Goal: Task Accomplishment & Management: Manage account settings

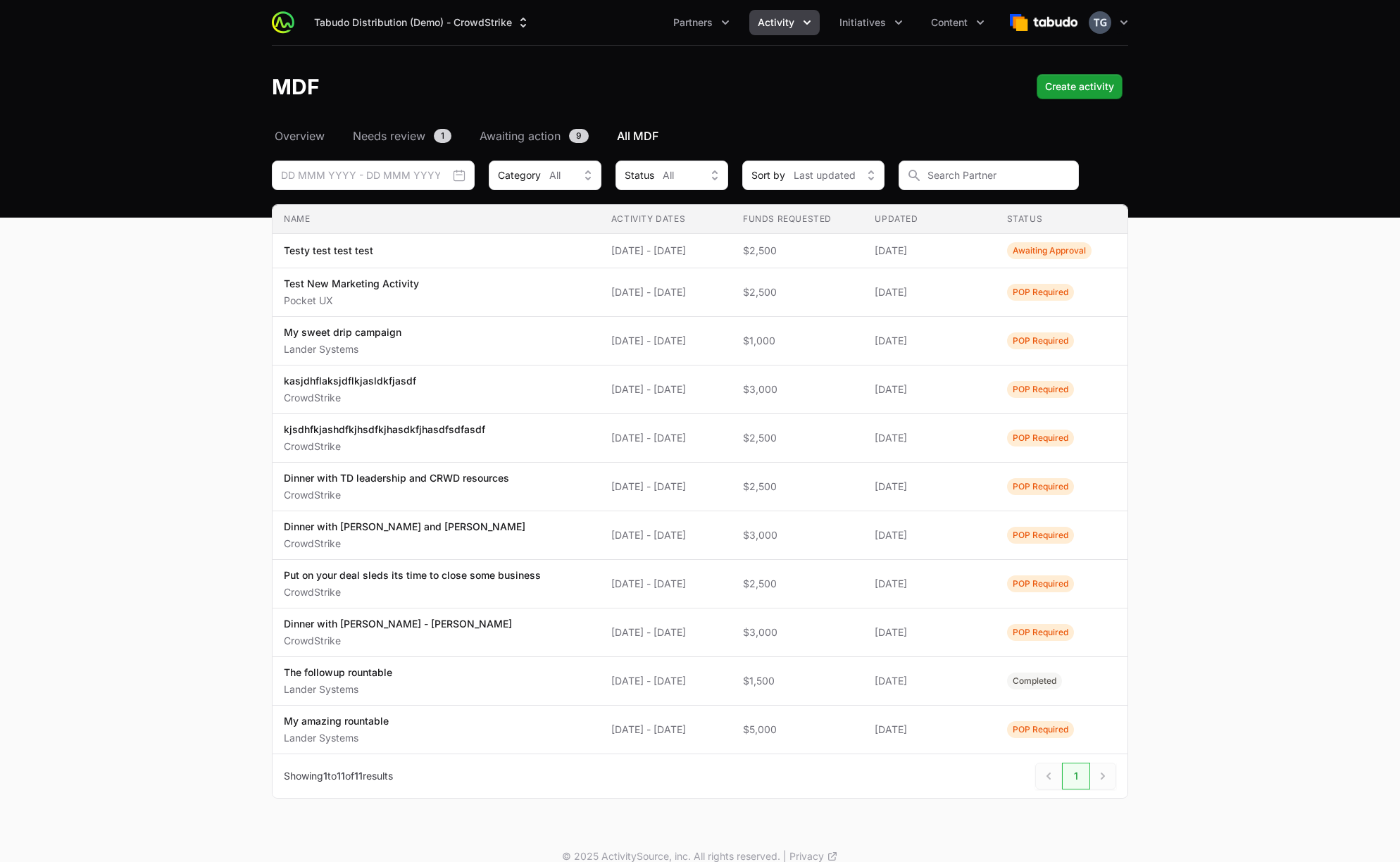
click at [799, 22] on button "Activity" at bounding box center [784, 22] width 70 height 25
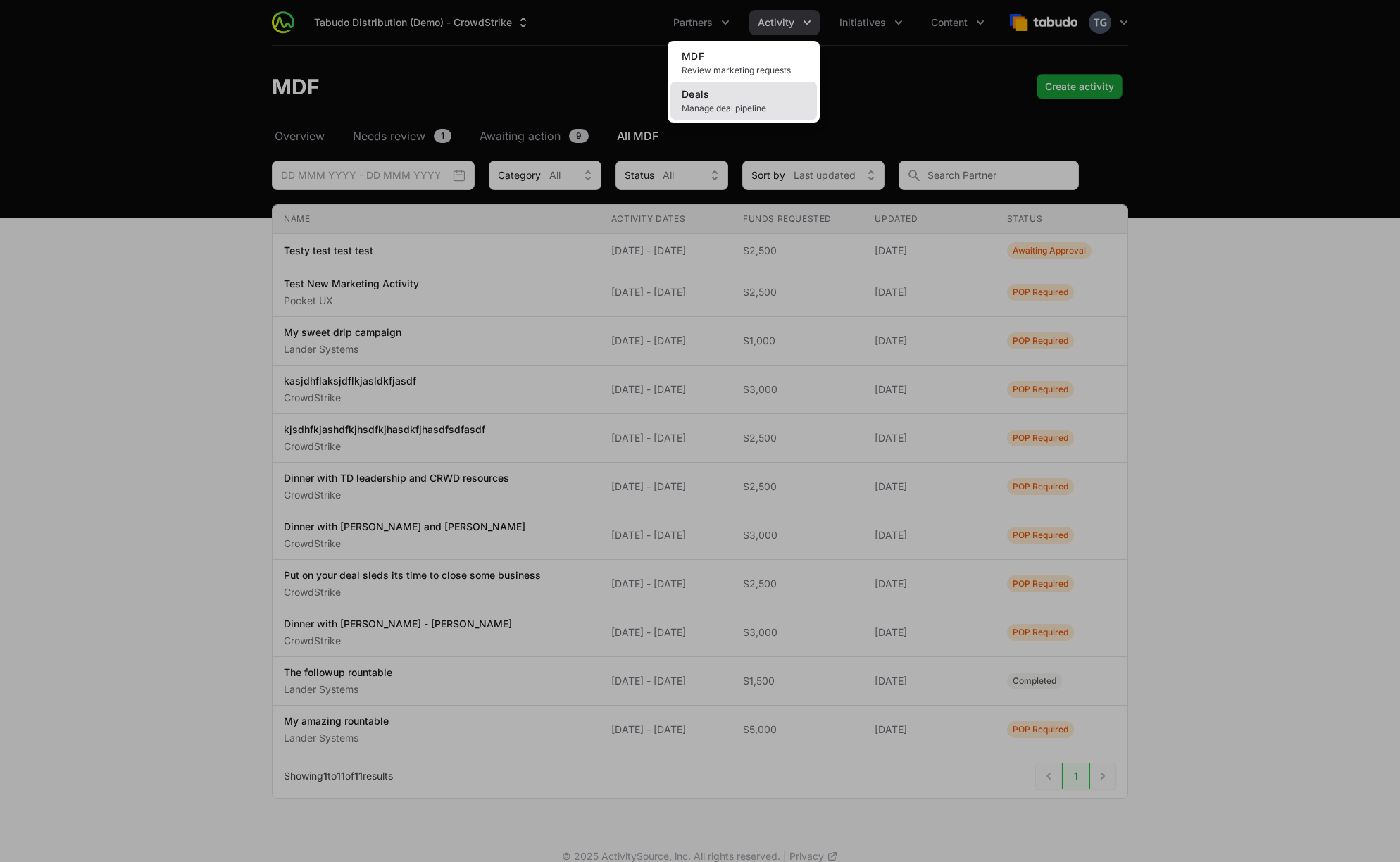
click at [757, 96] on link "Deals Manage deal pipeline" at bounding box center [743, 100] width 146 height 38
drag, startPoint x: 314, startPoint y: 62, endPoint x: 334, endPoint y: 59, distance: 20.2
click at [314, 62] on div "Activity menu" at bounding box center [700, 431] width 1400 height 862
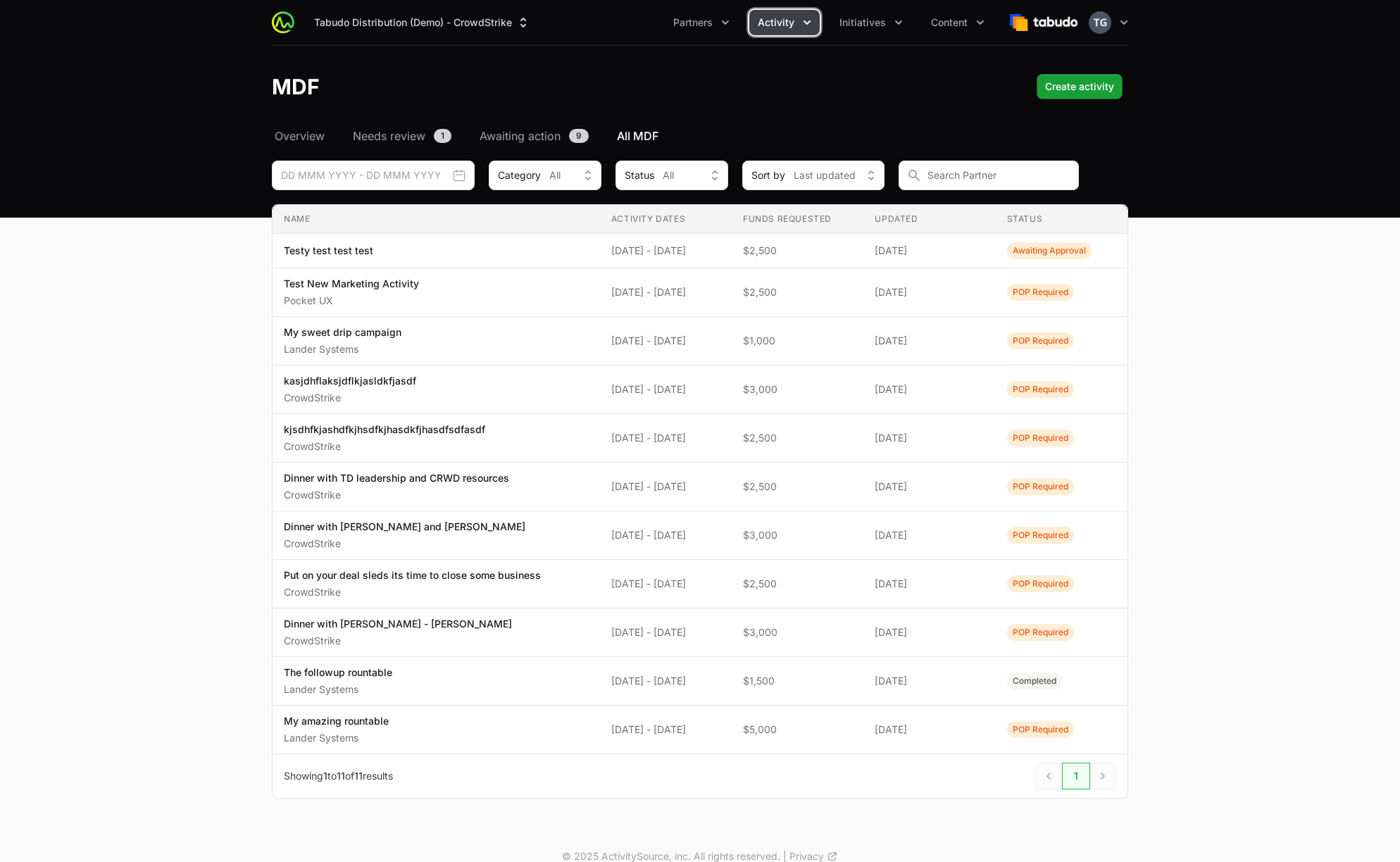
click at [789, 29] on span "Activity" at bounding box center [776, 22] width 37 height 14
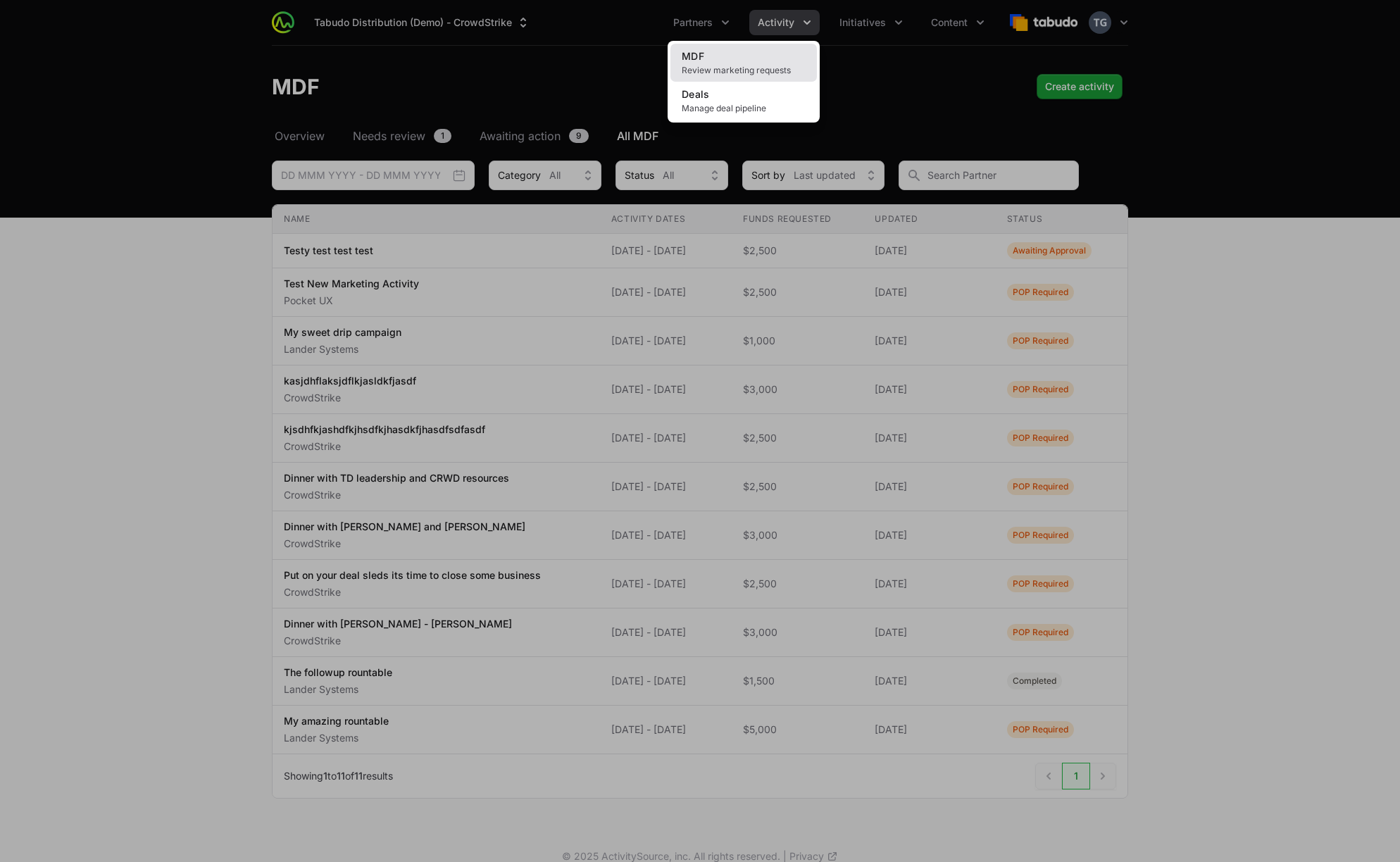
click at [772, 57] on link "MDF Review marketing requests" at bounding box center [743, 62] width 146 height 38
click at [156, 70] on div "Activity menu" at bounding box center [700, 431] width 1400 height 862
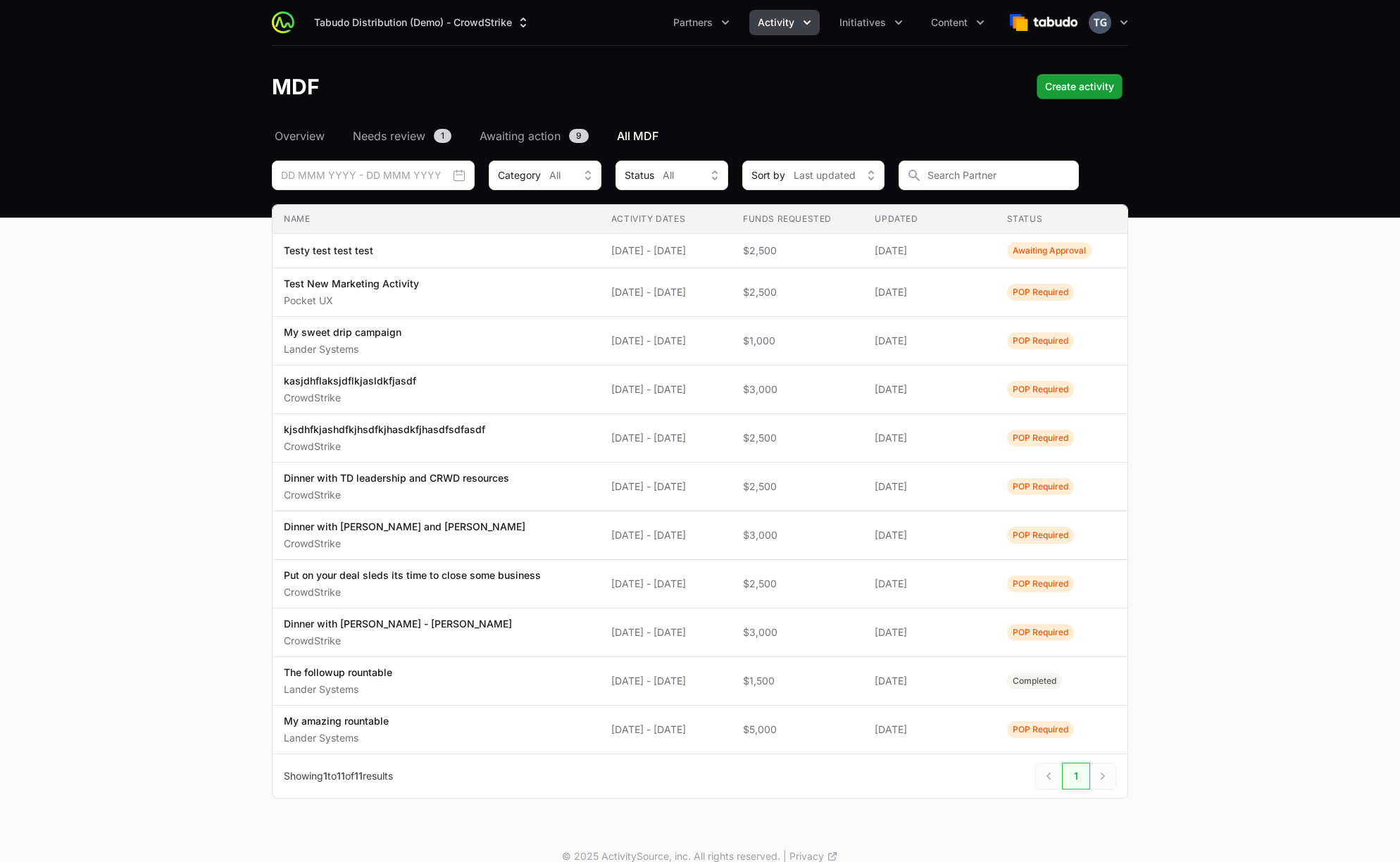
click at [905, 102] on header "MDF Create activity" at bounding box center [700, 87] width 1400 height 82
click at [777, 33] on button "Activity" at bounding box center [784, 22] width 70 height 25
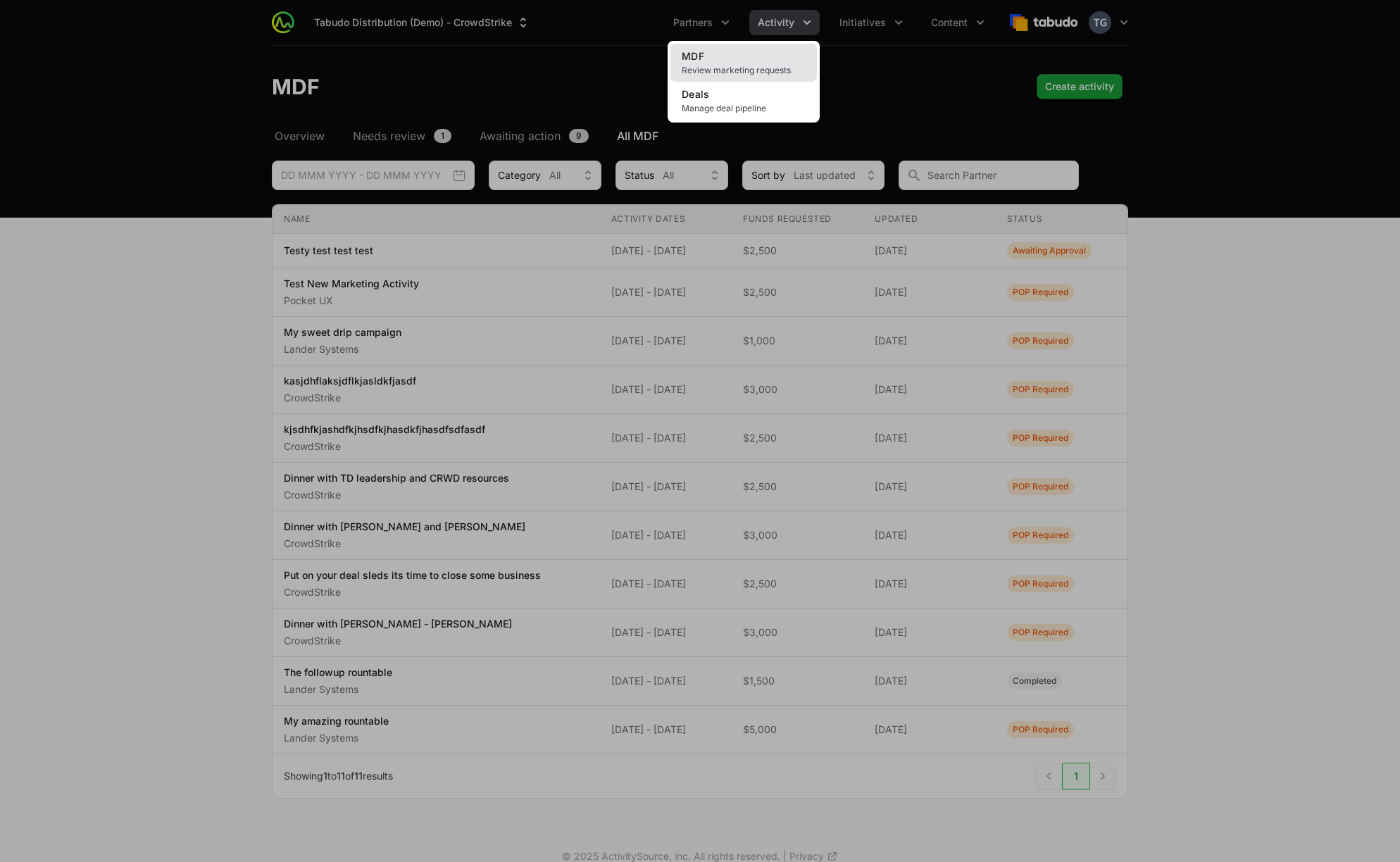
click at [767, 63] on link "MDF Review marketing requests" at bounding box center [743, 62] width 146 height 38
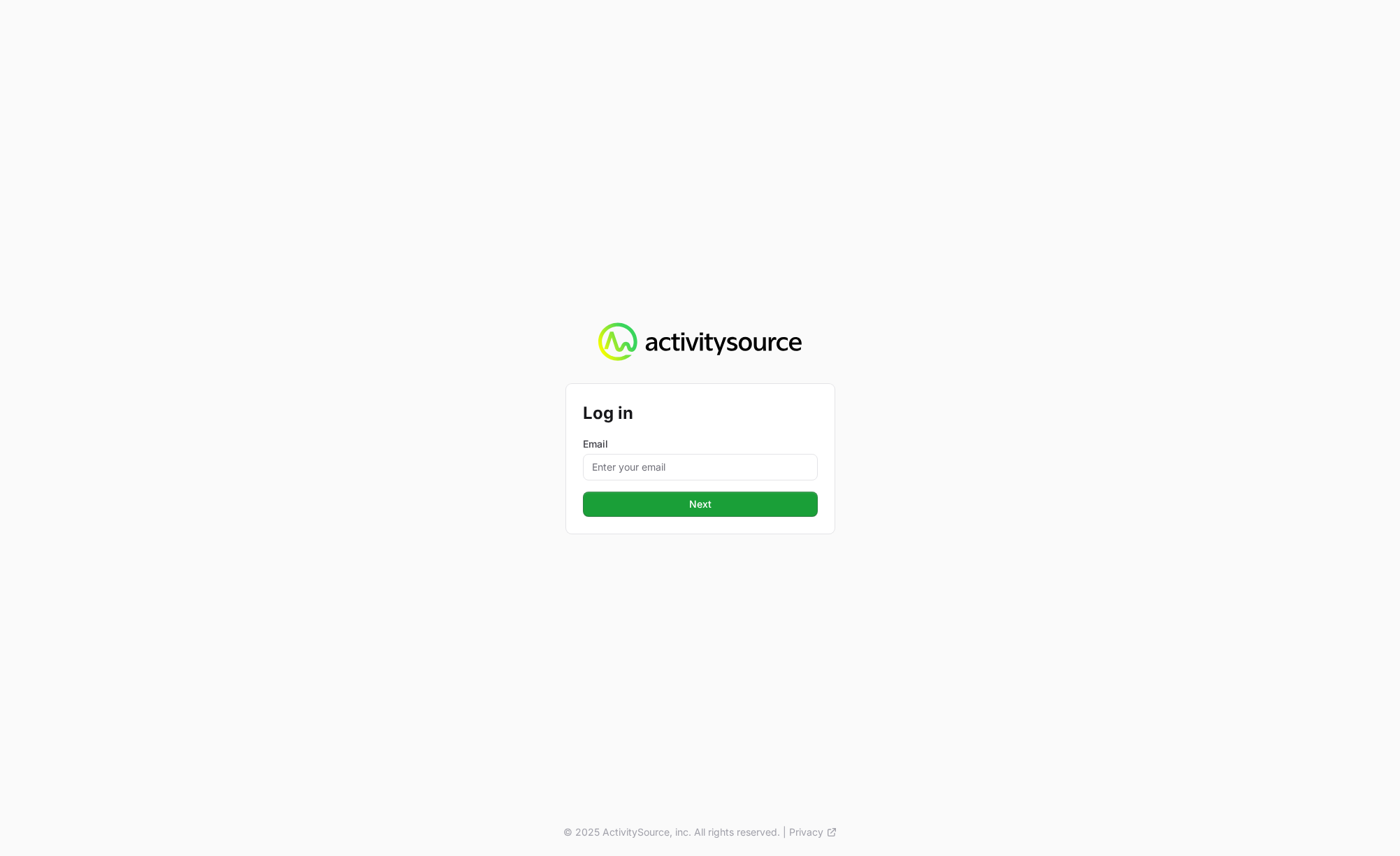
click at [667, 481] on form "Log in Email Next" at bounding box center [700, 458] width 235 height 116
click at [665, 466] on input "Email" at bounding box center [700, 466] width 235 height 26
type input "timothy@landersystems.com"
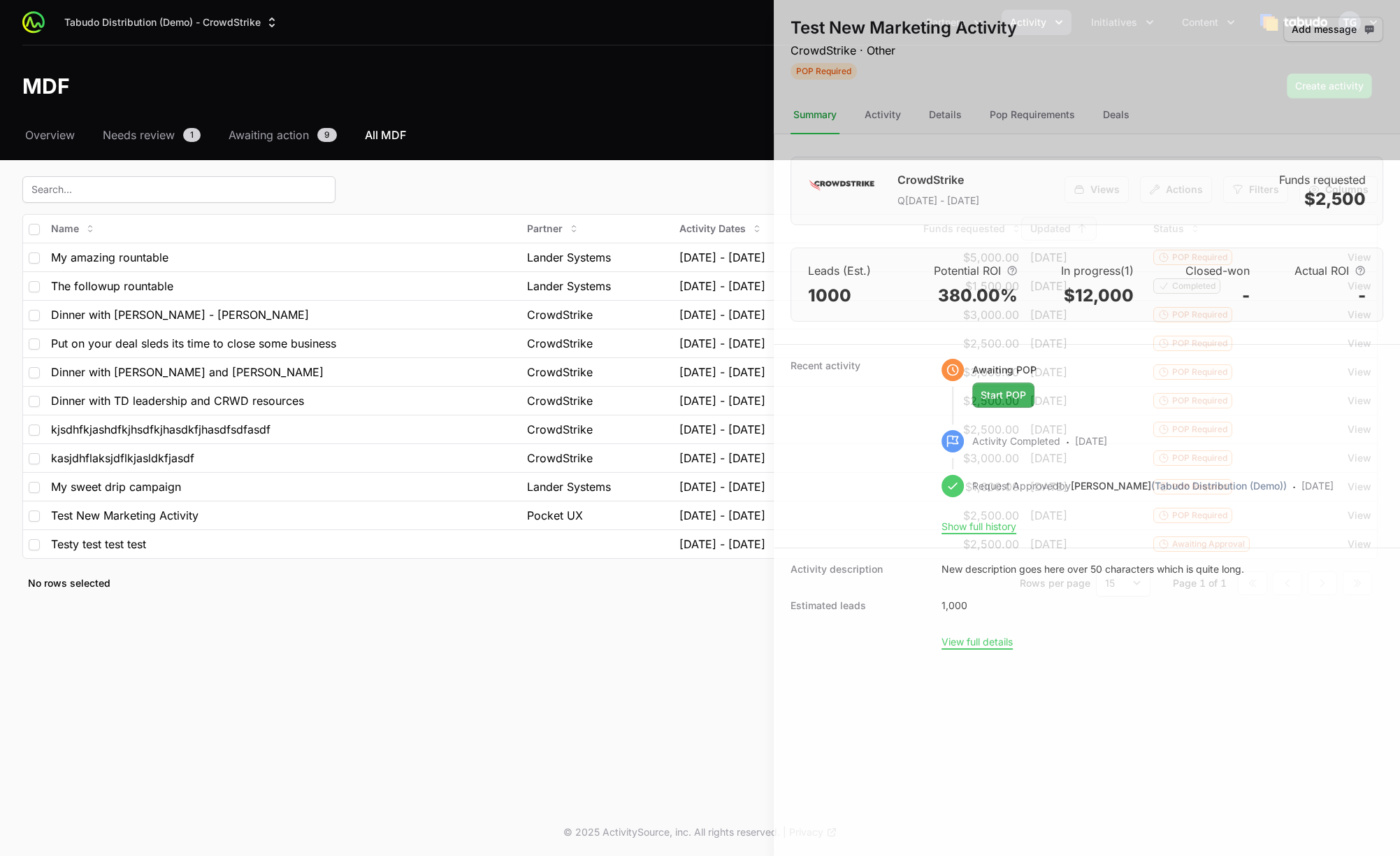
click at [569, 70] on div at bounding box center [700, 428] width 1400 height 856
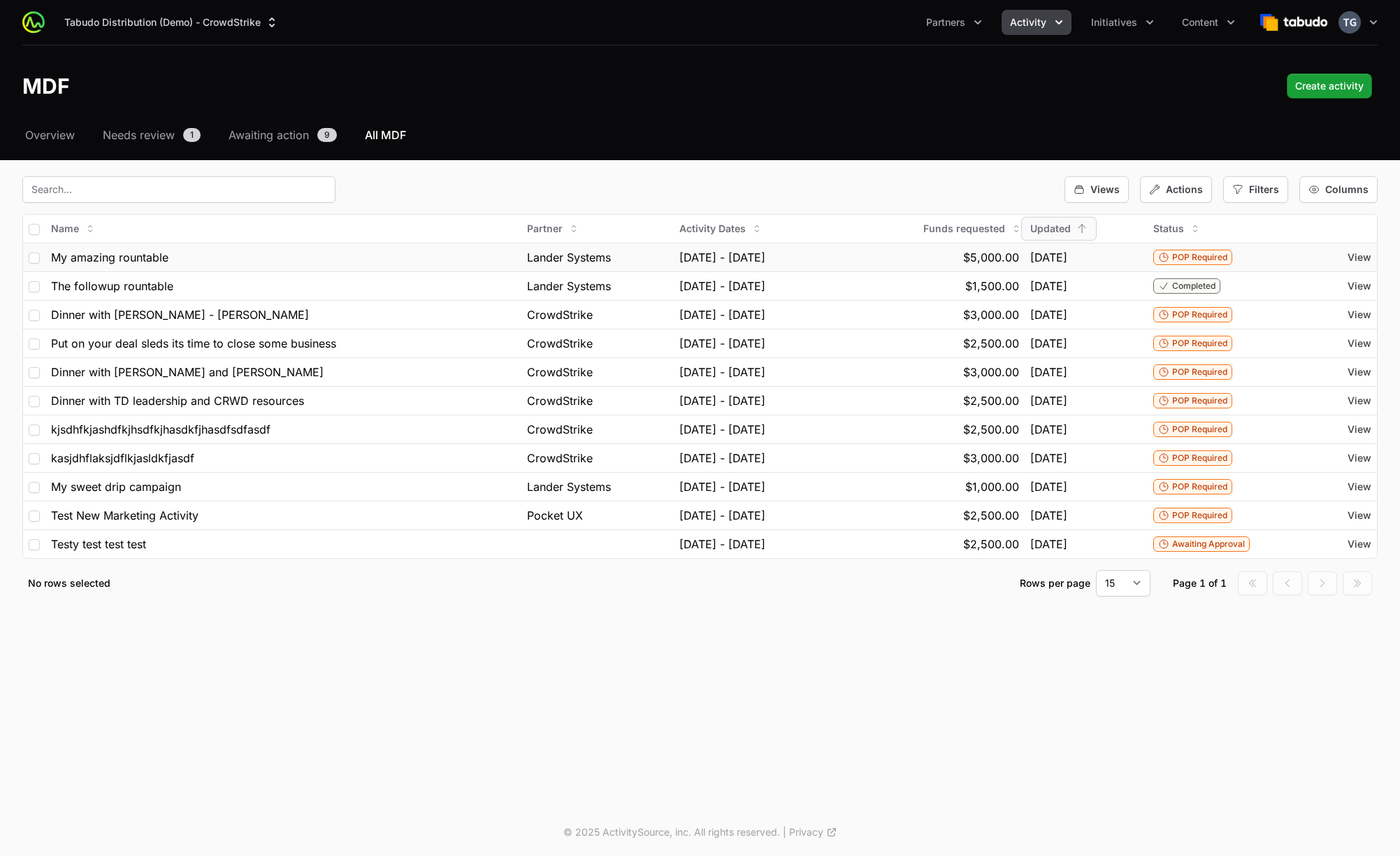
click at [703, 249] on span "[DATE] - [DATE]" at bounding box center [722, 256] width 86 height 16
click at [696, 258] on span "[DATE] - [DATE]" at bounding box center [722, 256] width 86 height 16
click at [305, 266] on td "My amazing rountable" at bounding box center [283, 257] width 476 height 29
click at [1362, 260] on span "View" at bounding box center [1359, 257] width 24 height 14
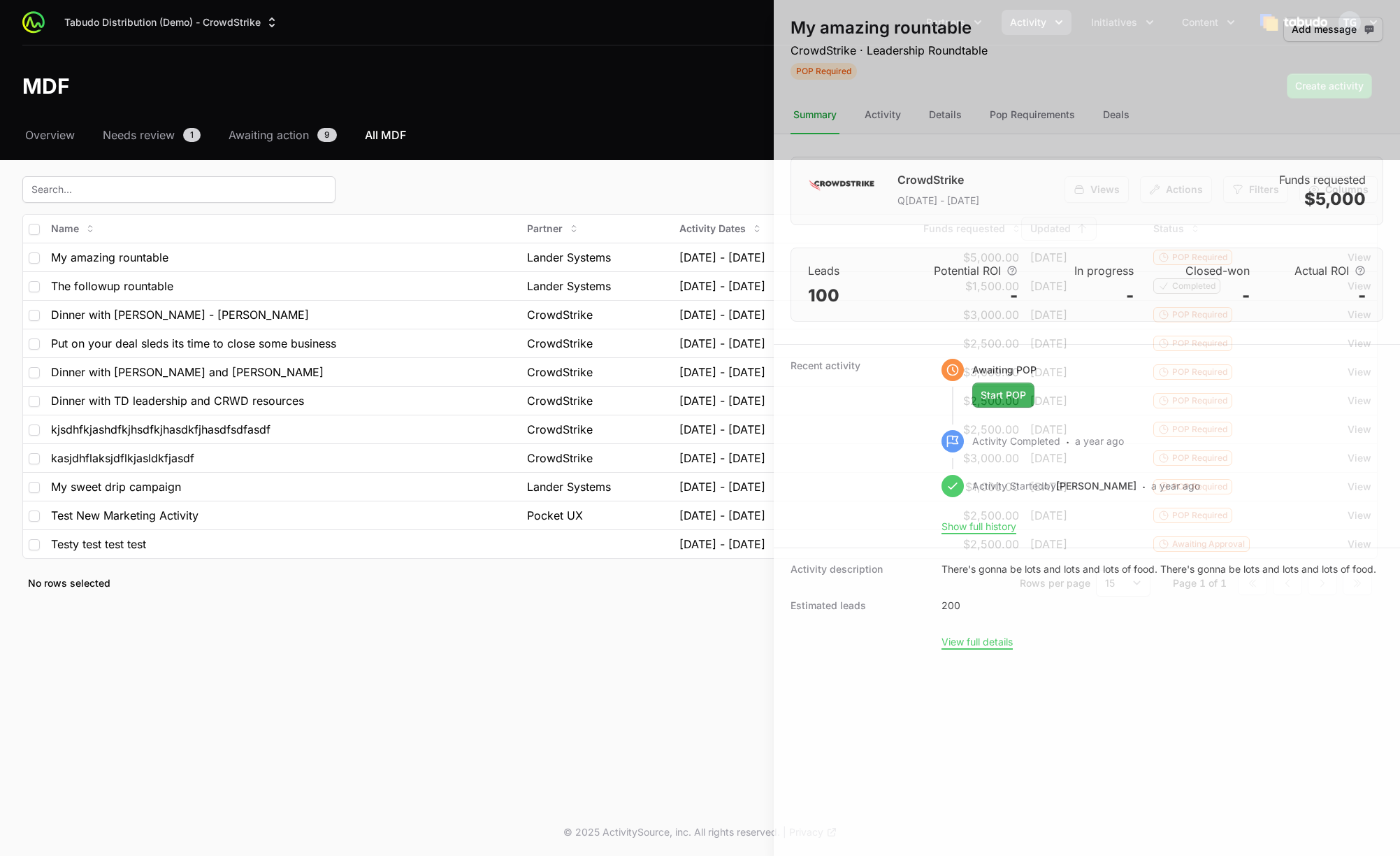
click at [627, 97] on div at bounding box center [700, 428] width 1400 height 856
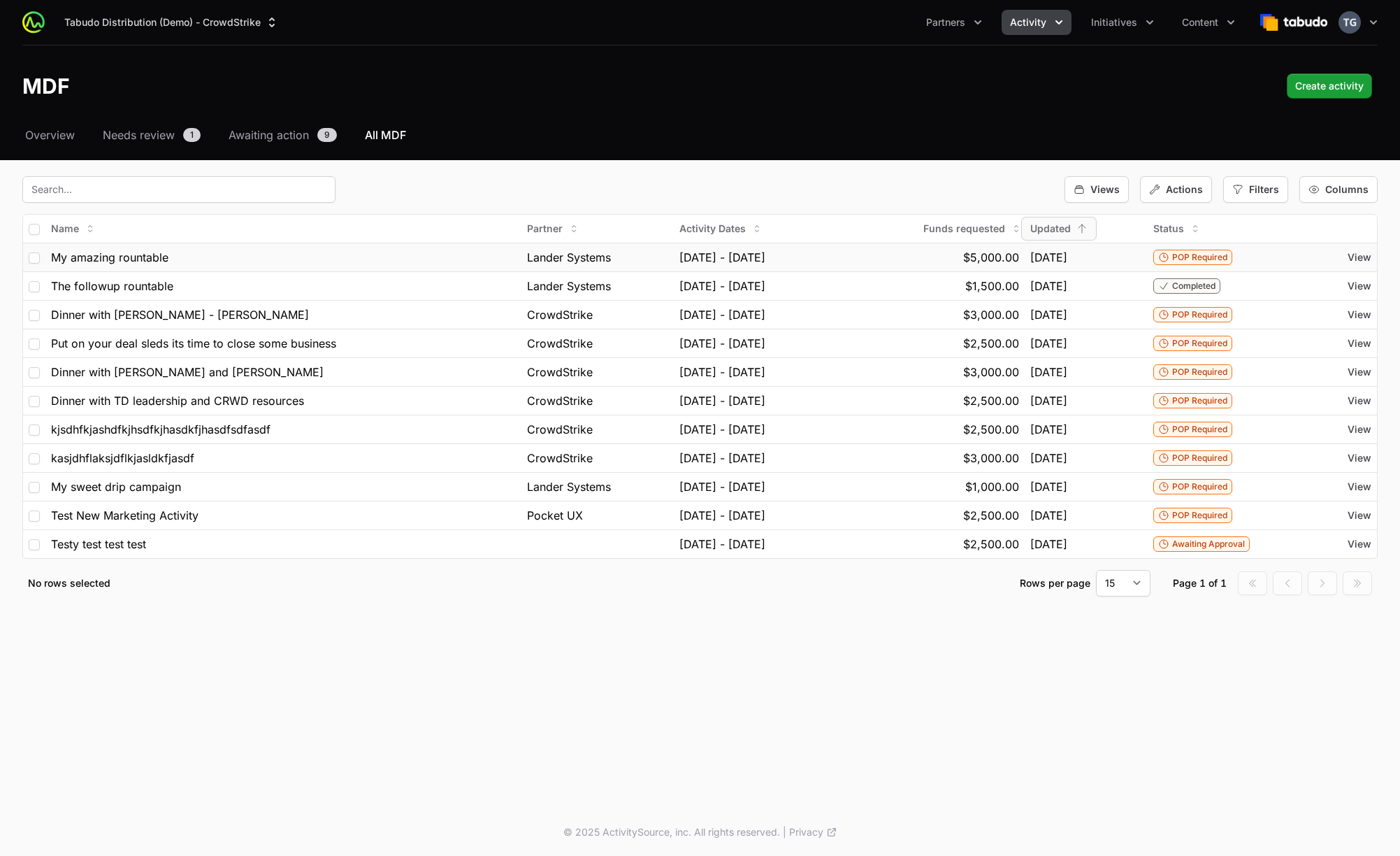
click at [82, 251] on span "My amazing rountable" at bounding box center [109, 256] width 117 height 16
click at [1362, 261] on span "View" at bounding box center [1359, 257] width 24 height 14
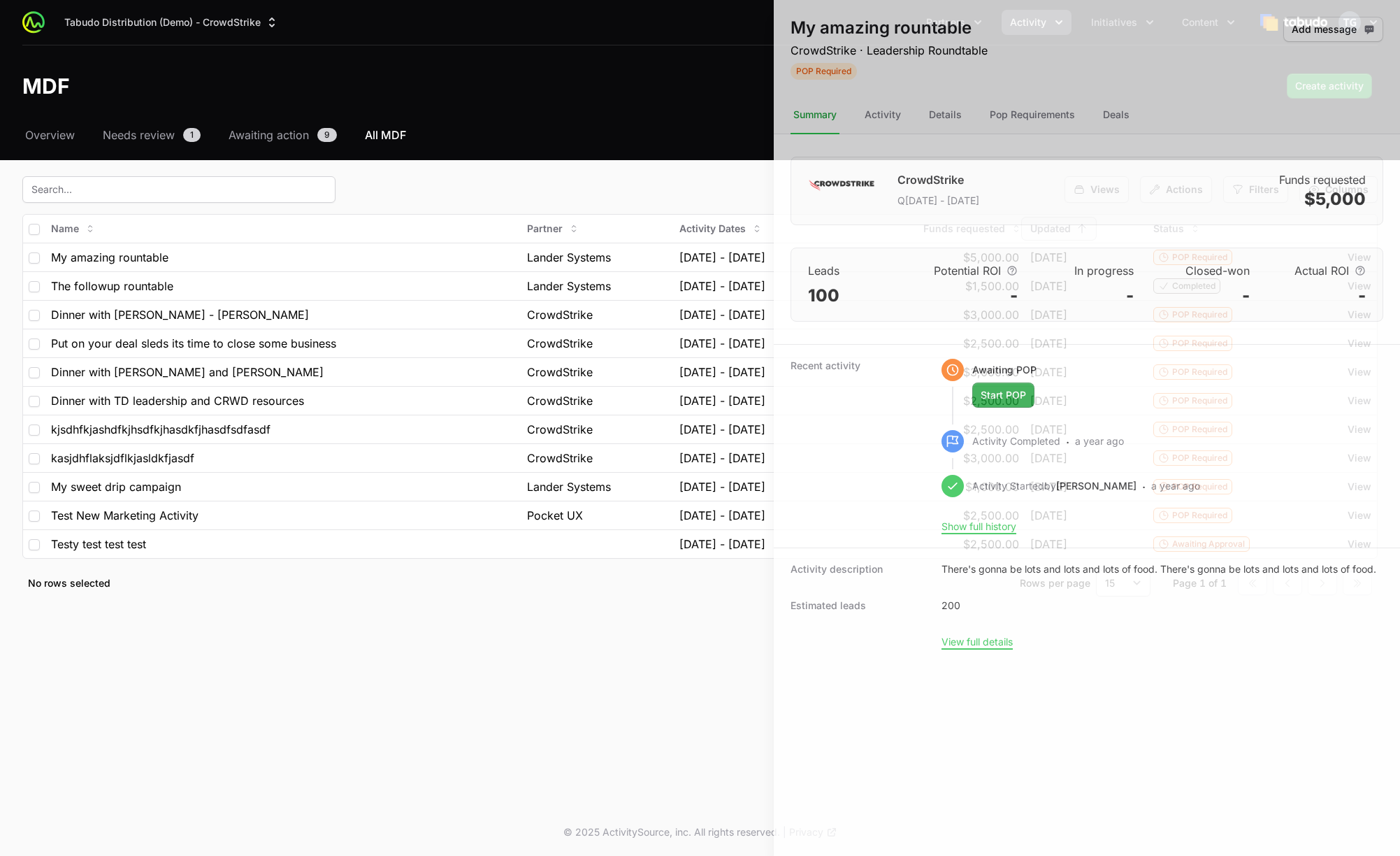
click at [634, 219] on div at bounding box center [700, 428] width 1400 height 856
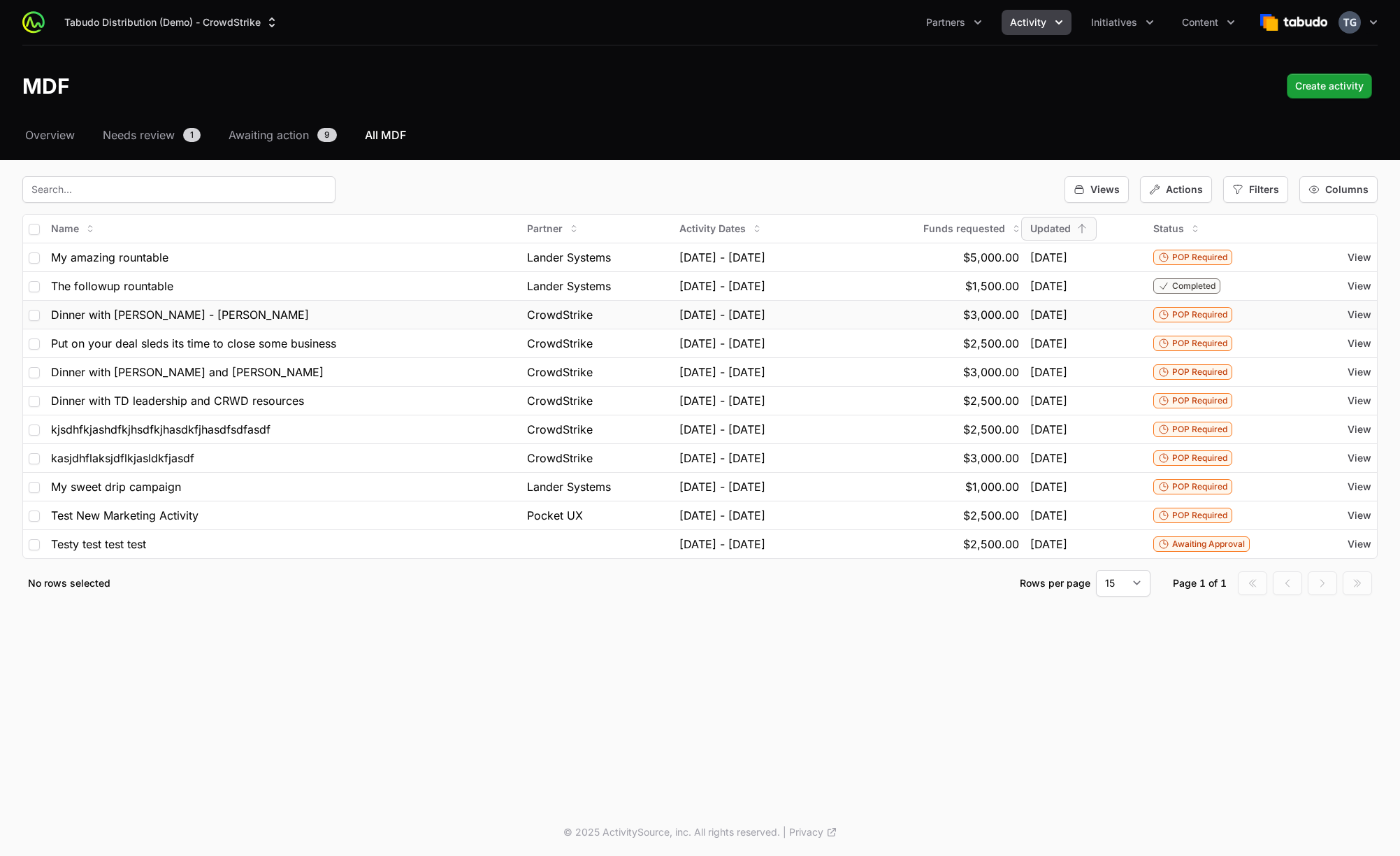
click at [253, 320] on div "Dinner with [PERSON_NAME] - [PERSON_NAME]" at bounding box center [283, 314] width 465 height 16
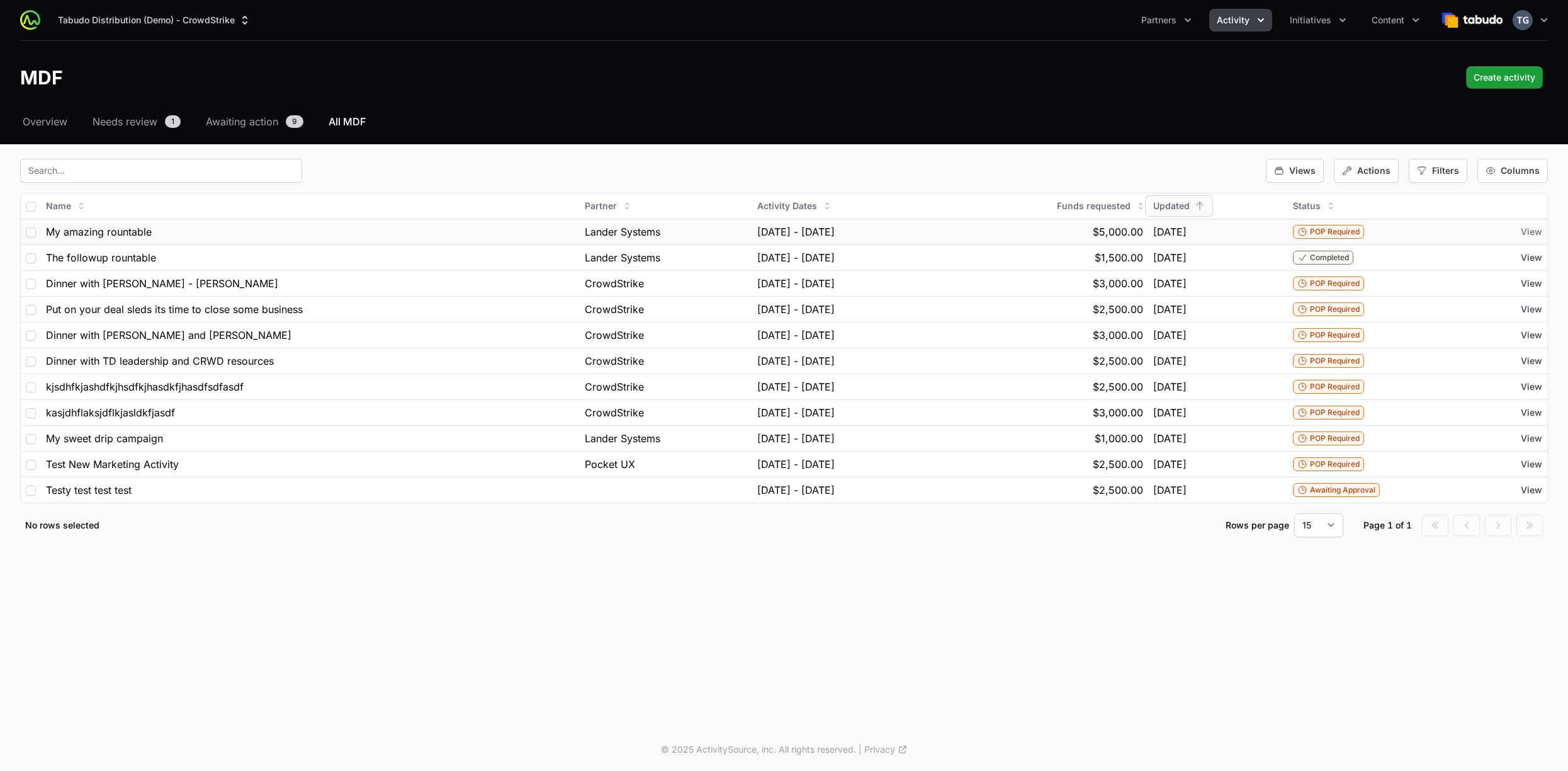
click at [1261, 231] on span "View" at bounding box center [1531, 232] width 22 height 12
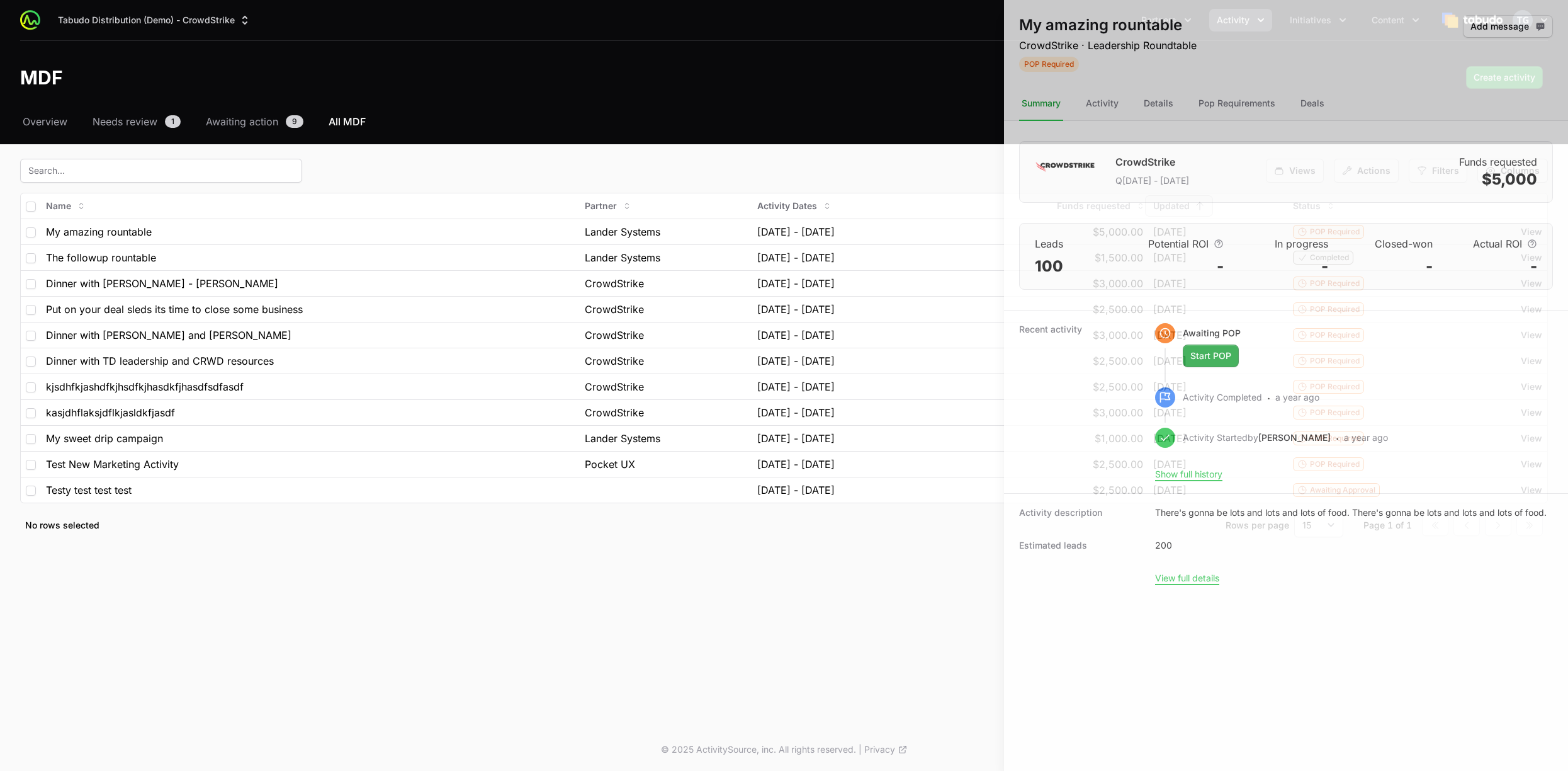
click at [838, 64] on div at bounding box center [784, 385] width 1568 height 771
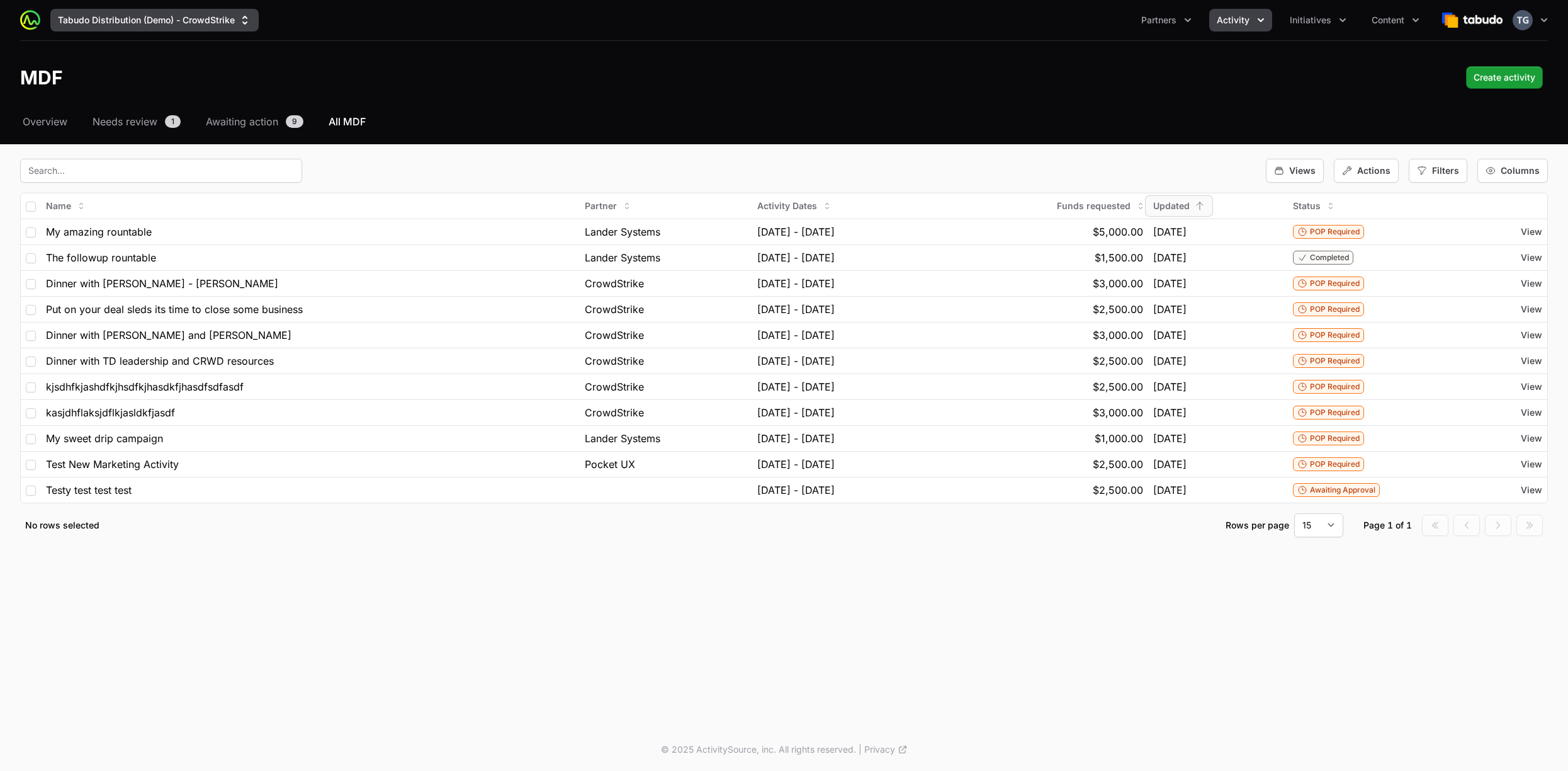
click at [147, 17] on button "Tabudo Distribution (Demo) - CrowdStrike" at bounding box center [154, 20] width 208 height 23
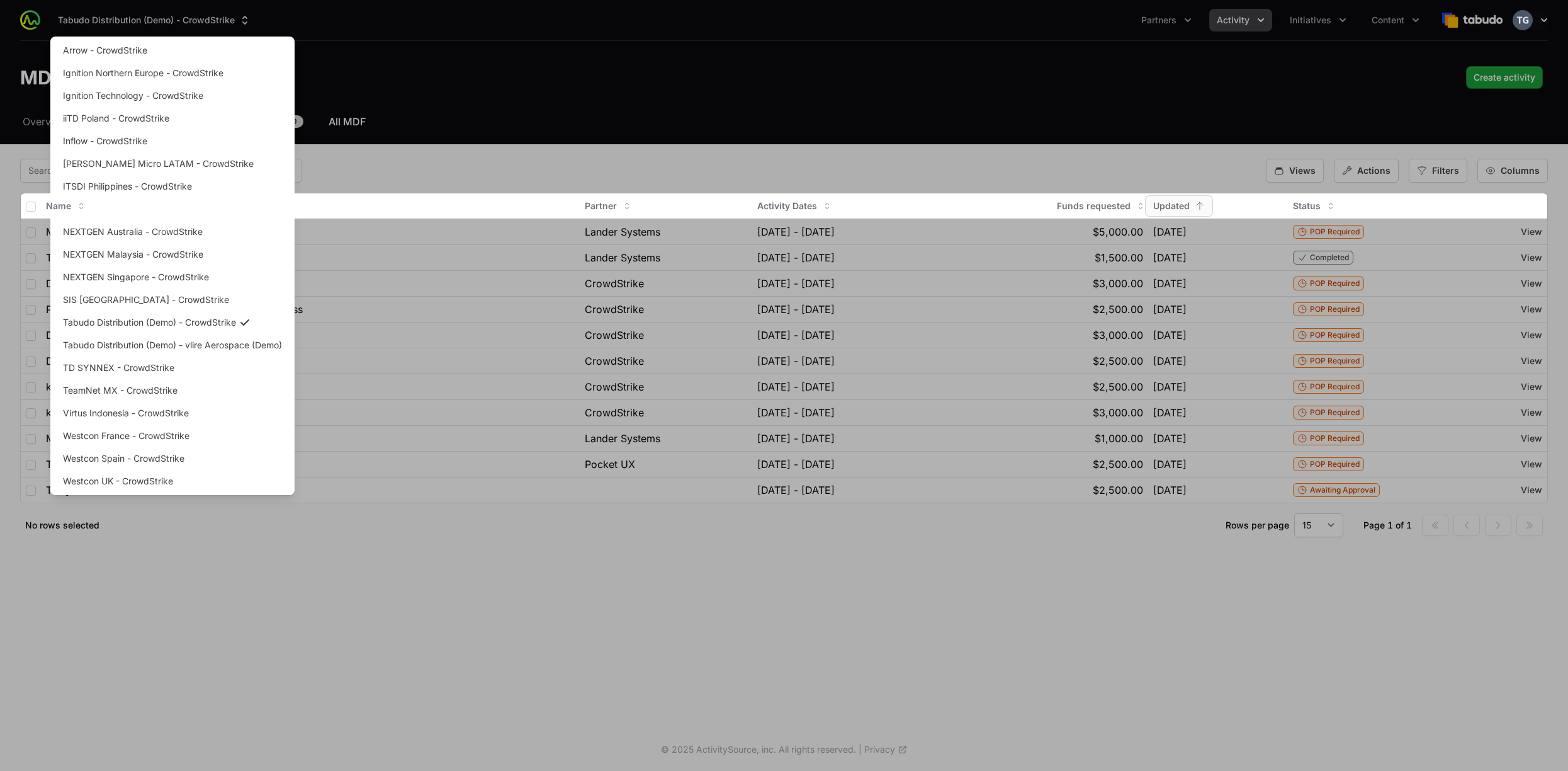
click at [438, 44] on div "Supplier switch menu" at bounding box center [784, 385] width 1568 height 771
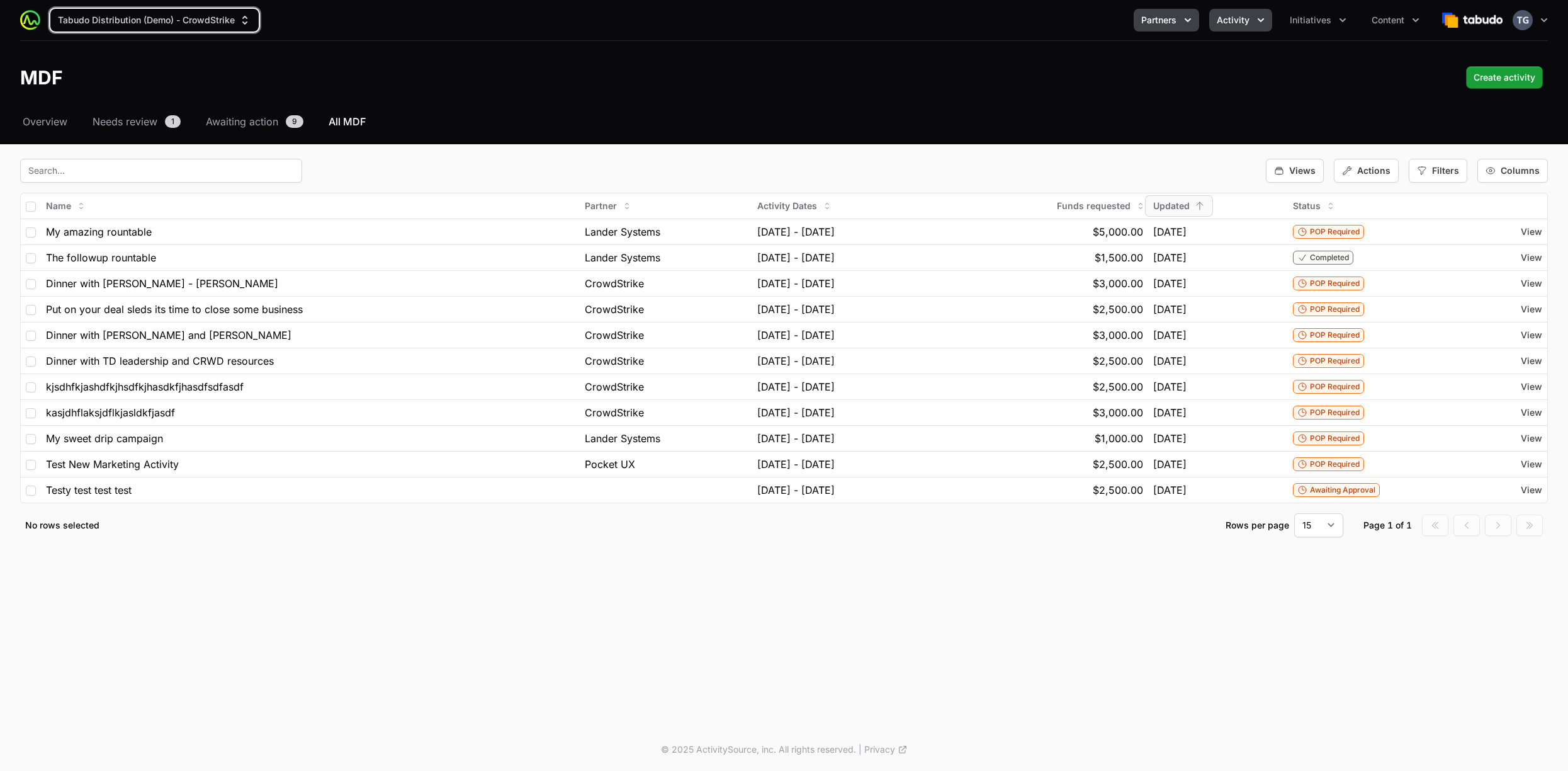
click at [1150, 18] on span "Partners" at bounding box center [1159, 20] width 35 height 12
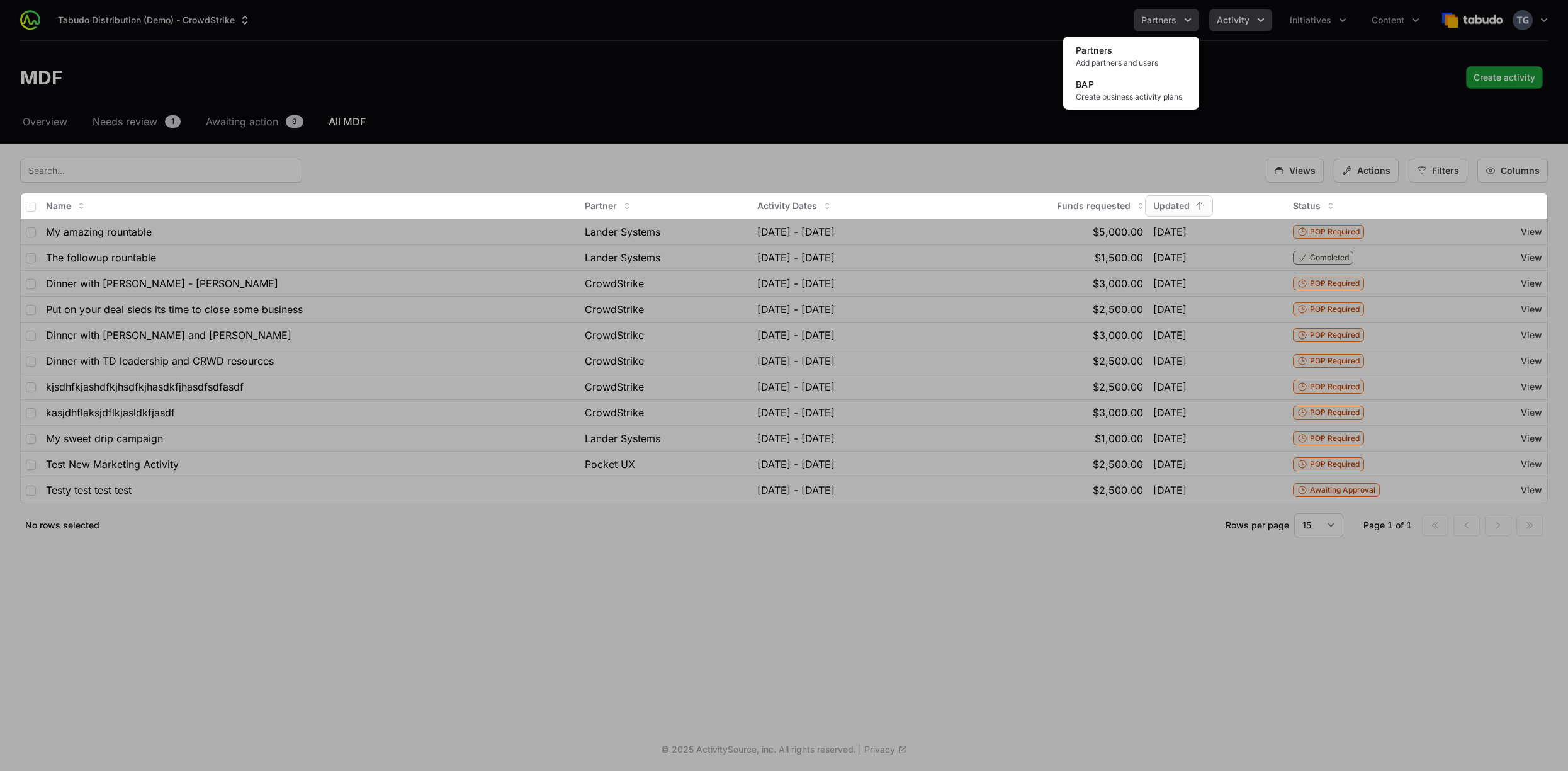
click at [1150, 18] on div "Partners menu" at bounding box center [784, 385] width 1568 height 771
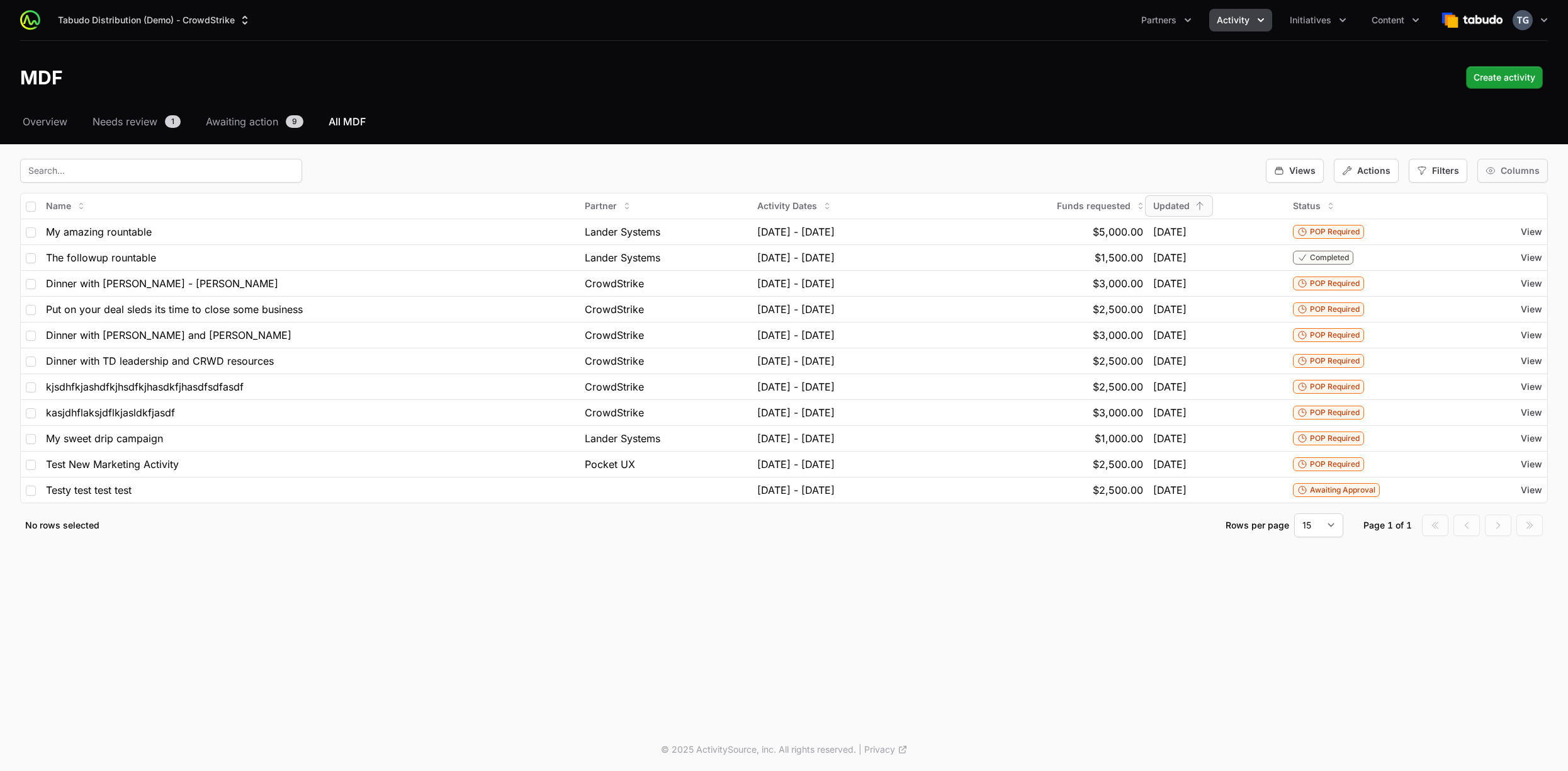
click at [1509, 173] on span "Columns" at bounding box center [1520, 171] width 39 height 12
click at [1474, 283] on span "Start Date" at bounding box center [1491, 287] width 42 height 12
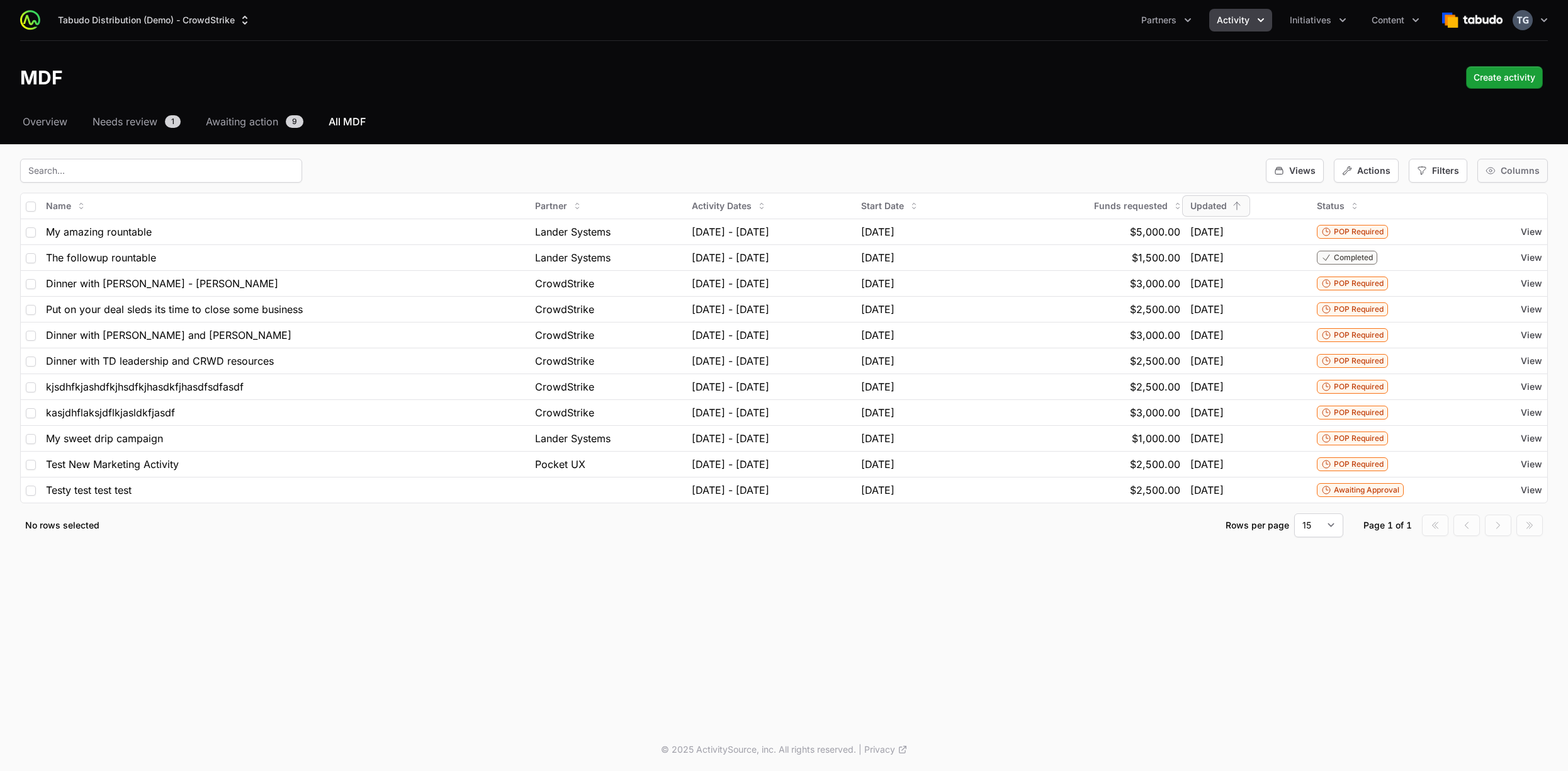
drag, startPoint x: 1505, startPoint y: 166, endPoint x: 1499, endPoint y: 181, distance: 16.2
click at [1505, 166] on span "Columns" at bounding box center [1520, 171] width 39 height 12
click at [1469, 310] on button "End Date" at bounding box center [1498, 307] width 94 height 20
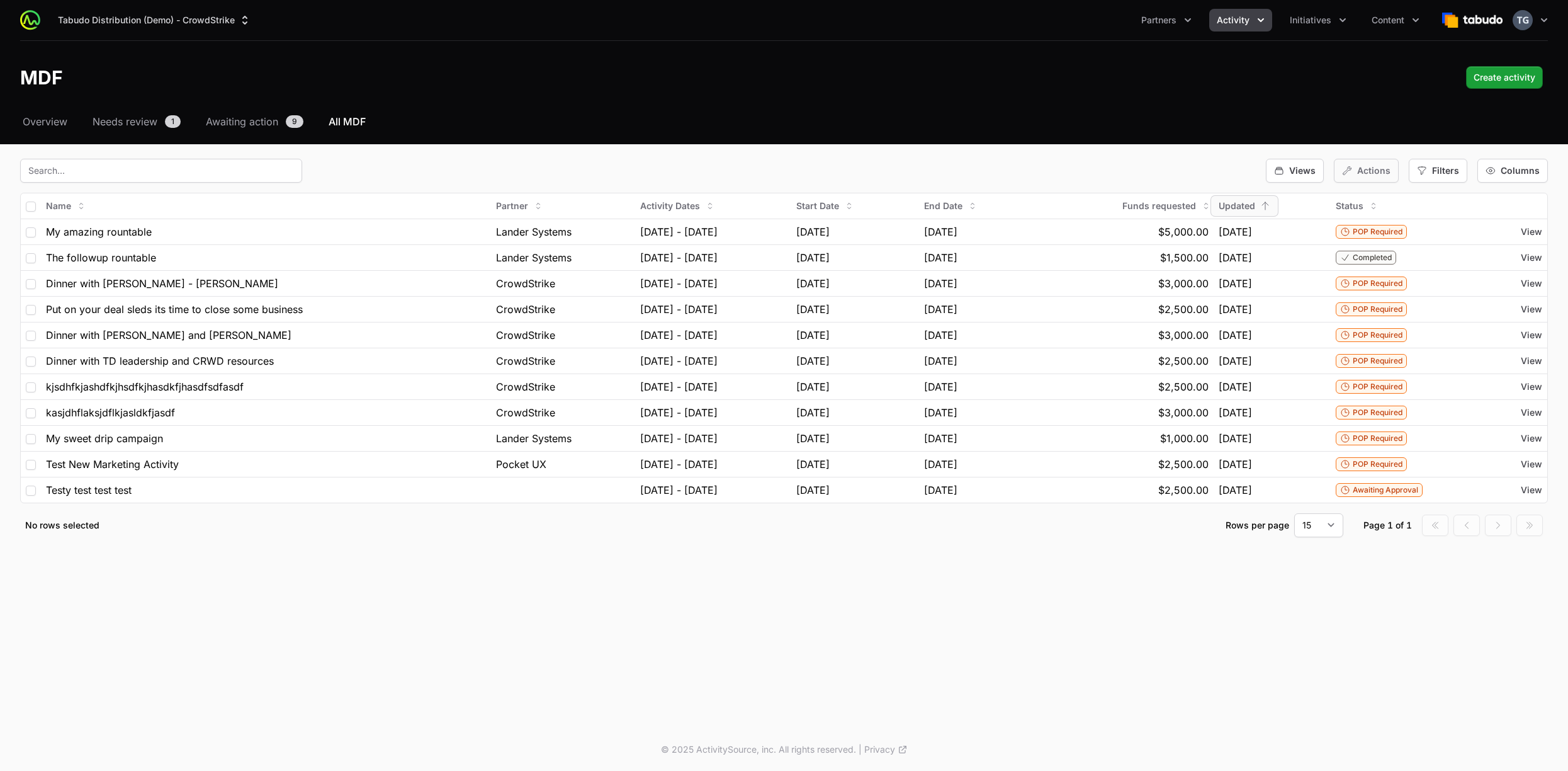
click at [1349, 174] on icon "button" at bounding box center [1348, 171] width 10 height 10
click at [1273, 167] on div "Views" at bounding box center [1295, 170] width 58 height 24
click at [838, 181] on div "Views Actions Filters Columns" at bounding box center [784, 170] width 1528 height 24
click at [79, 240] on td "My amazing rountable" at bounding box center [266, 232] width 450 height 26
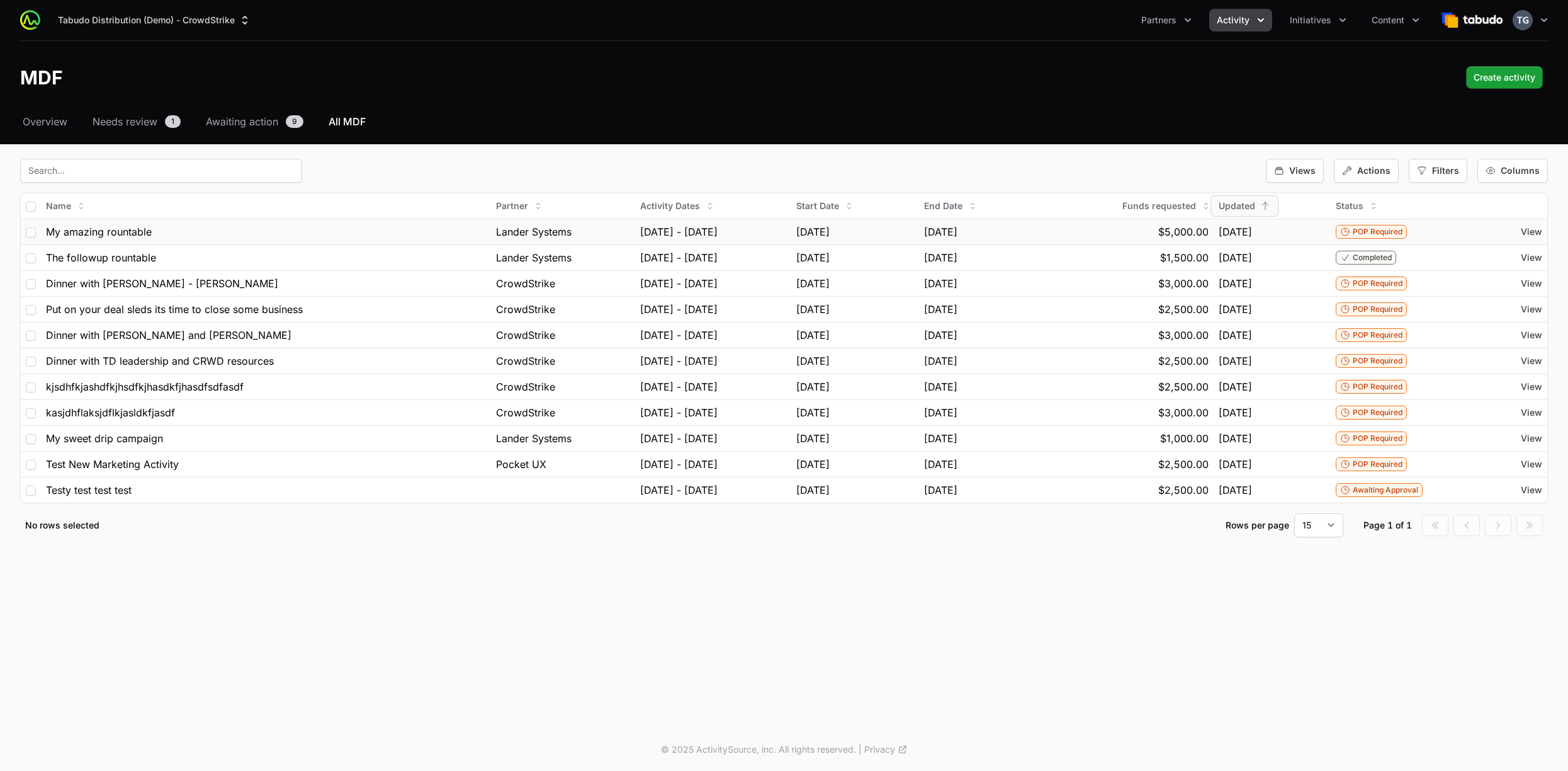
click at [81, 233] on span "My amazing rountable" at bounding box center [98, 231] width 105 height 15
click at [265, 125] on span "Awaiting action" at bounding box center [241, 121] width 72 height 15
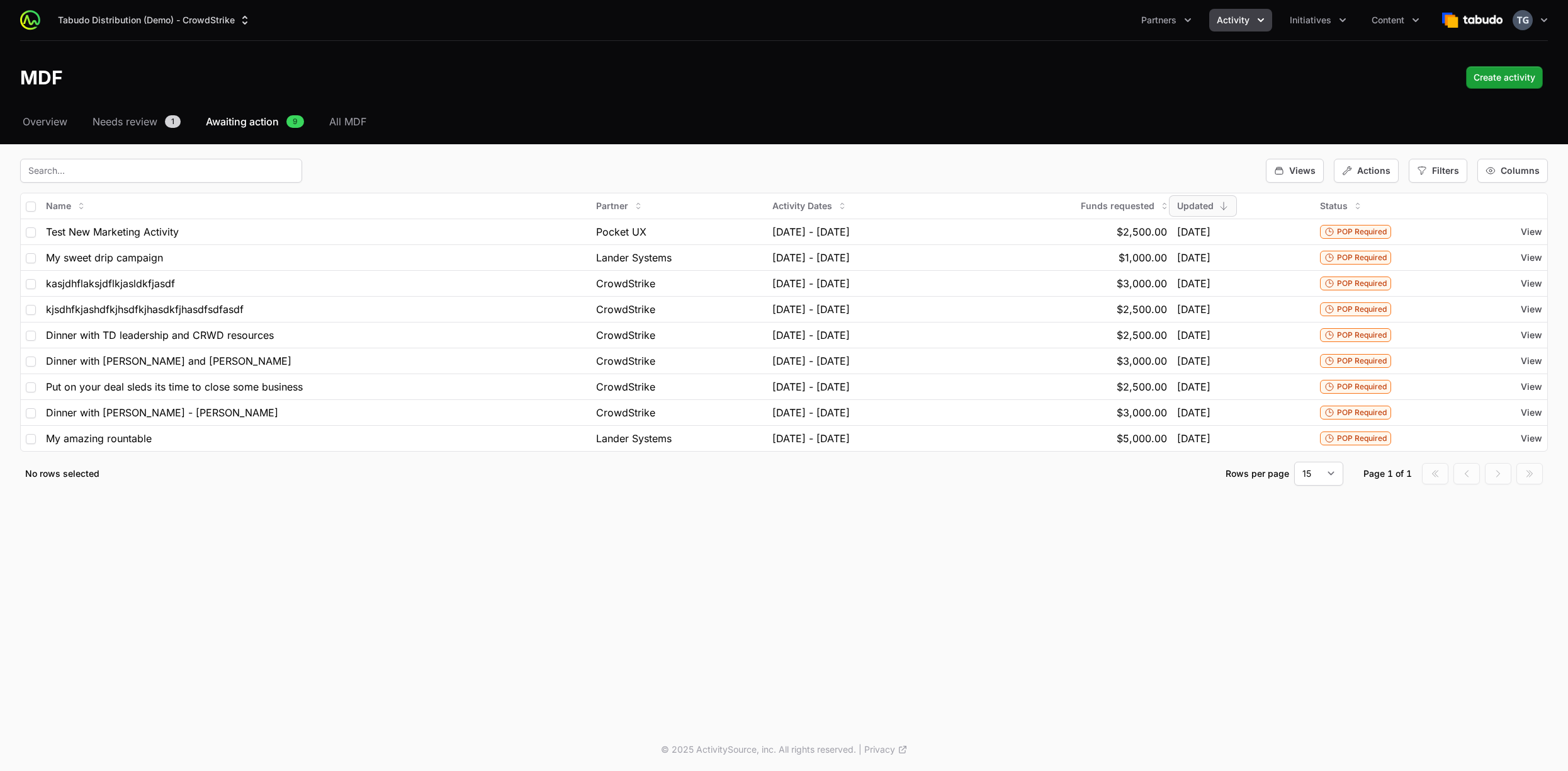
click at [111, 129] on div "Select a tab Overview Needs review Awaiting action All MDF Overview Needs revie…" at bounding box center [784, 314] width 1568 height 402
click at [115, 124] on span "Needs review" at bounding box center [124, 121] width 64 height 15
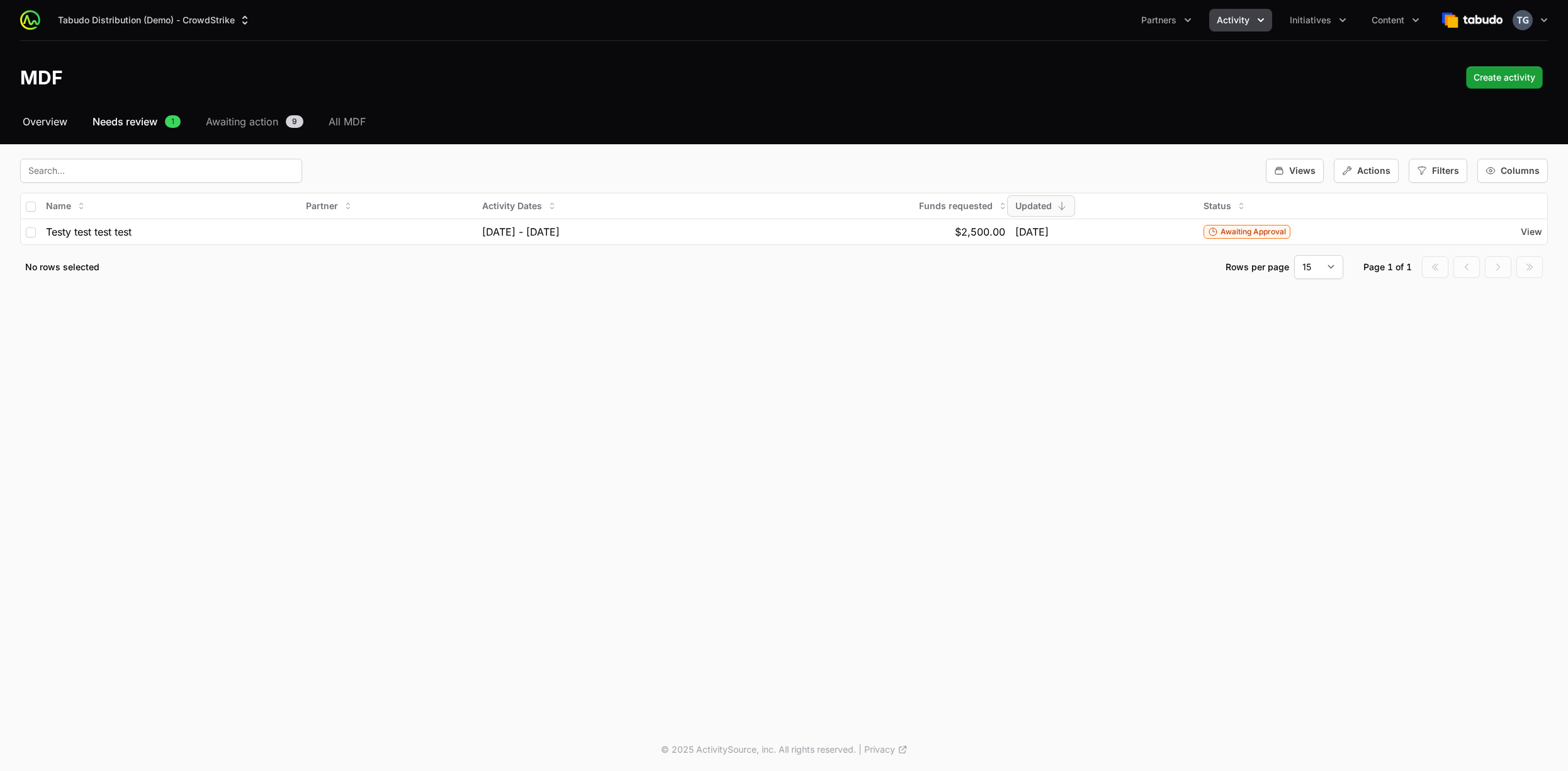
click at [51, 124] on span "Overview" at bounding box center [44, 121] width 44 height 15
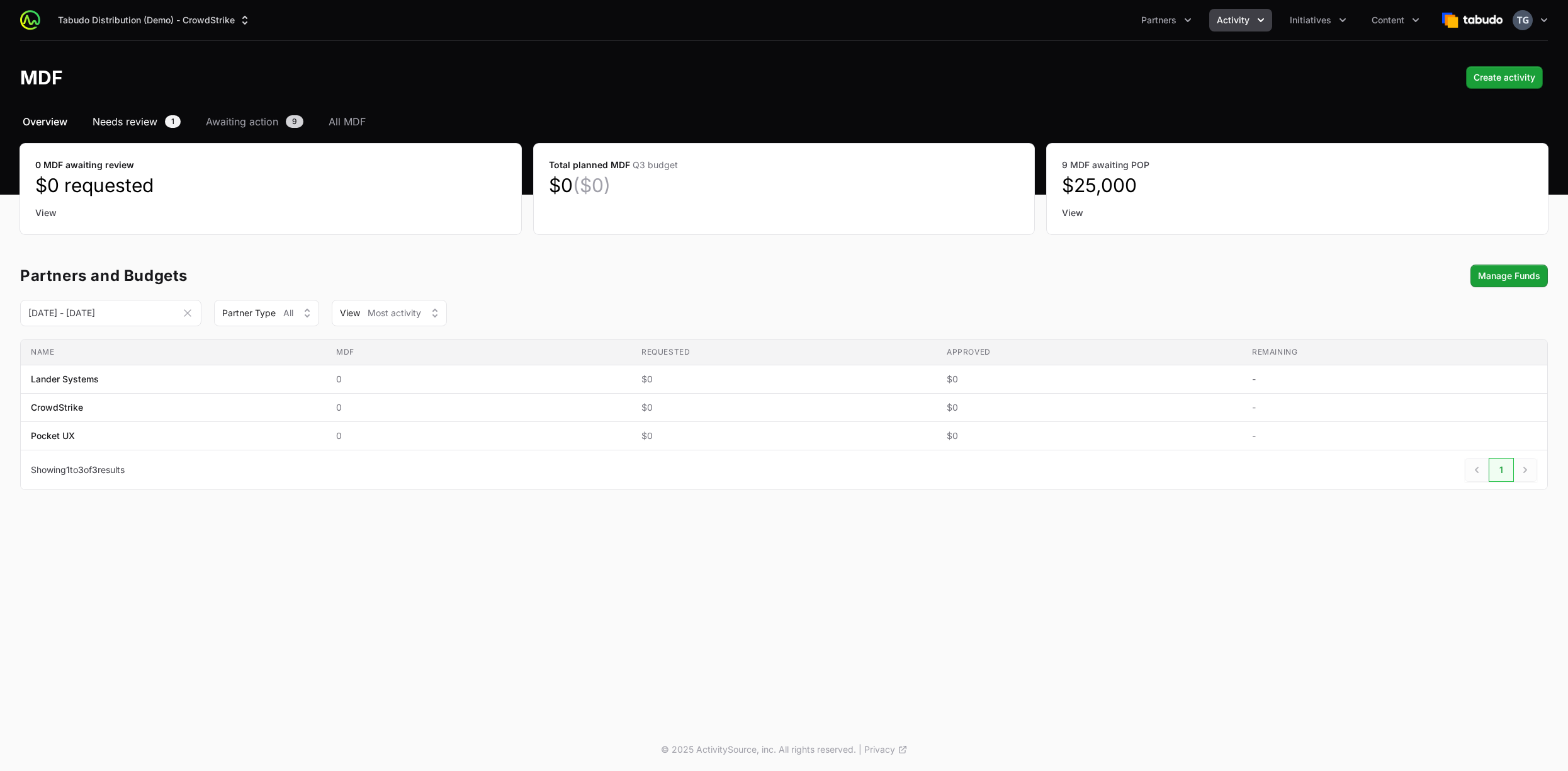
click at [106, 124] on span "Needs review" at bounding box center [124, 121] width 64 height 15
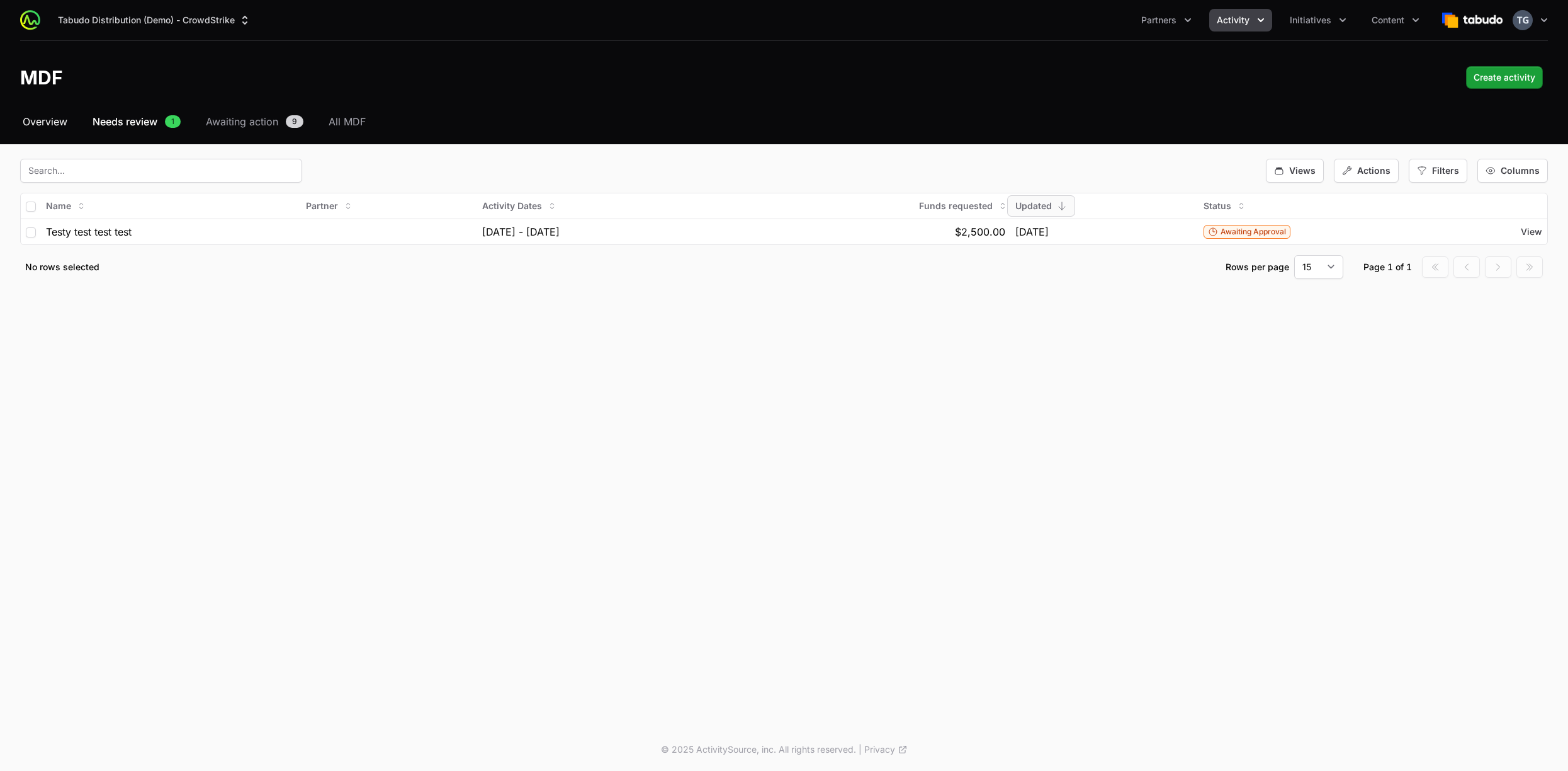
click at [56, 122] on span "Overview" at bounding box center [44, 121] width 44 height 15
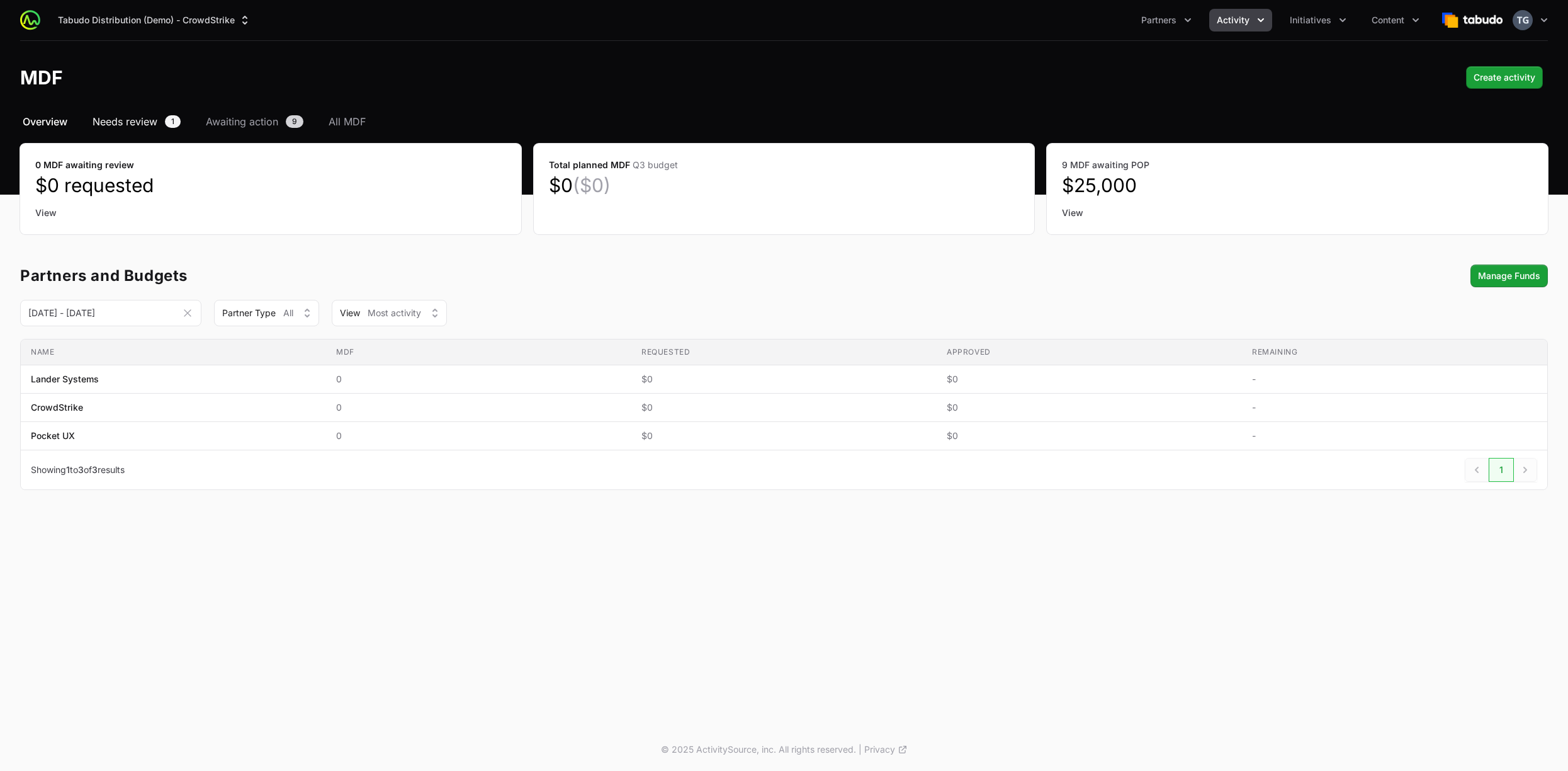
click at [130, 120] on span "Needs review" at bounding box center [124, 121] width 64 height 15
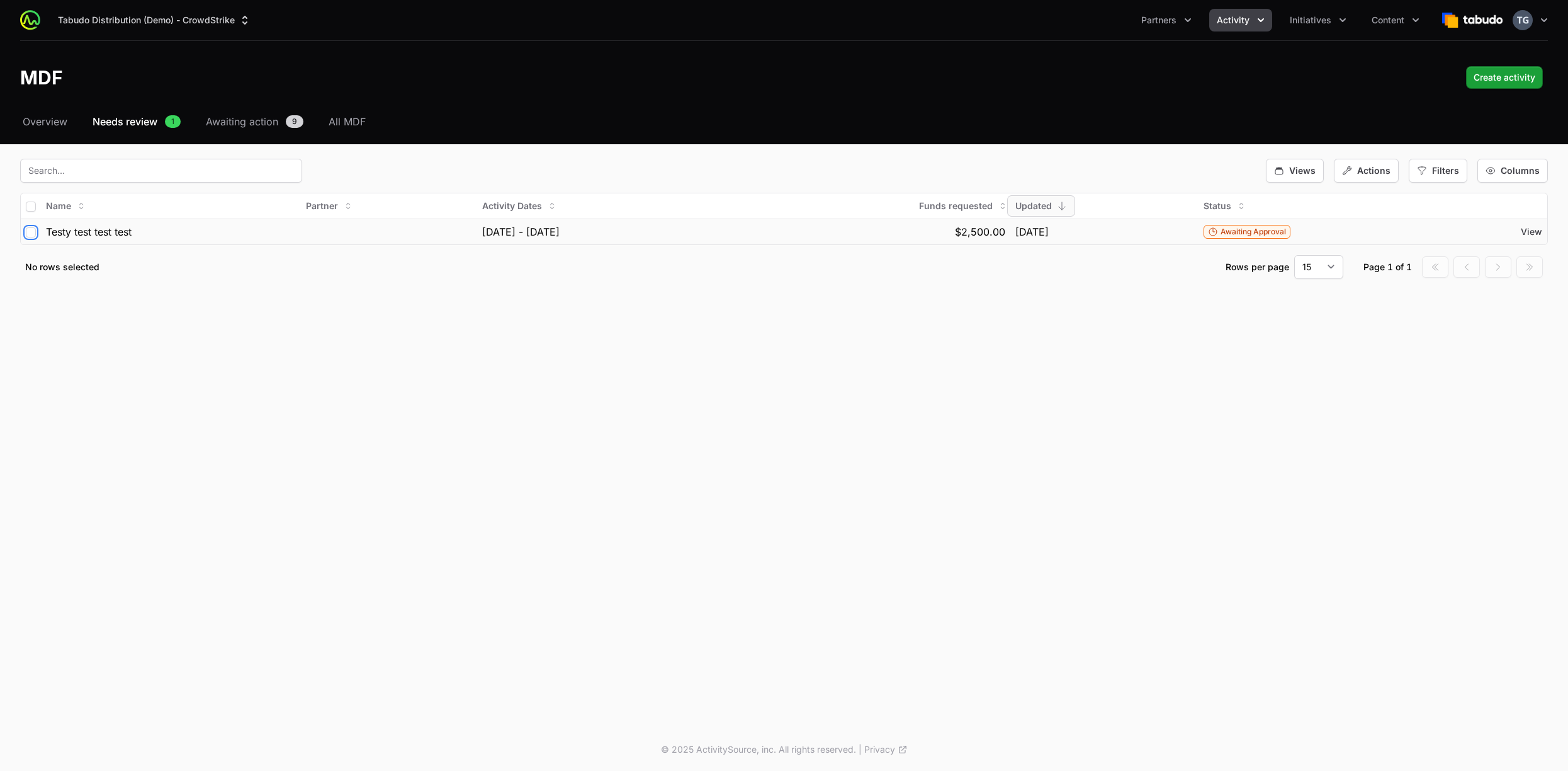
click at [28, 228] on input "checkbox" at bounding box center [31, 233] width 10 height 10
click at [30, 233] on input "checkbox" at bounding box center [31, 233] width 10 height 10
checkbox input "false"
click at [30, 204] on input "checkbox" at bounding box center [31, 206] width 10 height 10
checkbox input "true"
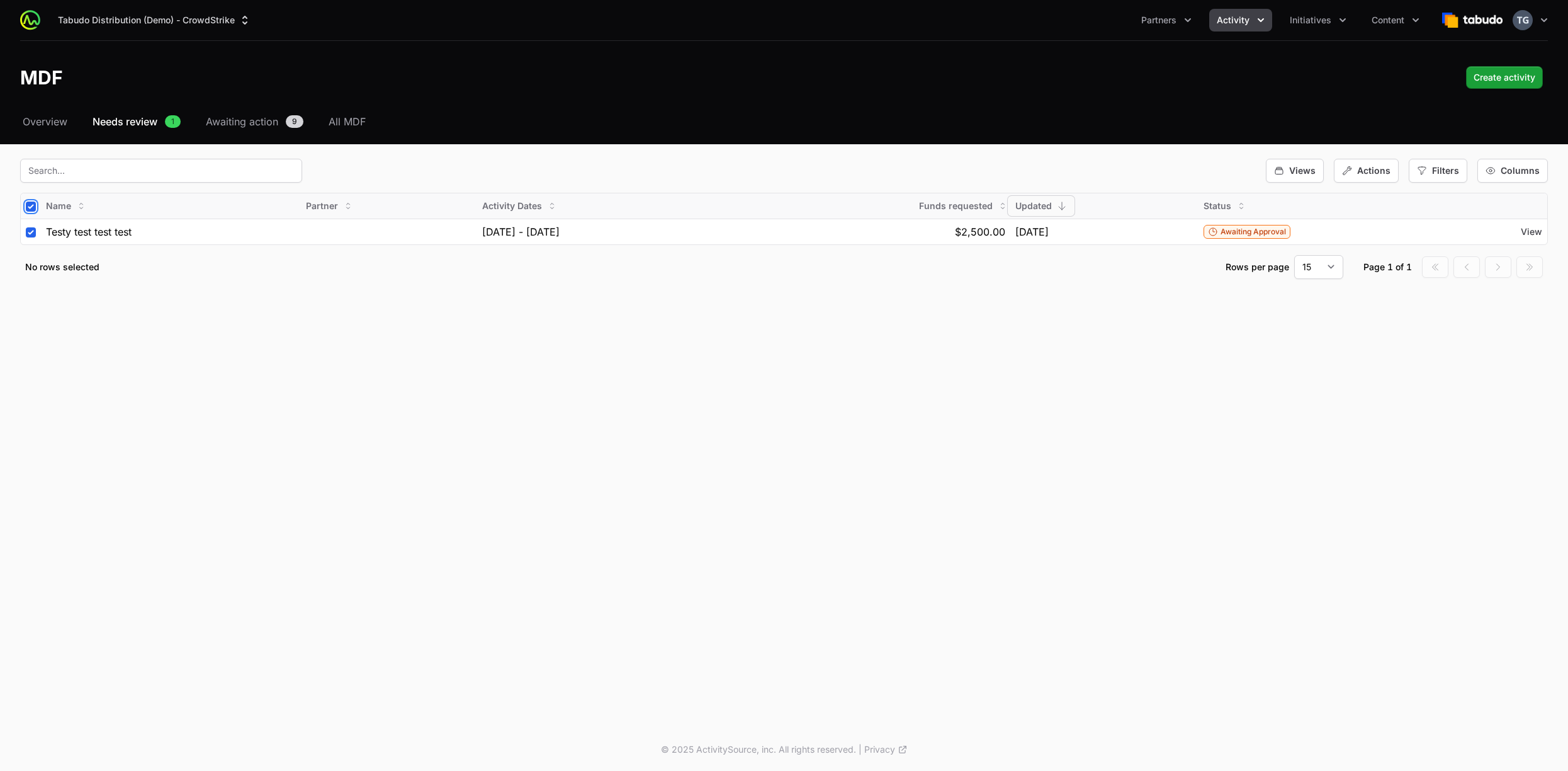
checkbox input "true"
click at [31, 206] on input "checkbox" at bounding box center [31, 206] width 10 height 10
checkbox input "false"
click at [1358, 174] on div "Actions" at bounding box center [1366, 170] width 64 height 24
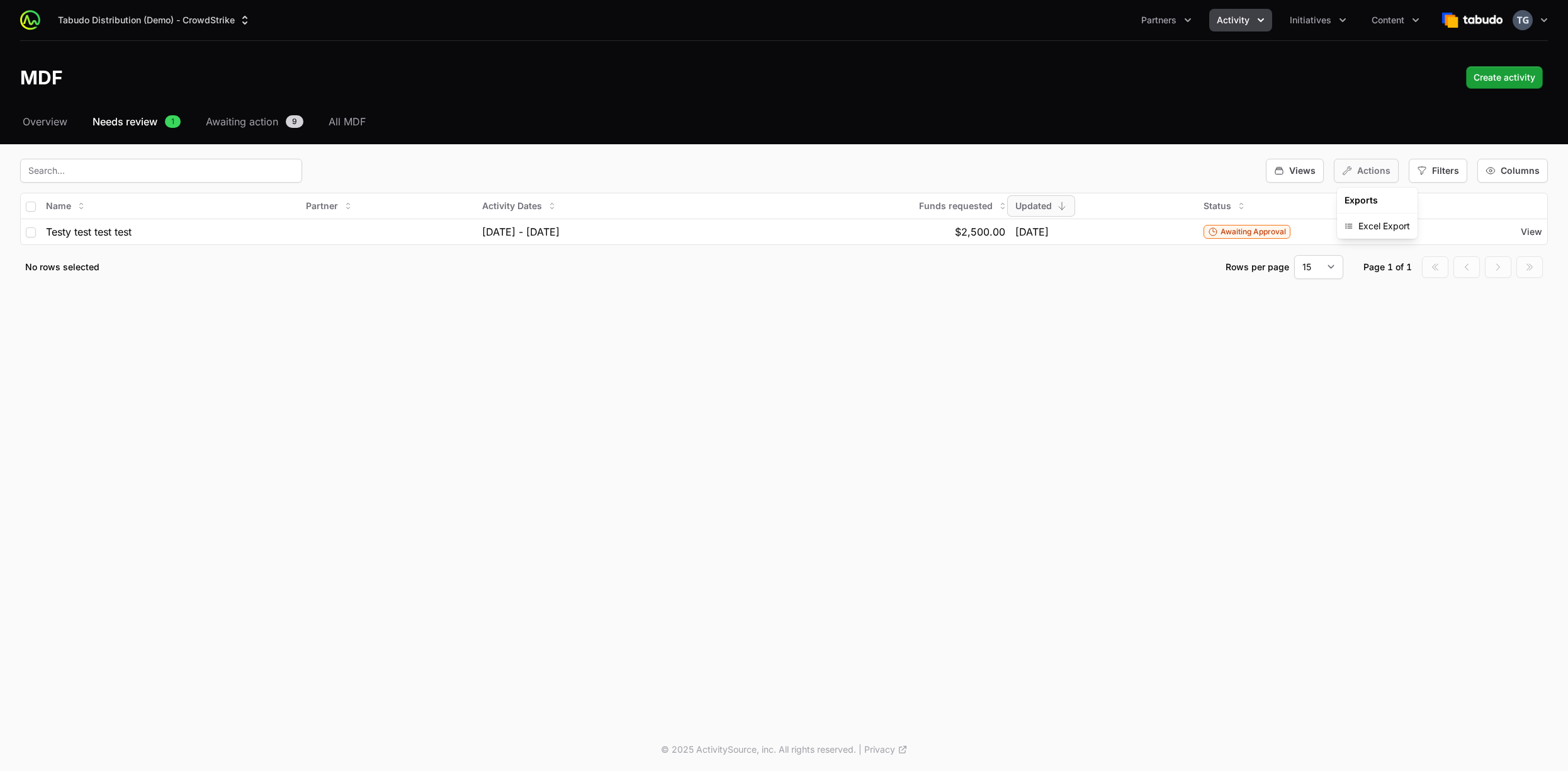
click at [1356, 174] on div "Actions" at bounding box center [1366, 170] width 64 height 24
click at [265, 115] on span "Awaiting action" at bounding box center [241, 121] width 72 height 15
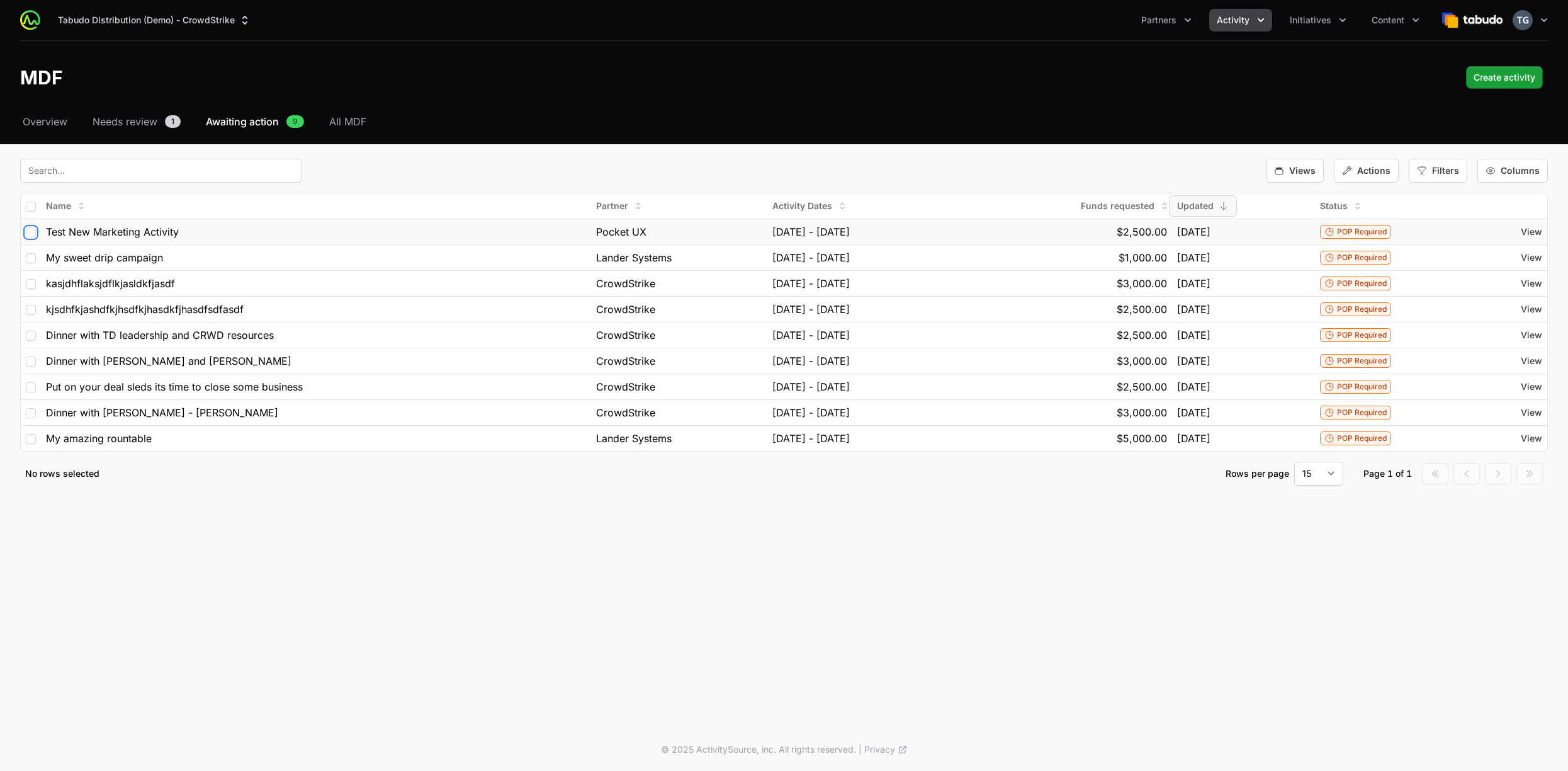
click at [31, 233] on input "checkbox" at bounding box center [31, 233] width 10 height 10
checkbox input "true"
click at [29, 308] on input "checkbox" at bounding box center [31, 310] width 10 height 10
checkbox input "true"
click at [32, 387] on input "checkbox" at bounding box center [31, 388] width 10 height 10
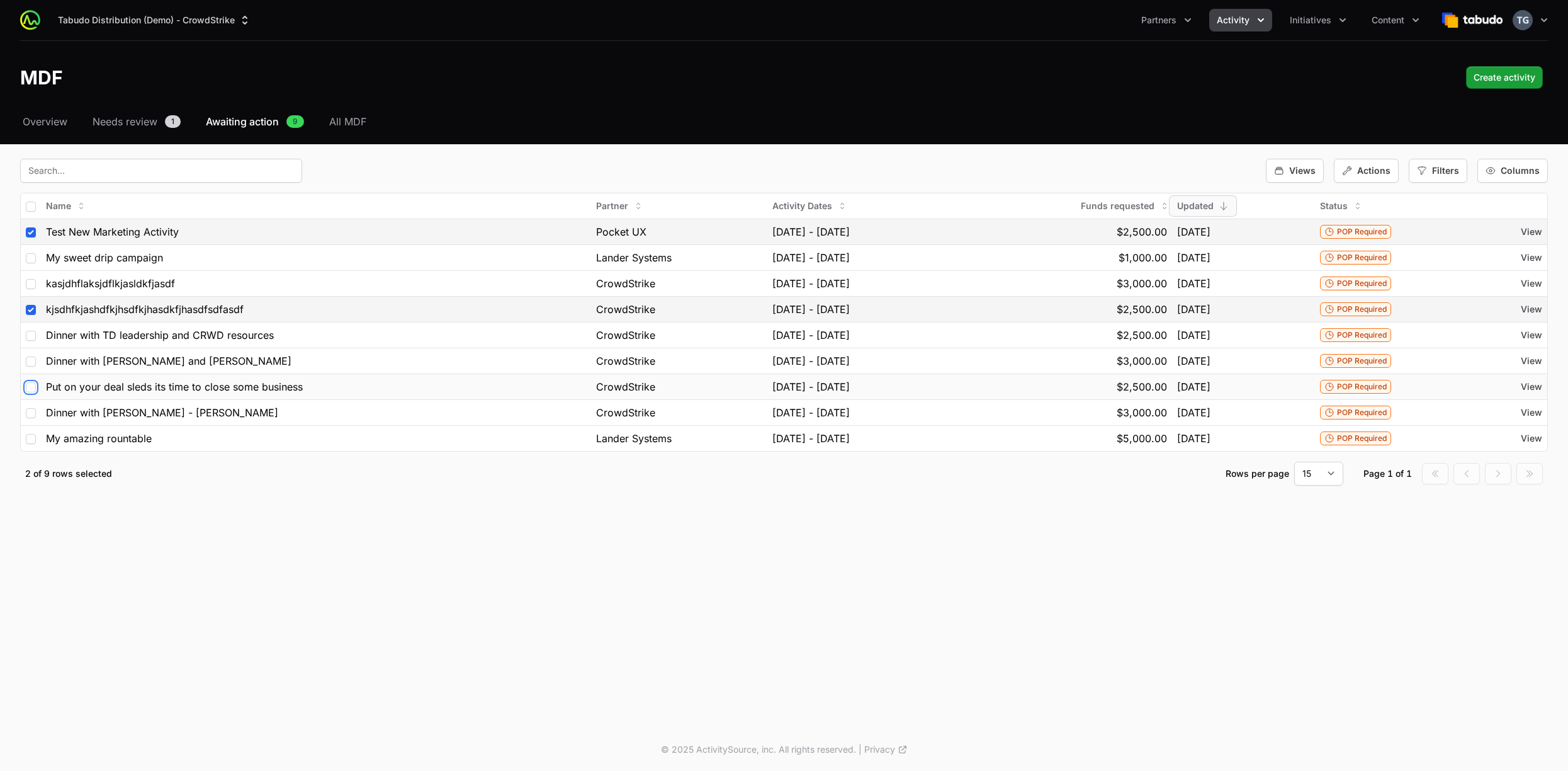
checkbox input "true"
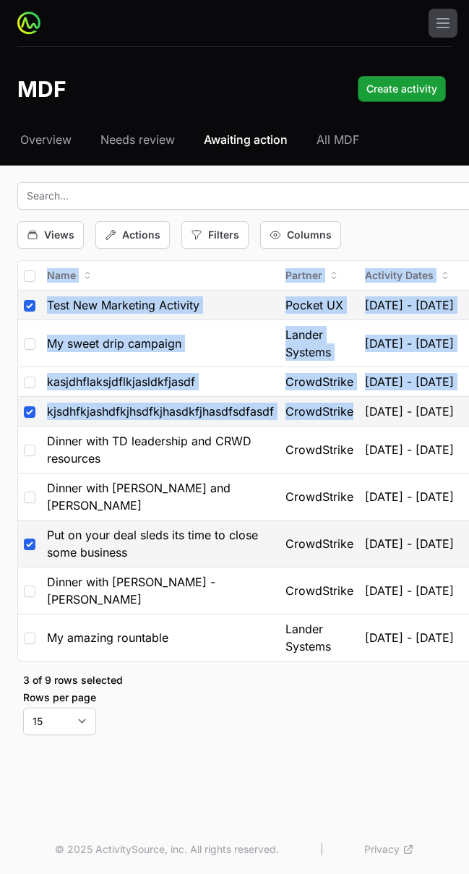
drag, startPoint x: 333, startPoint y: 427, endPoint x: -17, endPoint y: 427, distance: 350.0
click at [0, 427] on html "Tabudo Distribution (Demo) - CrowdStrike Partners Activity Initiatives Content …" at bounding box center [234, 437] width 469 height 874
click at [367, 377] on span "[DATE] - [DATE]" at bounding box center [409, 381] width 89 height 17
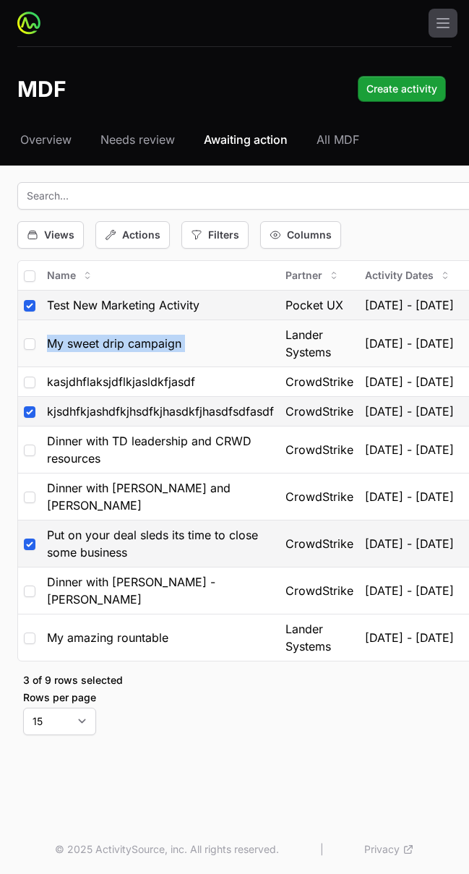
drag, startPoint x: 197, startPoint y: 331, endPoint x: 181, endPoint y: 334, distance: 16.2
click at [181, 334] on tr "My sweet drip campaign Lander Systems 31 Oct, 2024 - 14 Nov, 2024 $1,000.00 14 …" at bounding box center [406, 343] width 776 height 47
click at [327, 238] on span "Columns" at bounding box center [309, 235] width 45 height 14
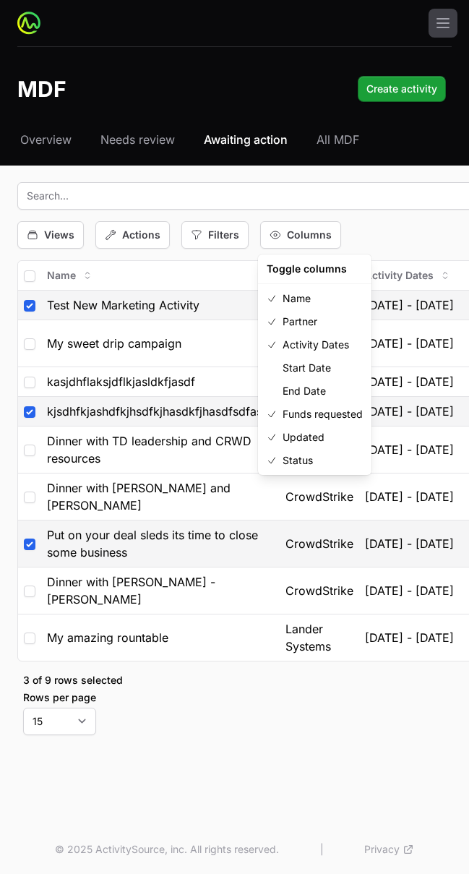
click at [346, 233] on div "Views Actions Filters Columns" at bounding box center [405, 234] width 777 height 27
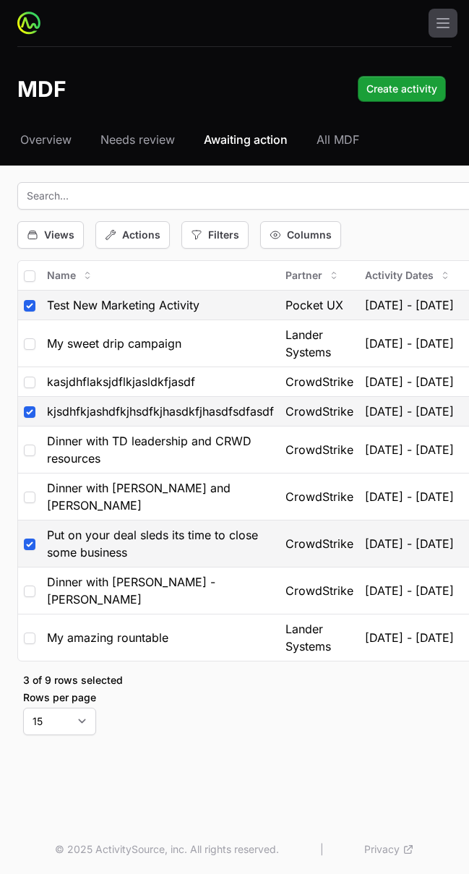
drag, startPoint x: 426, startPoint y: 236, endPoint x: 382, endPoint y: 242, distance: 44.5
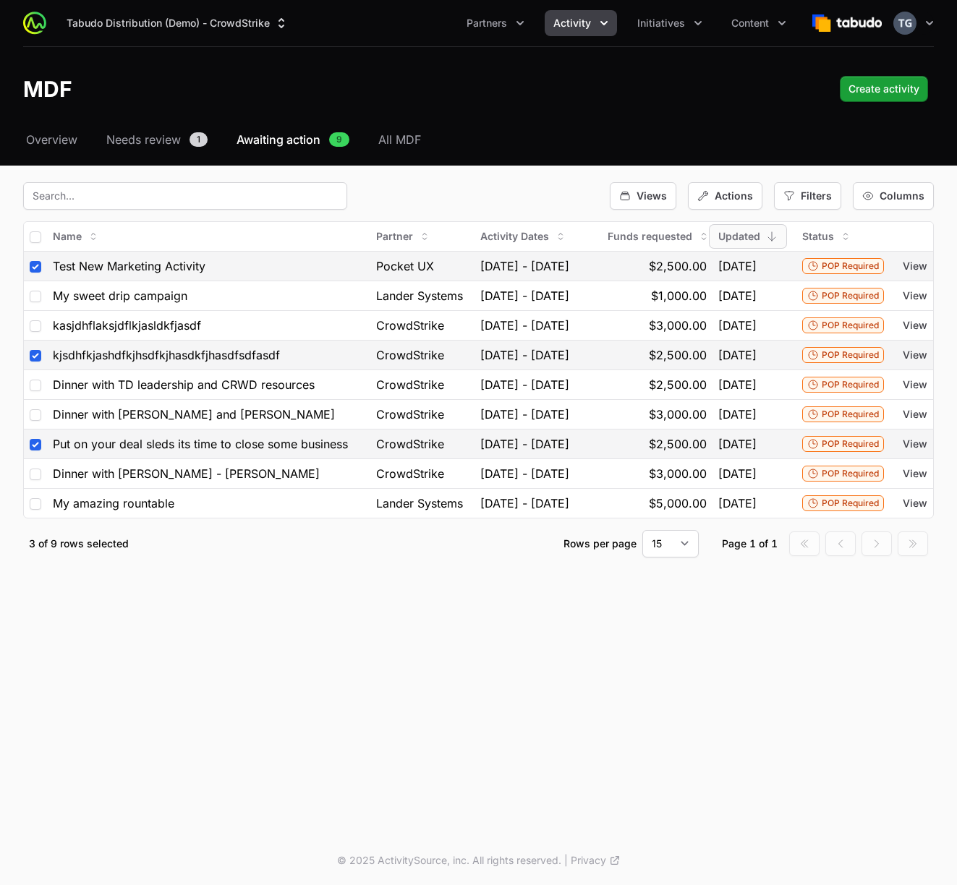
click at [638, 792] on div "Tabudo Distribution (Demo) - CrowdStrike Partners Activity Initiatives Content …" at bounding box center [478, 418] width 957 height 836
click at [35, 265] on input "checkbox" at bounding box center [36, 267] width 12 height 12
checkbox input "false"
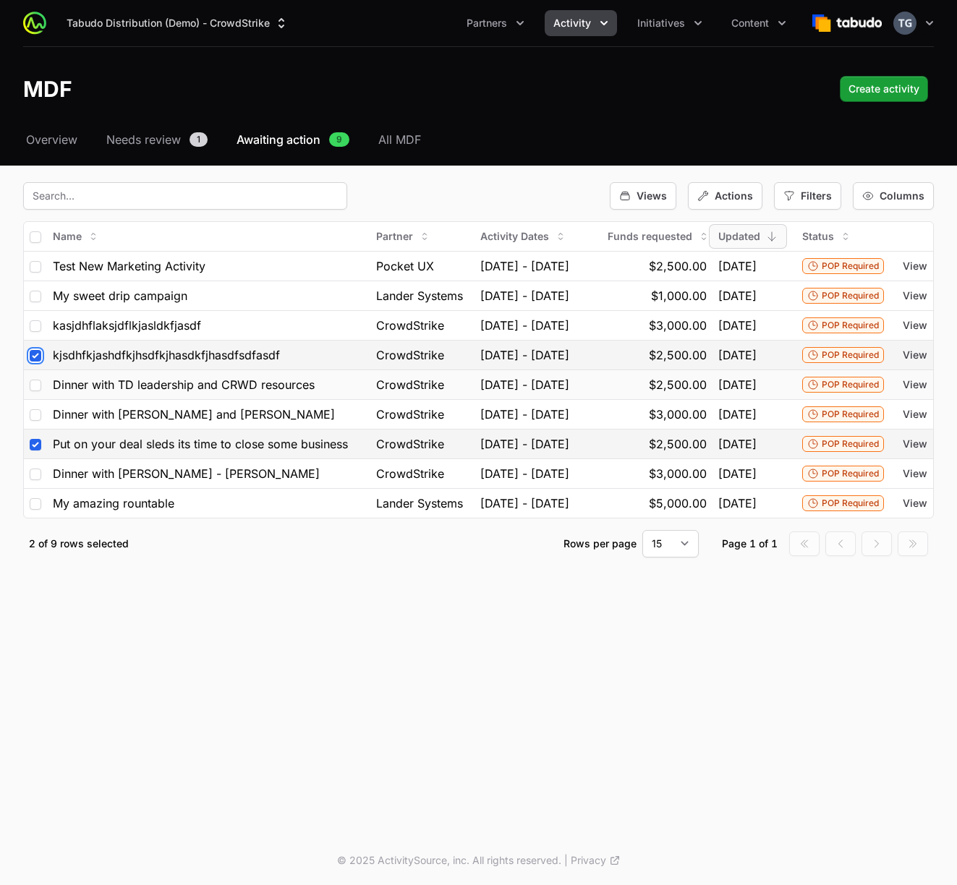
drag, startPoint x: 34, startPoint y: 376, endPoint x: 33, endPoint y: 404, distance: 28.2
click at [34, 362] on input "checkbox" at bounding box center [36, 356] width 12 height 12
checkbox input "false"
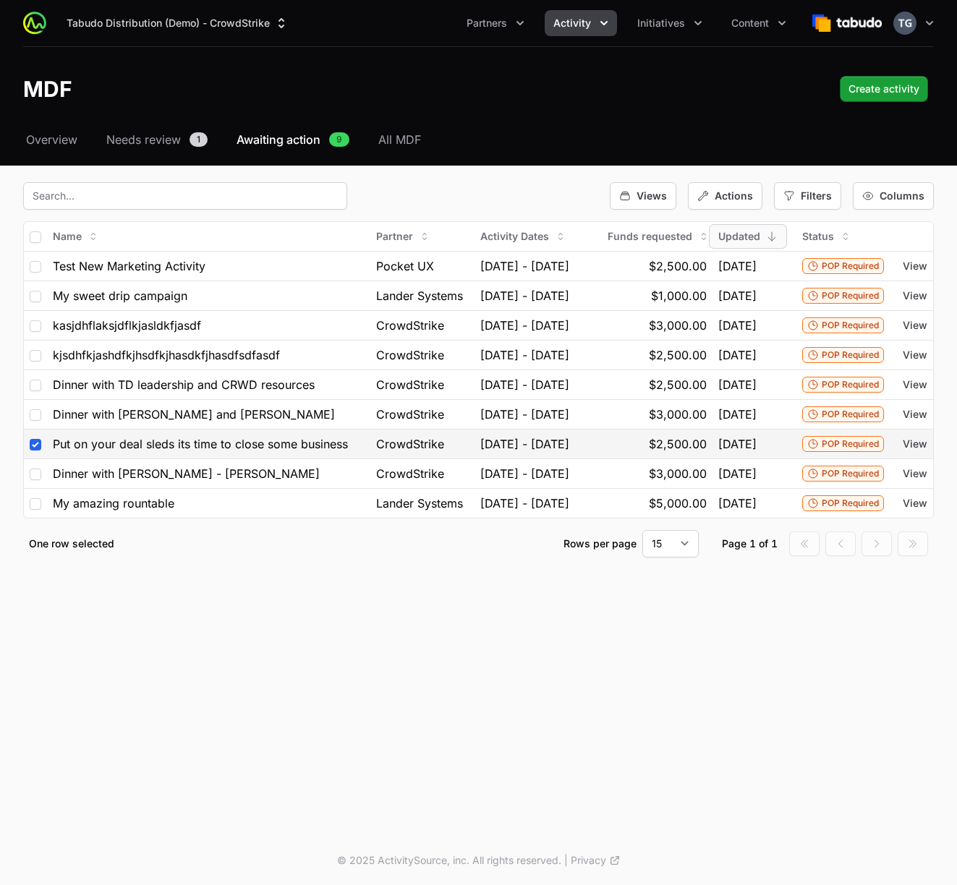
click at [38, 458] on td at bounding box center [35, 444] width 23 height 30
drag, startPoint x: 37, startPoint y: 474, endPoint x: 42, endPoint y: 490, distance: 16.7
click at [36, 450] on input "checkbox" at bounding box center [36, 445] width 12 height 12
checkbox input "false"
click at [177, 696] on div "Tabudo Distribution (Demo) - CrowdStrike Partners Activity Initiatives Content …" at bounding box center [478, 418] width 957 height 836
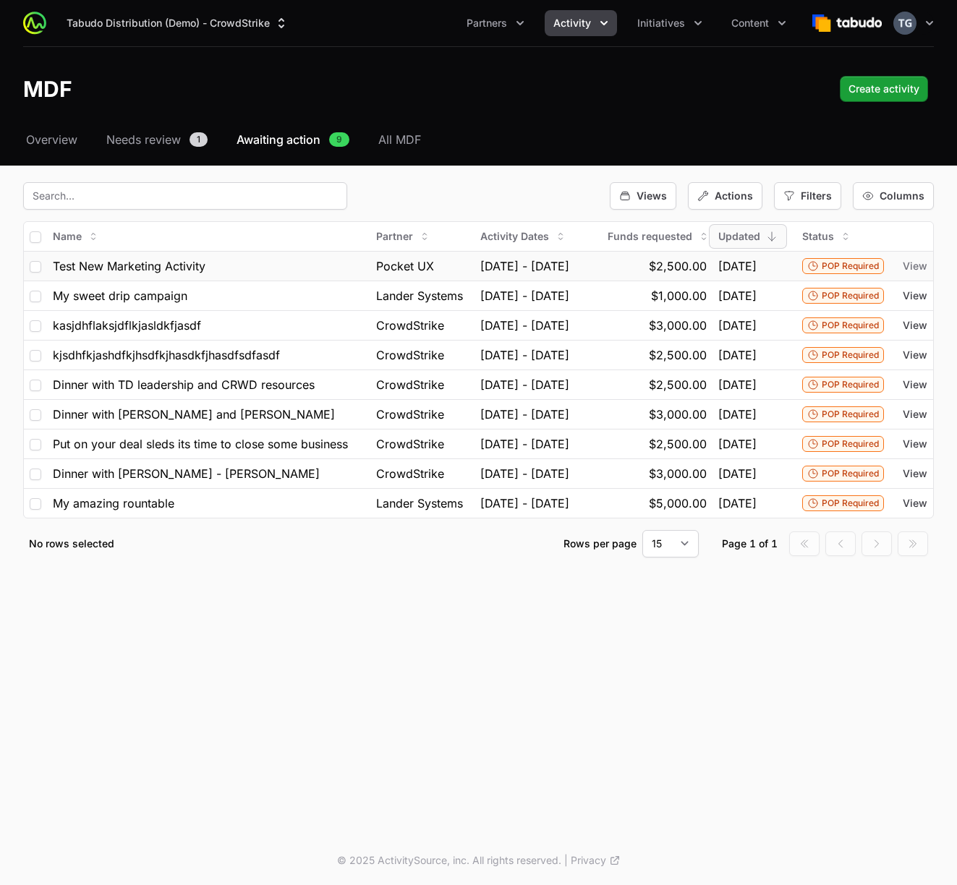
click at [914, 260] on span "View" at bounding box center [914, 266] width 25 height 14
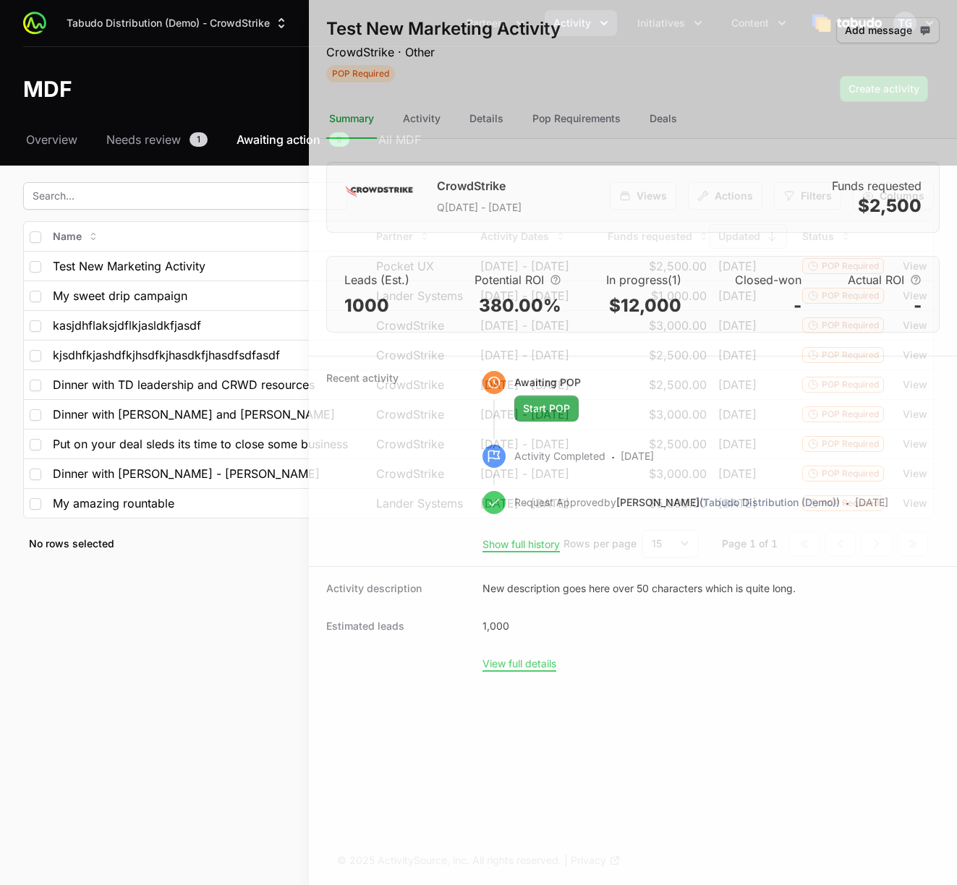
click at [252, 258] on div at bounding box center [478, 442] width 957 height 885
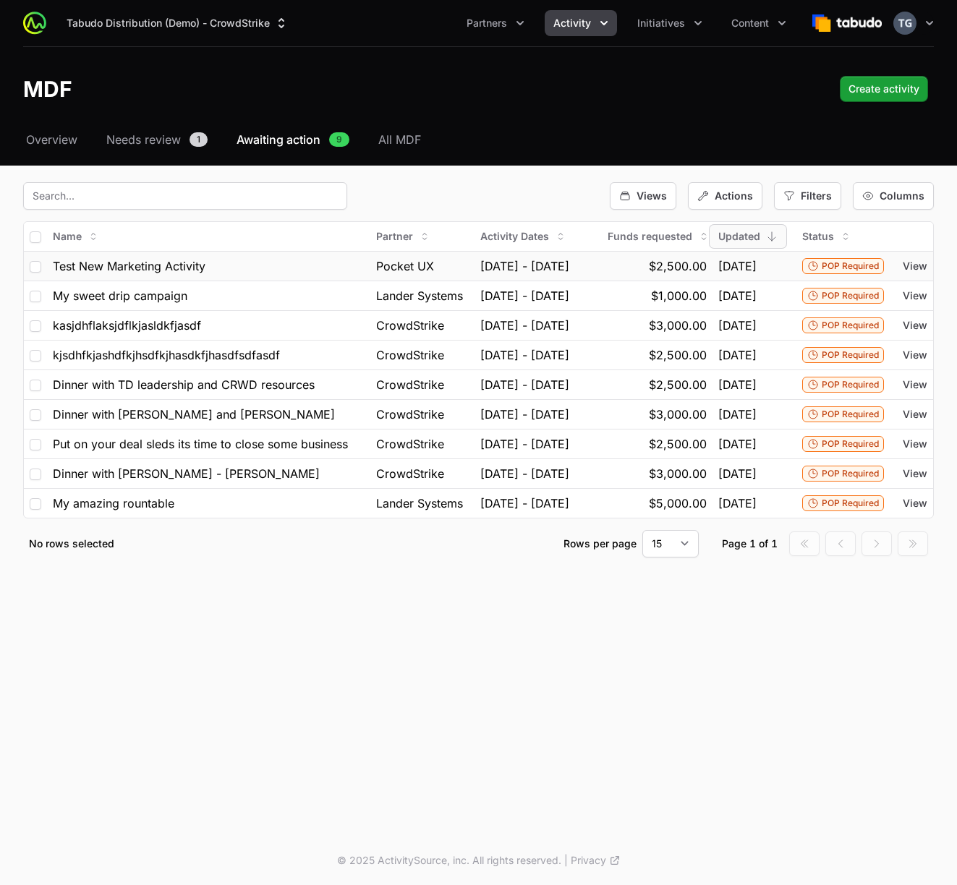
click at [190, 270] on span "Test New Marketing Activity" at bounding box center [129, 265] width 153 height 17
click at [249, 267] on div "Test New Marketing Activity" at bounding box center [209, 265] width 312 height 17
drag, startPoint x: 372, startPoint y: 270, endPoint x: 411, endPoint y: 270, distance: 39.0
click at [376, 270] on span "Pocket UX" at bounding box center [405, 265] width 58 height 17
click at [607, 265] on td "$2,500.00" at bounding box center [649, 266] width 126 height 30
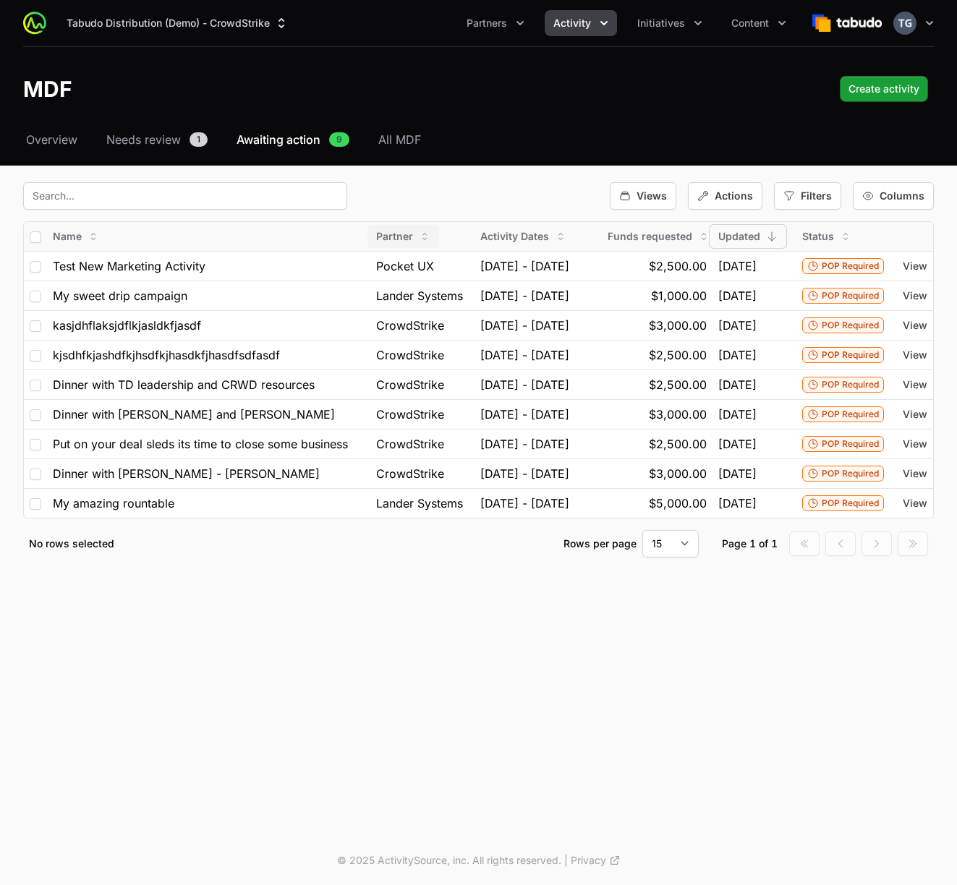
click at [385, 243] on div "Partner" at bounding box center [403, 236] width 72 height 23
click at [378, 297] on span "Desc" at bounding box center [374, 291] width 24 height 14
click at [480, 234] on span "Activity Dates" at bounding box center [514, 236] width 69 height 14
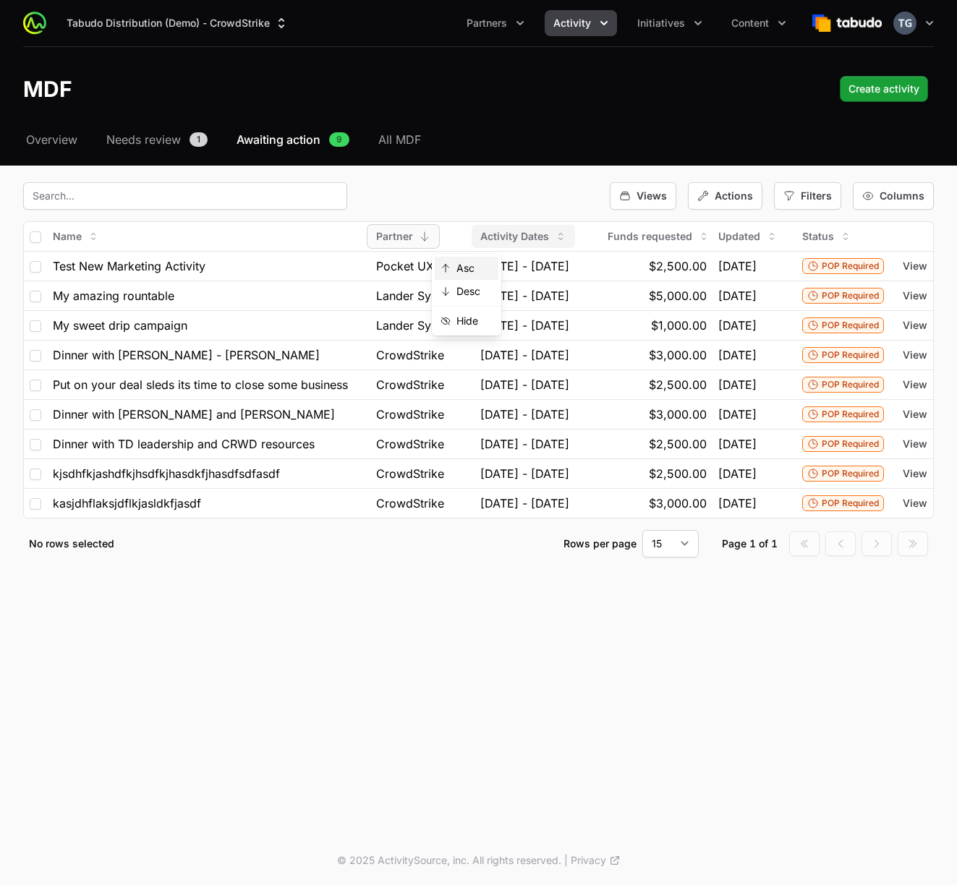
click at [472, 272] on span "Asc" at bounding box center [465, 268] width 18 height 14
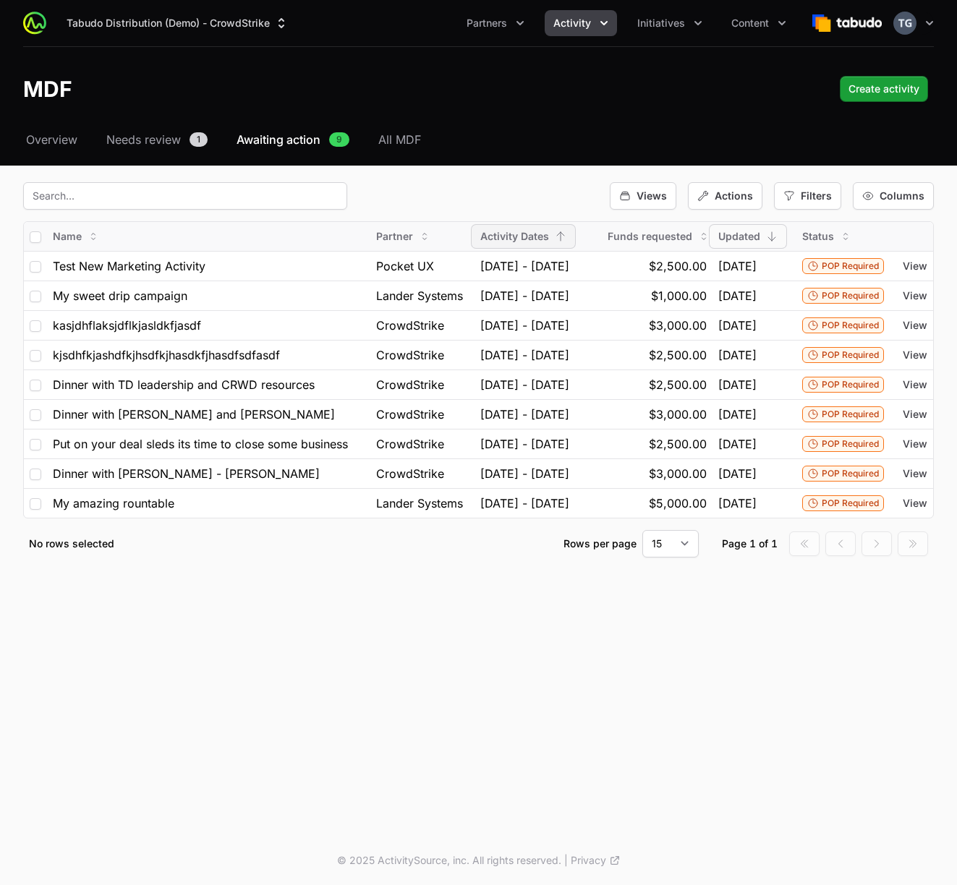
click at [510, 236] on div "Activity Dates" at bounding box center [522, 236] width 103 height 23
click at [472, 294] on span "Desc" at bounding box center [468, 291] width 24 height 14
click at [503, 193] on div "Views Actions Filters Columns" at bounding box center [478, 195] width 910 height 27
click at [652, 193] on span "Views" at bounding box center [651, 196] width 30 height 14
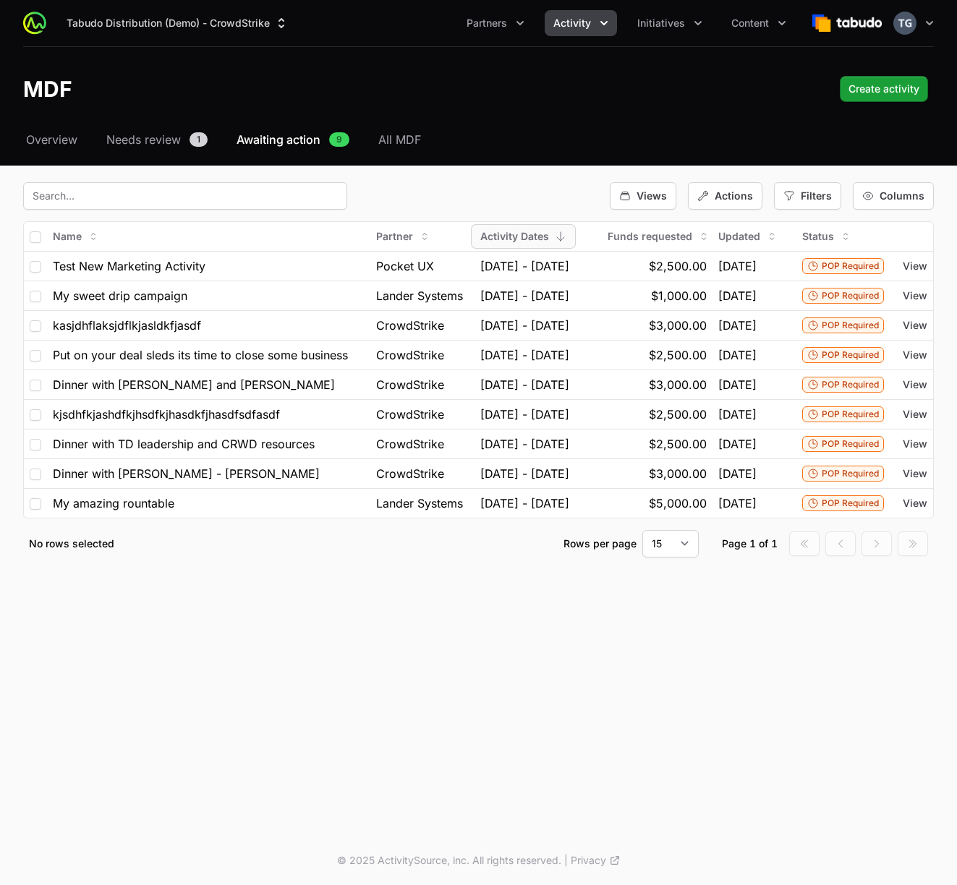
click at [471, 220] on fieldset "Views Actions Filters Columns Name Partner Activity Dates Funds requested Updat…" at bounding box center [478, 369] width 910 height 375
click at [545, 180] on div "Select a tab Overview Needs review Awaiting action All MDF Overview Needs revie…" at bounding box center [478, 361] width 957 height 461
click at [69, 134] on span "Overview" at bounding box center [51, 139] width 51 height 17
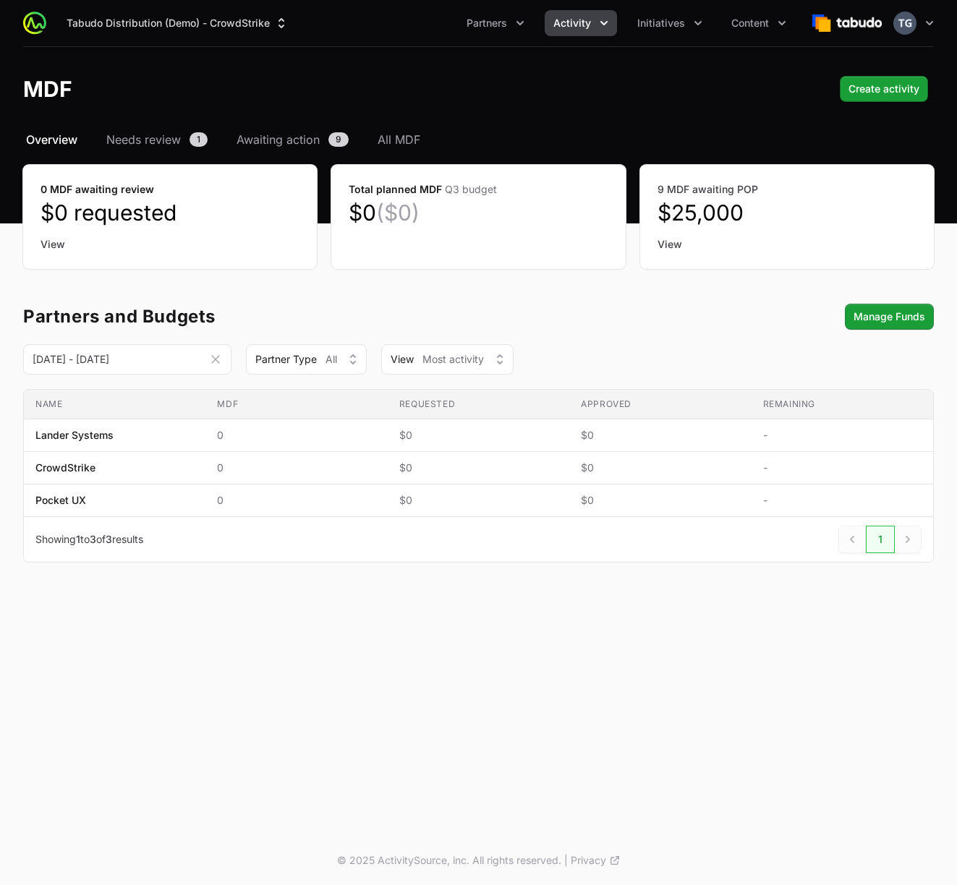
click at [218, 356] on icon "Date range picker" at bounding box center [215, 359] width 7 height 7
click at [414, 137] on span "All MDF" at bounding box center [398, 139] width 43 height 17
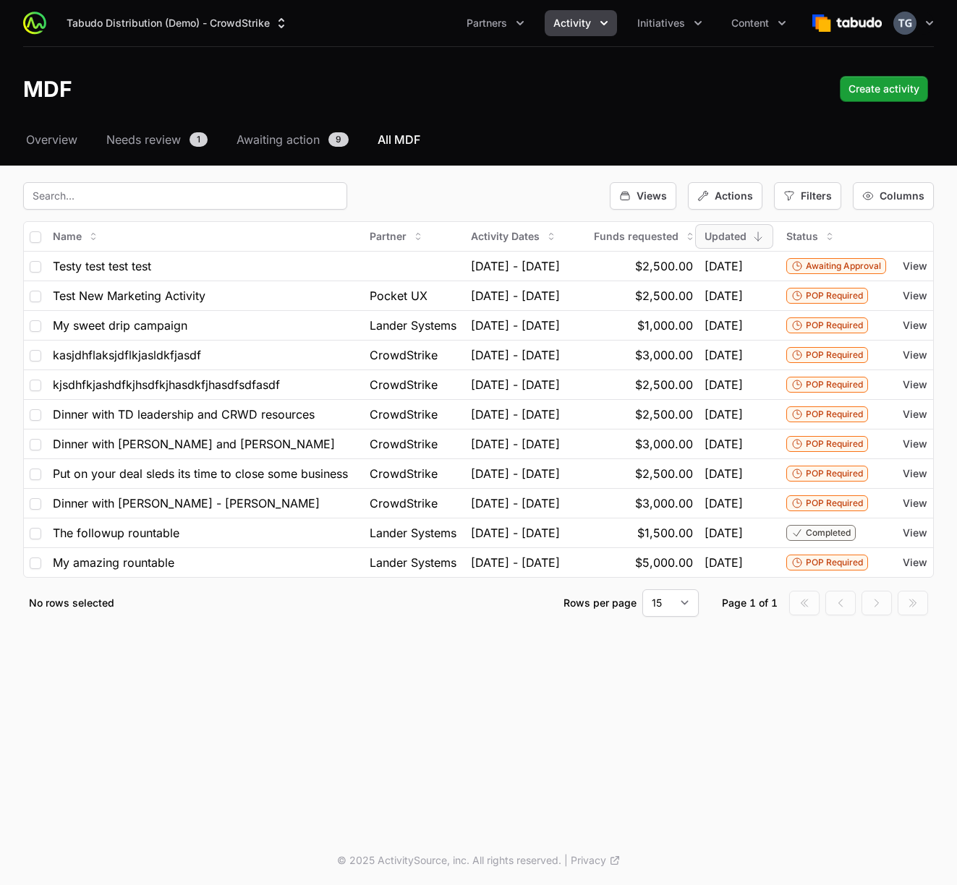
click at [395, 193] on div "Views Actions Filters Columns" at bounding box center [478, 195] width 910 height 27
click at [802, 193] on span "Filters" at bounding box center [815, 196] width 31 height 14
click at [546, 184] on div "Views Actions Filters Columns" at bounding box center [478, 195] width 910 height 27
click at [795, 197] on icon "button" at bounding box center [789, 196] width 12 height 12
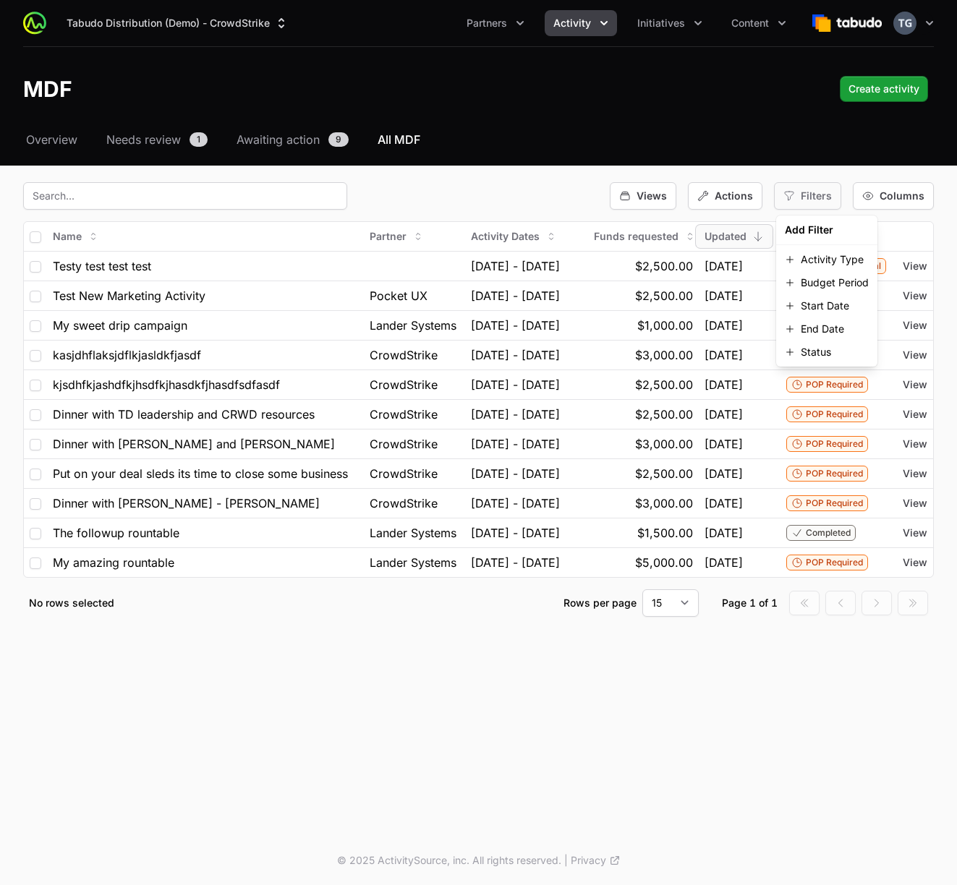
click at [803, 197] on span "Filters" at bounding box center [815, 196] width 31 height 14
click at [892, 197] on span "Columns" at bounding box center [901, 196] width 45 height 14
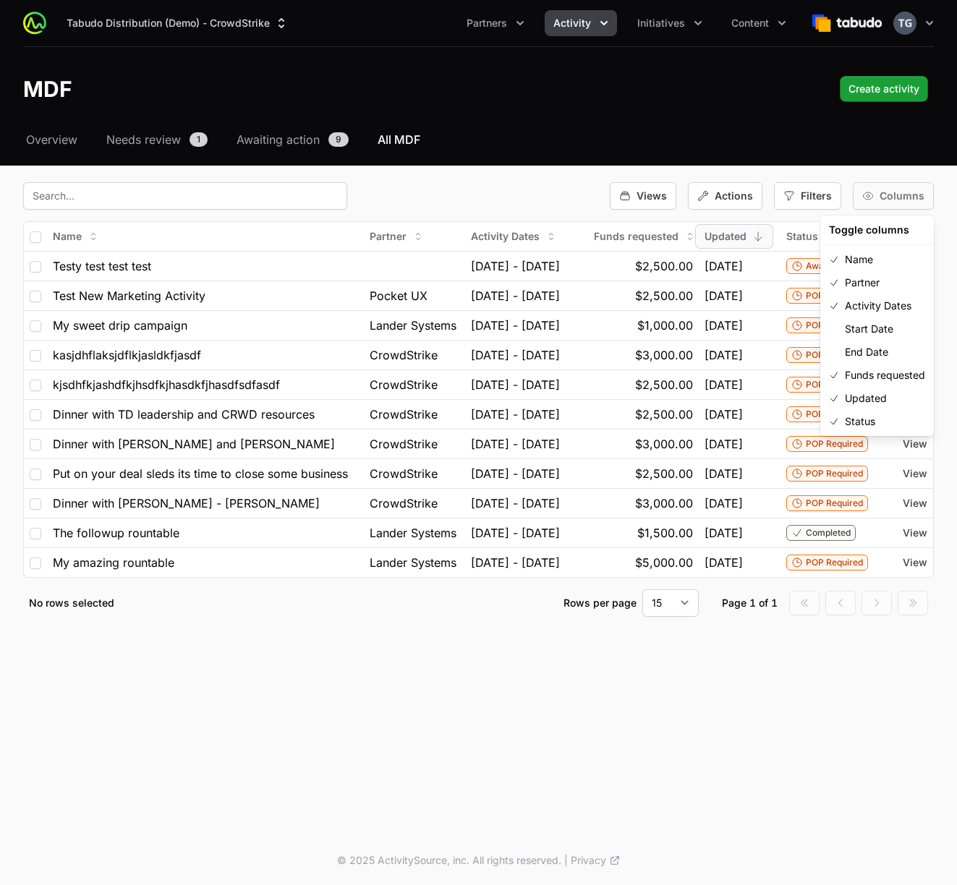
click at [888, 197] on span "Columns" at bounding box center [901, 196] width 45 height 14
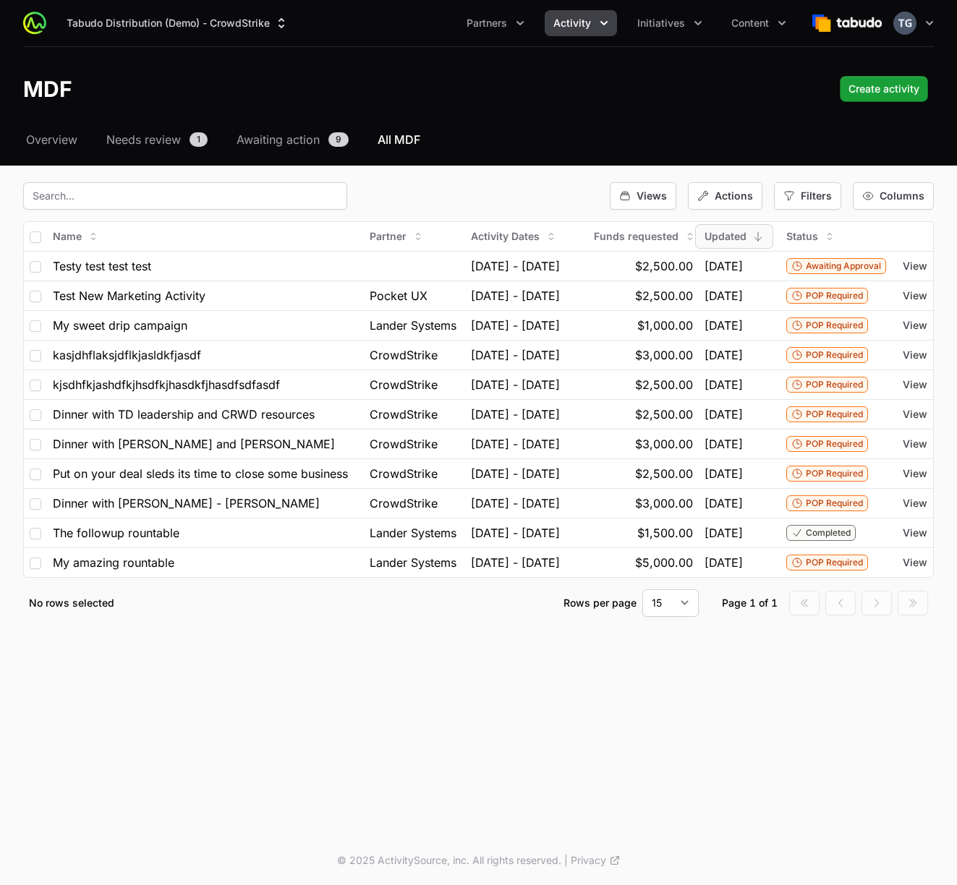
click at [591, 200] on div "Views Actions Filters Columns" at bounding box center [478, 195] width 910 height 27
click at [131, 482] on span "Put on your deal sleds its time to close some business" at bounding box center [200, 473] width 295 height 17
click at [920, 481] on span "View" at bounding box center [914, 473] width 25 height 14
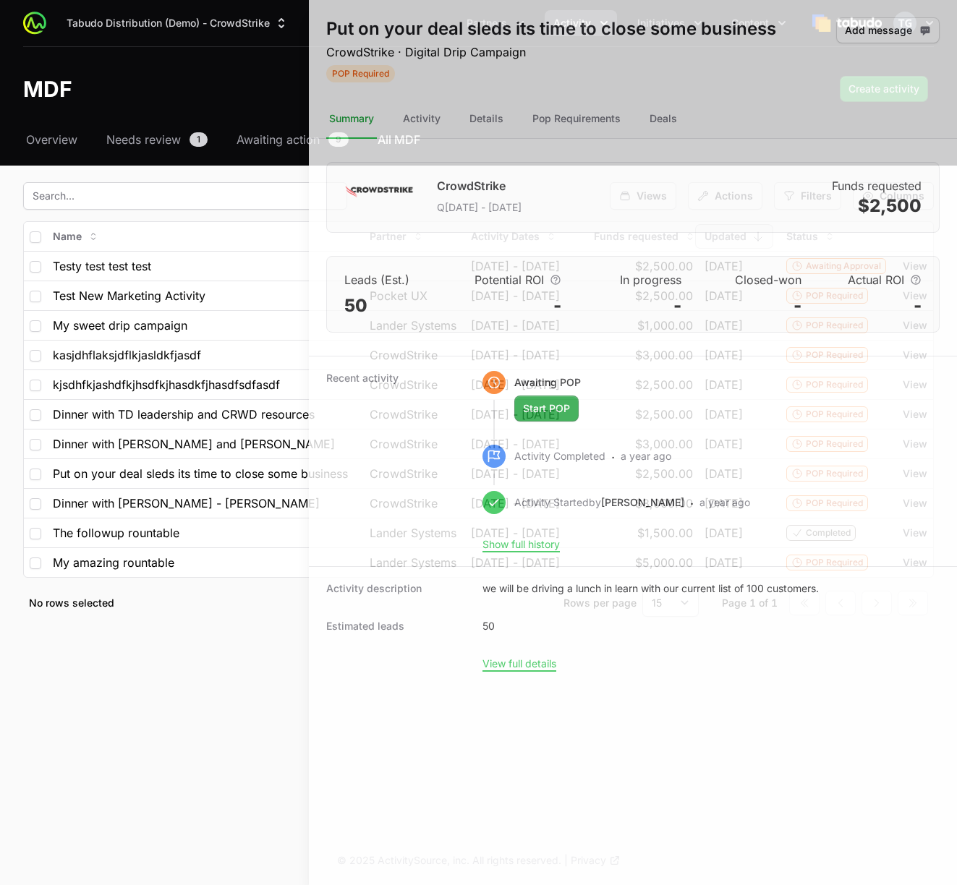
click at [226, 490] on div at bounding box center [478, 442] width 957 height 885
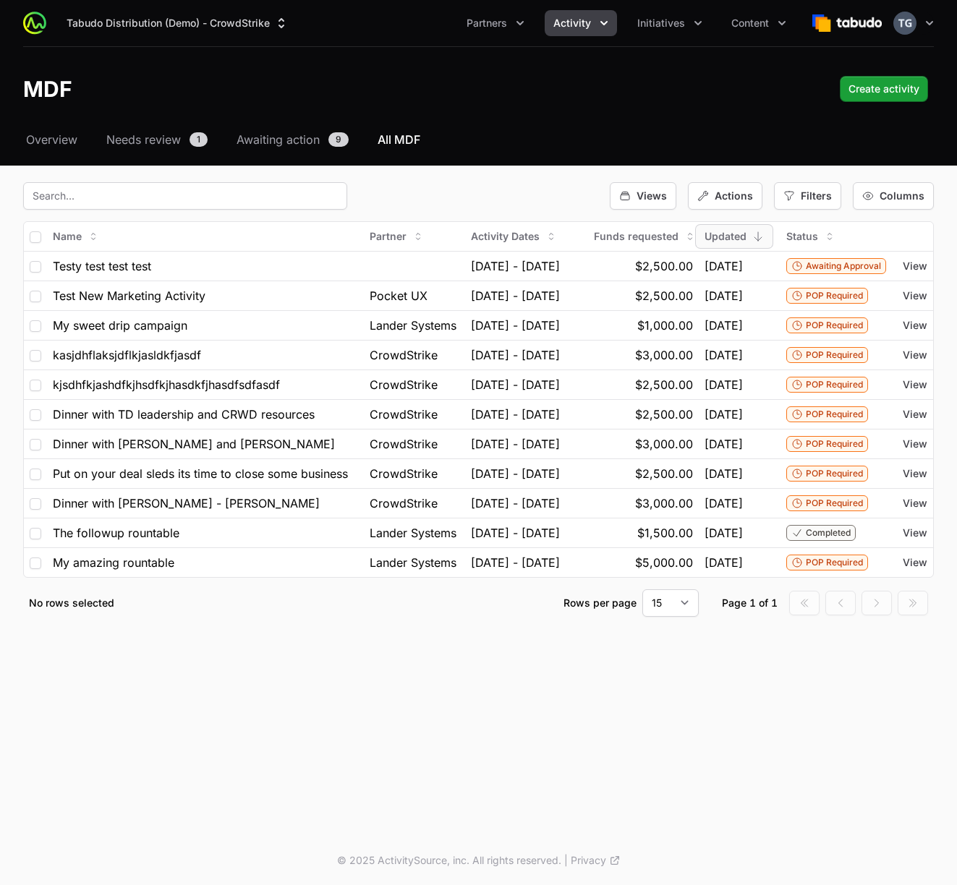
click at [920, 481] on span "View" at bounding box center [914, 473] width 25 height 14
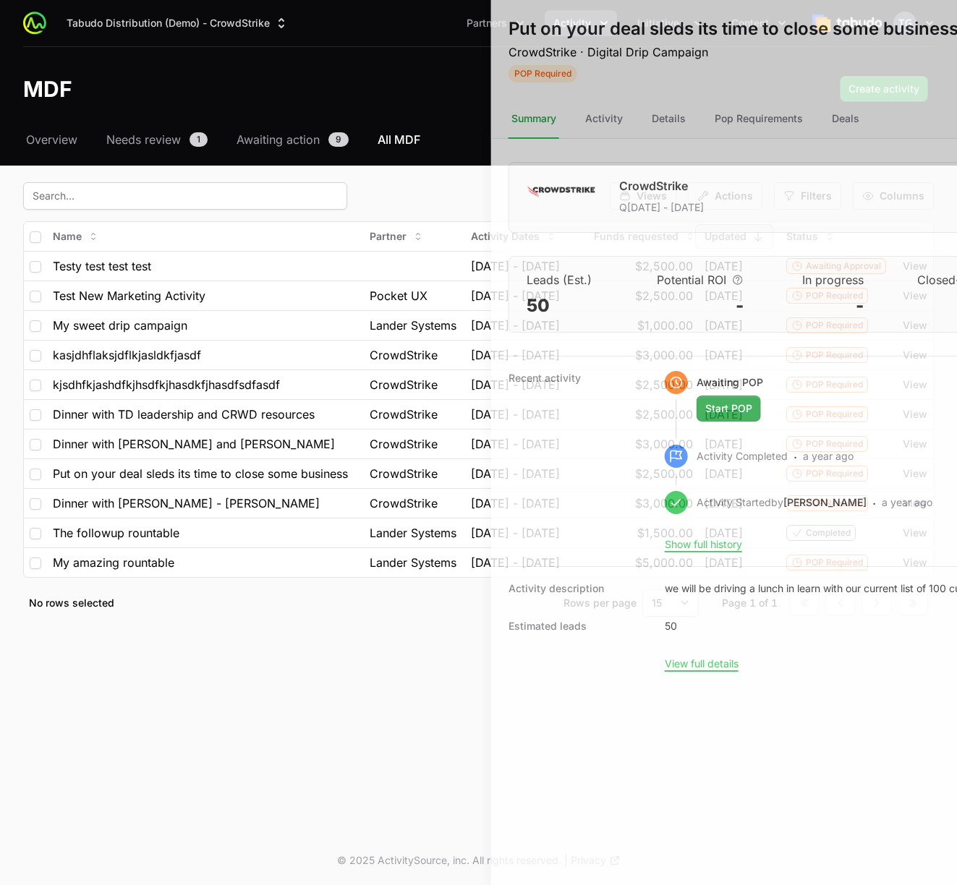
click at [231, 450] on div at bounding box center [478, 442] width 957 height 885
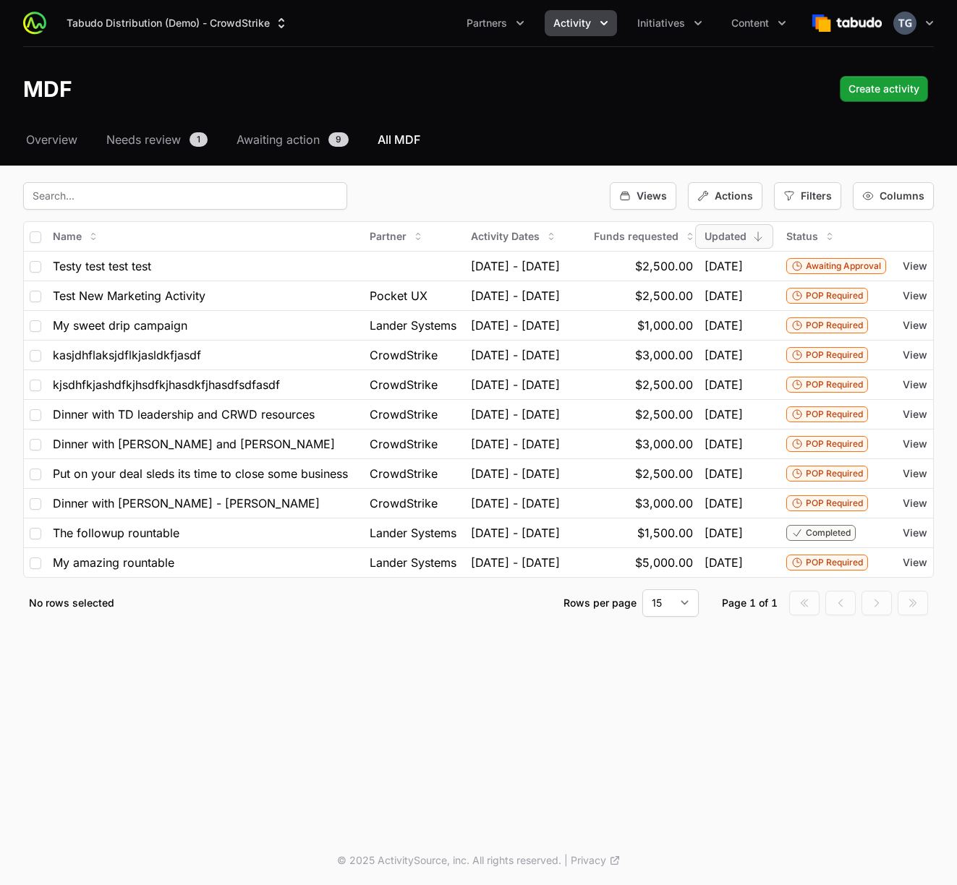
click at [915, 451] on span "View" at bounding box center [914, 444] width 25 height 14
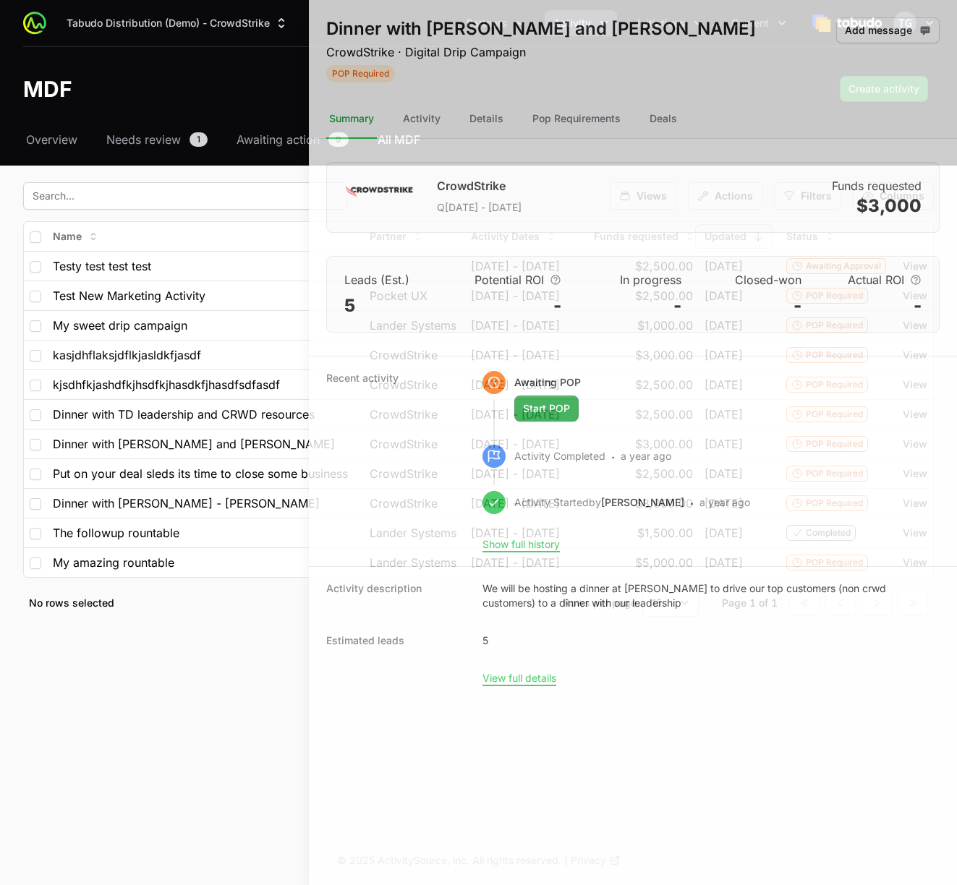
click at [249, 404] on div at bounding box center [478, 442] width 957 height 885
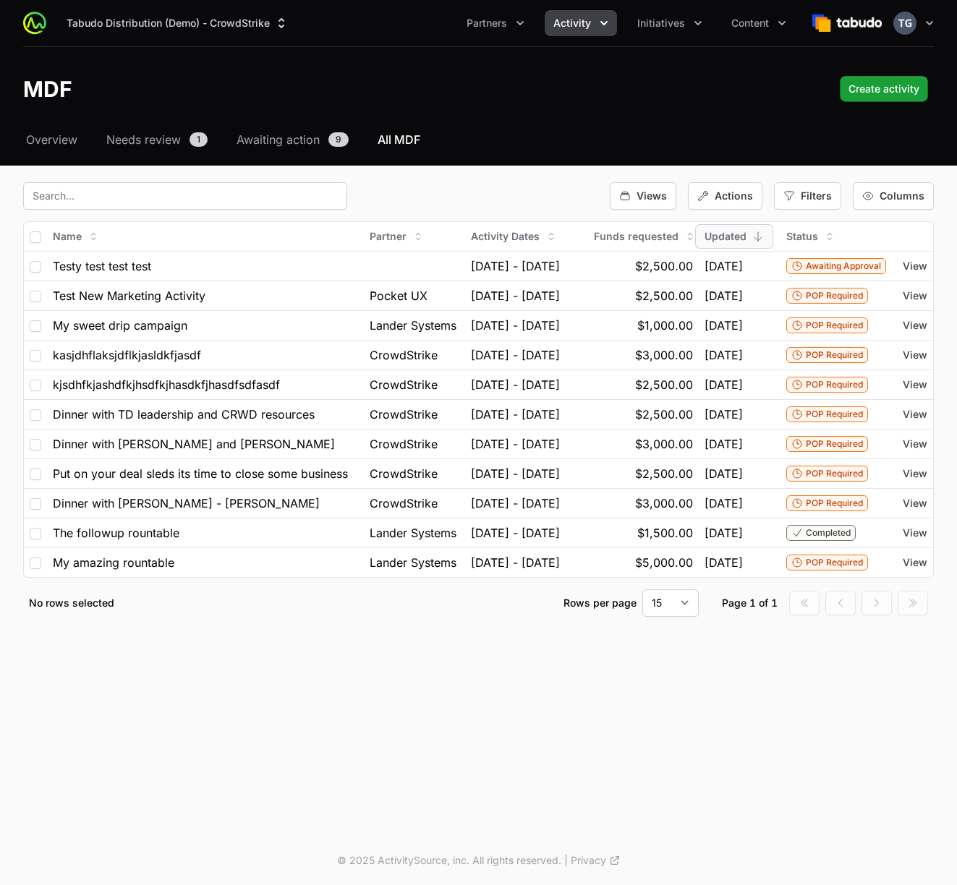
click at [910, 289] on span "View" at bounding box center [914, 296] width 25 height 14
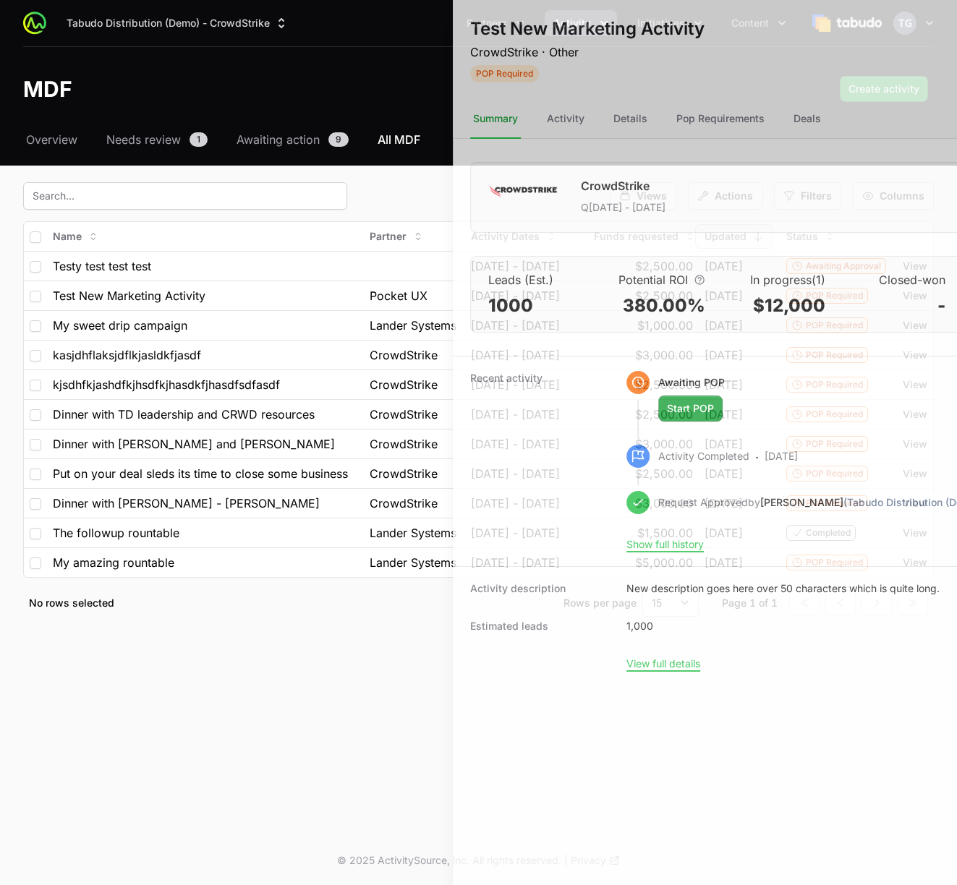
drag, startPoint x: 229, startPoint y: 286, endPoint x: 343, endPoint y: 272, distance: 114.4
click at [229, 286] on div at bounding box center [478, 442] width 957 height 885
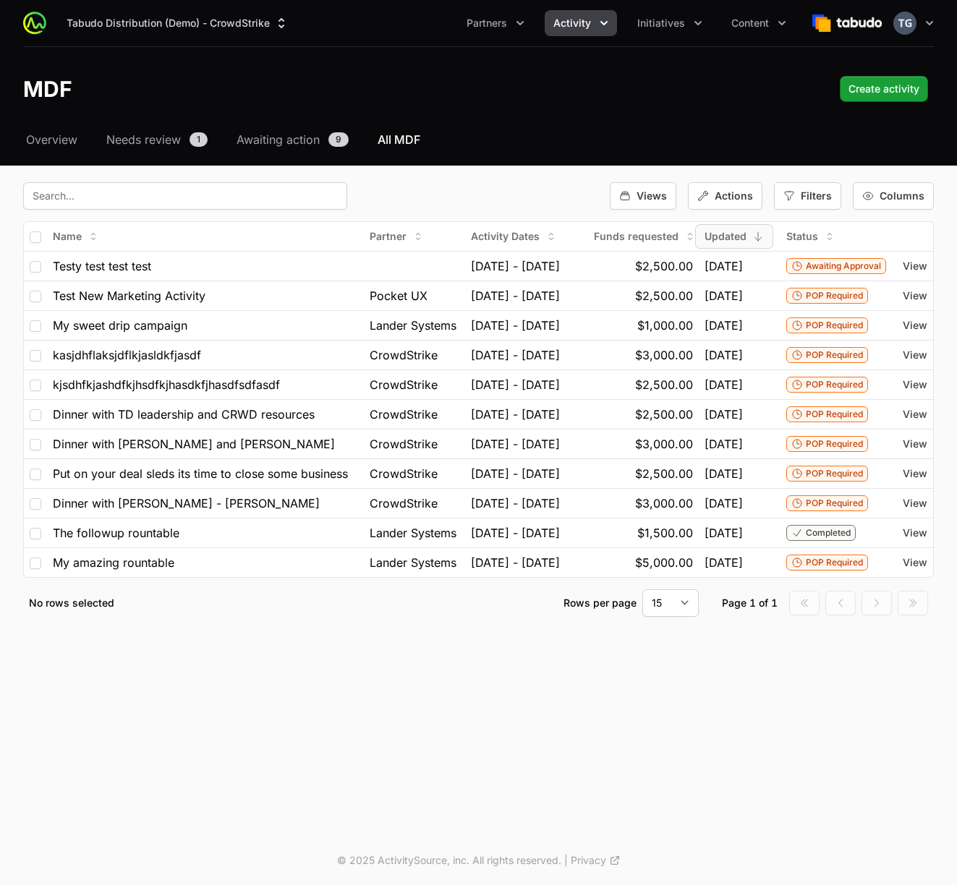
click at [953, 207] on div "Select a tab Overview Needs review Awaiting action All MDF Overview Needs revie…" at bounding box center [478, 391] width 957 height 521
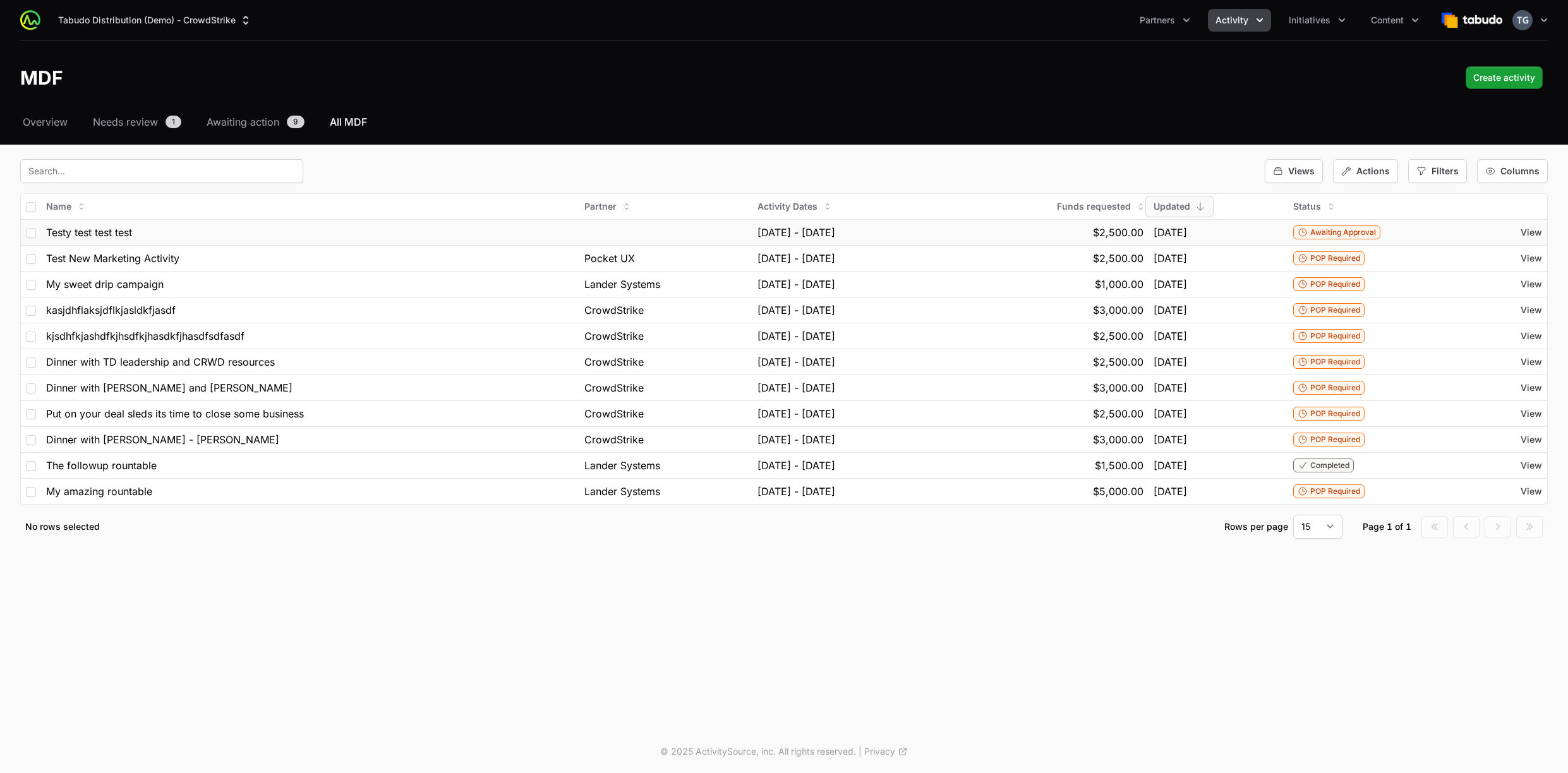
click at [165, 231] on div "Testy test test test" at bounding box center [310, 231] width 528 height 15
click at [835, 234] on span "View" at bounding box center [1530, 232] width 22 height 12
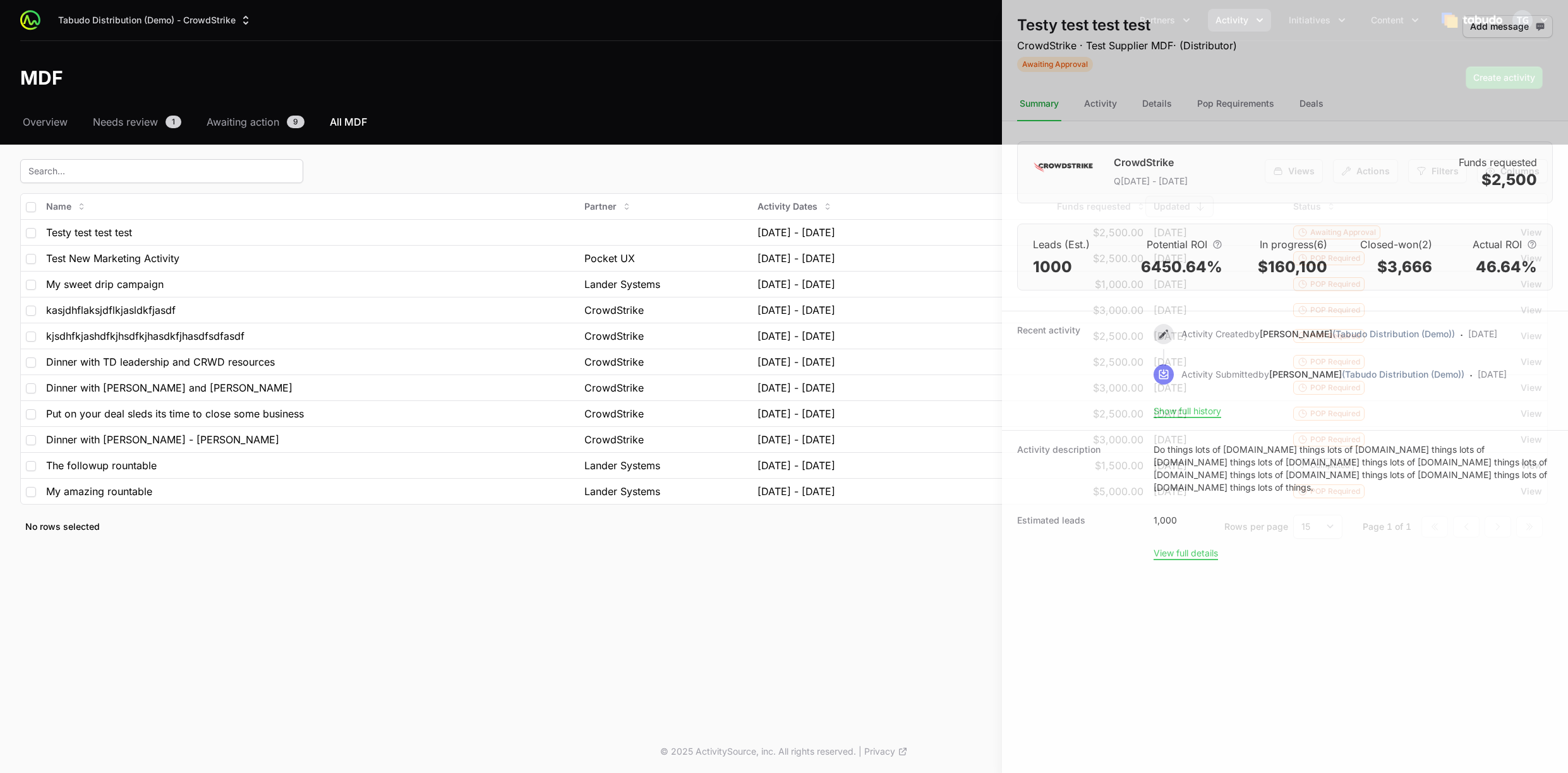
click at [926, 160] on div at bounding box center [784, 386] width 1568 height 773
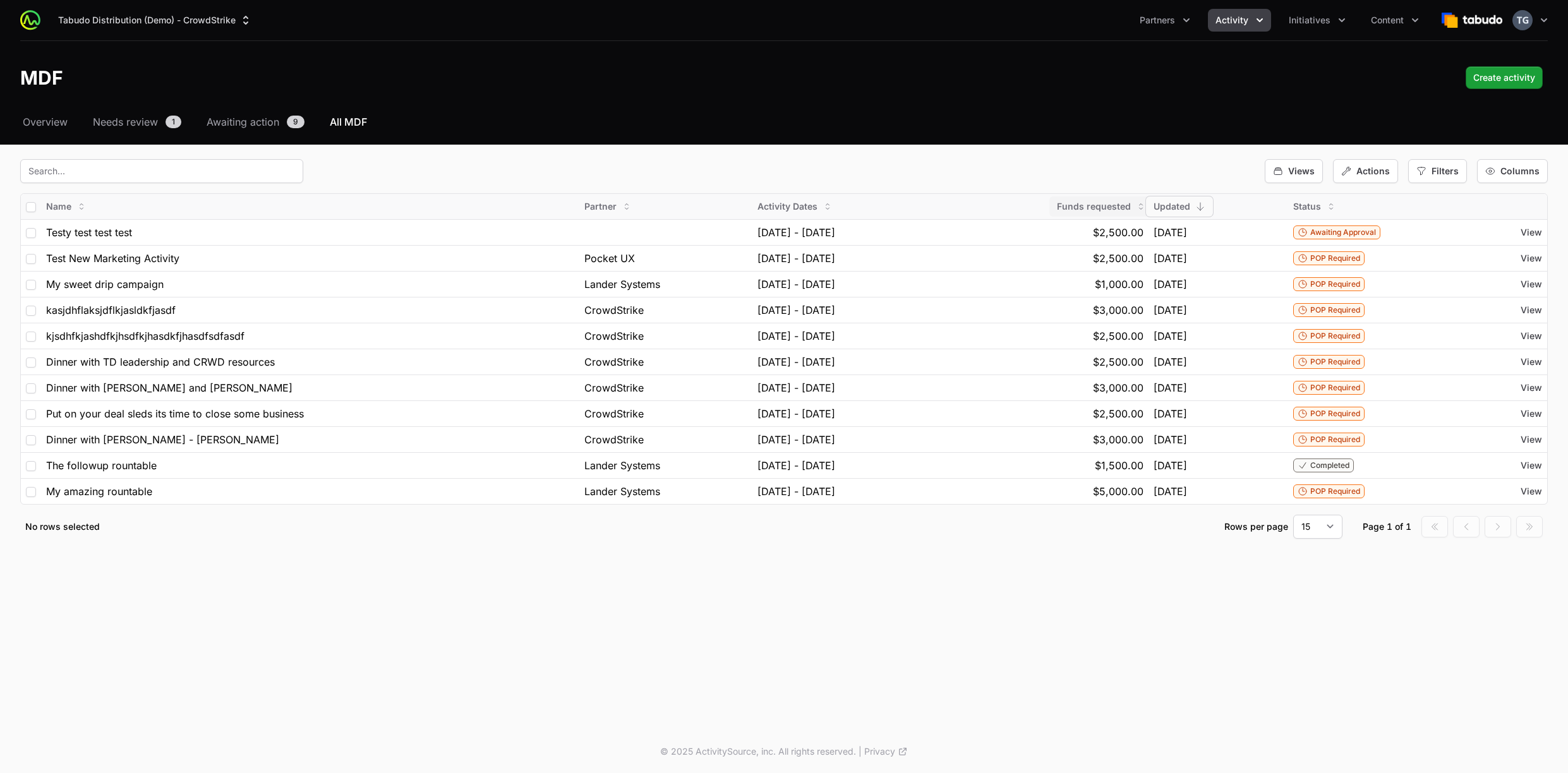
click at [1130, 204] on span "Funds requested" at bounding box center [1094, 206] width 74 height 12
click at [1094, 162] on div "Views Actions Filters Columns" at bounding box center [784, 170] width 1527 height 24
click at [1306, 519] on select "15 30 50 100" at bounding box center [1317, 526] width 49 height 24
select select "100"
click at [1293, 514] on select "15 30 50 100" at bounding box center [1317, 526] width 49 height 24
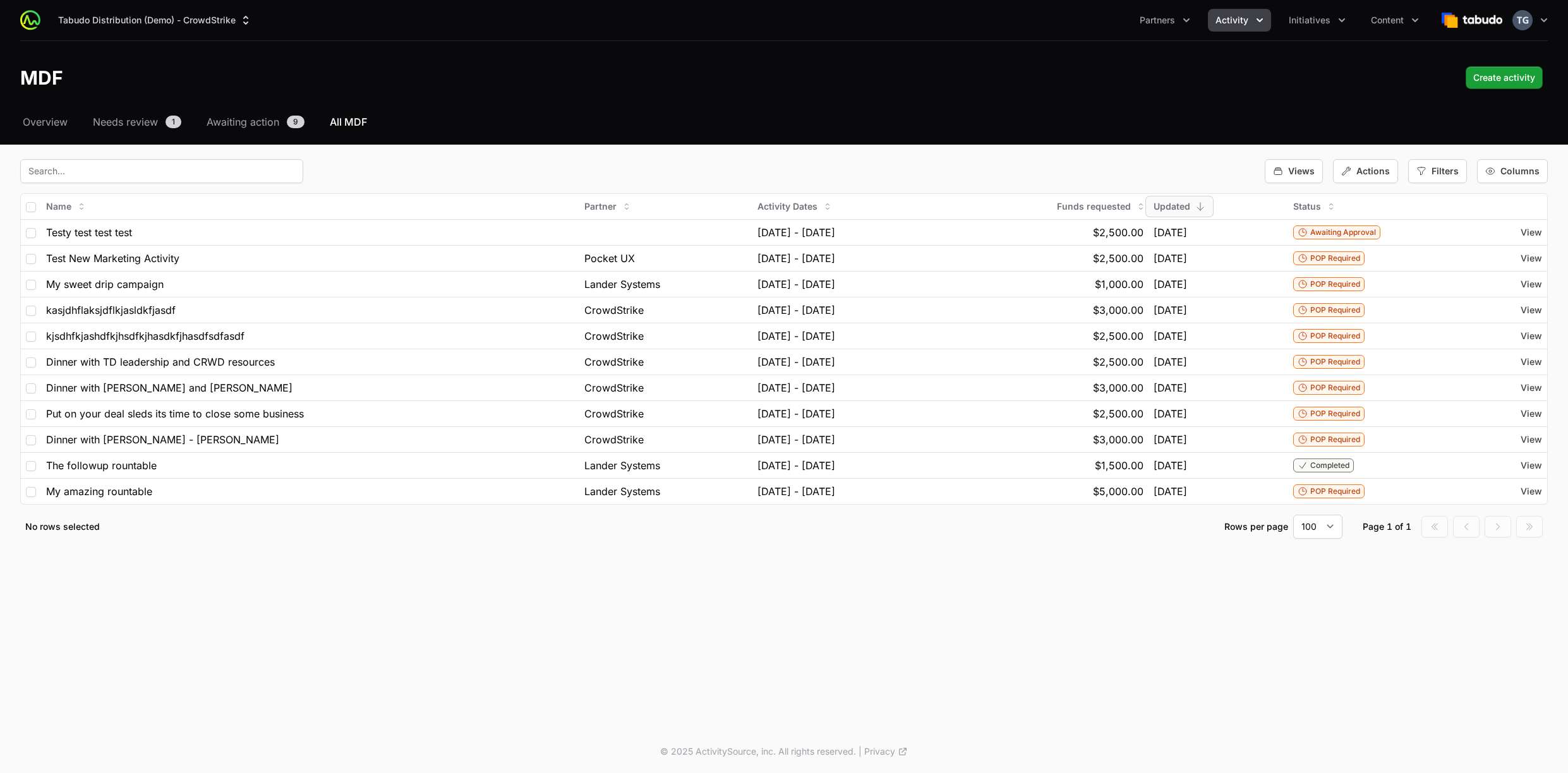
click at [1041, 551] on div "Select a tab Overview Needs review Awaiting action All MDF Overview Needs revie…" at bounding box center [784, 342] width 1568 height 455
click at [226, 34] on div "Tabudo Distribution (Demo) - CrowdStrike Partners Activity Initiatives Content …" at bounding box center [784, 20] width 1527 height 40
click at [224, 24] on button "Tabudo Distribution (Demo) - CrowdStrike" at bounding box center [155, 20] width 209 height 23
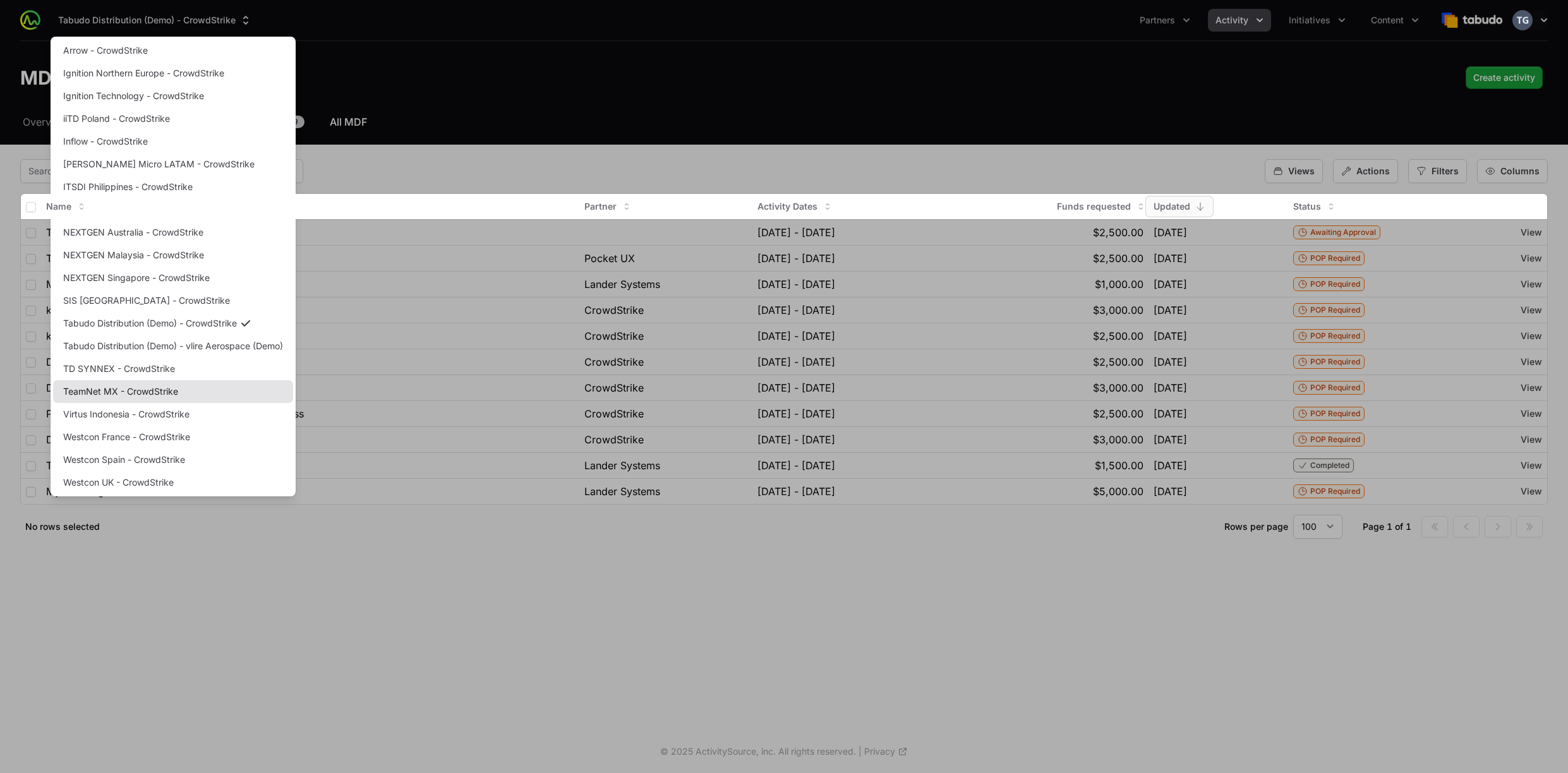
click at [141, 395] on link "TeamNet MX - CrowdStrike" at bounding box center [173, 391] width 240 height 23
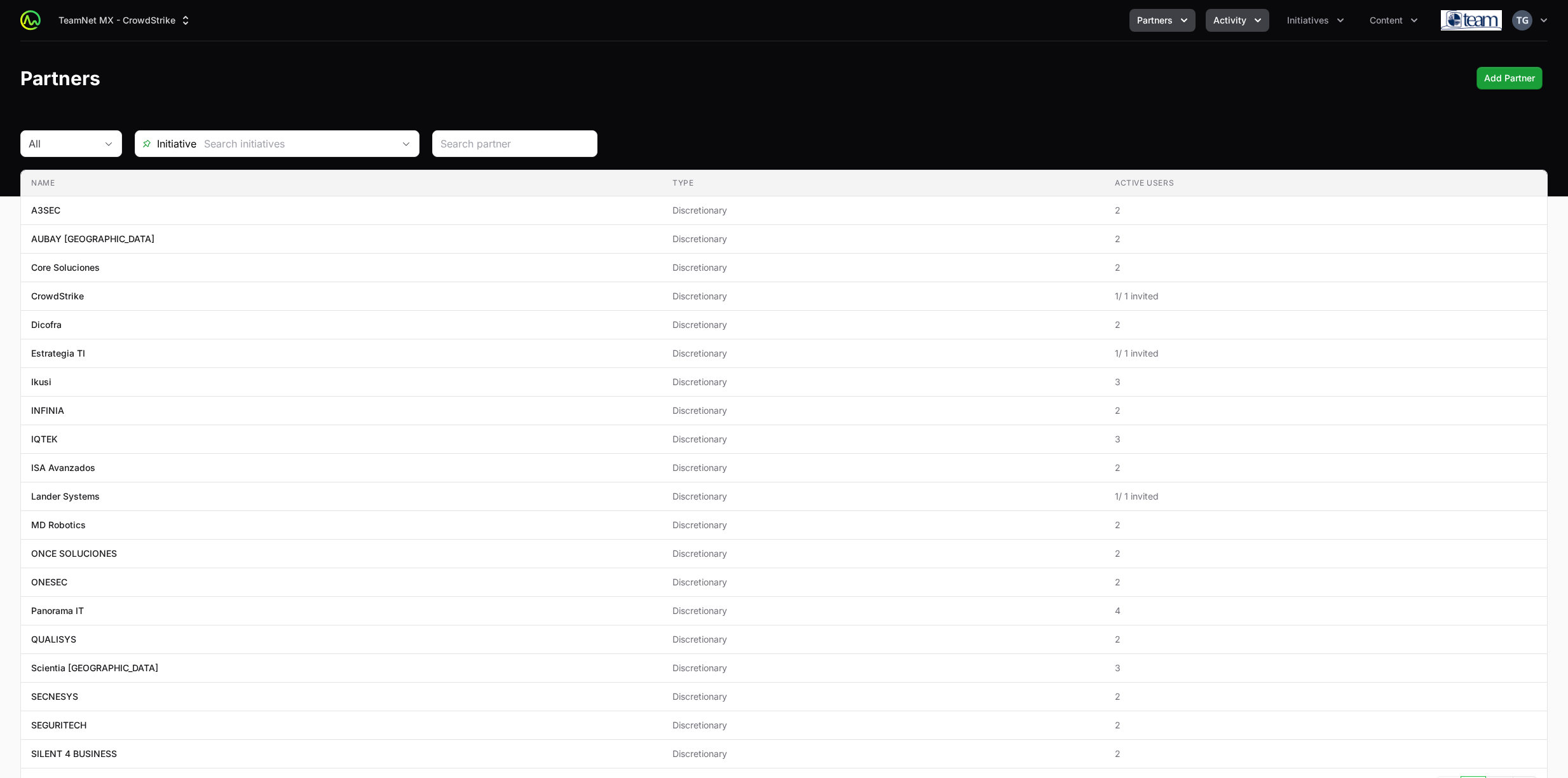
click at [1245, 29] on div "TeamNet MX - CrowdStrike Partners Activity Initiatives Content Open user menu O…" at bounding box center [784, 20] width 1528 height 40
click at [1246, 29] on button "Activity" at bounding box center [1238, 20] width 63 height 23
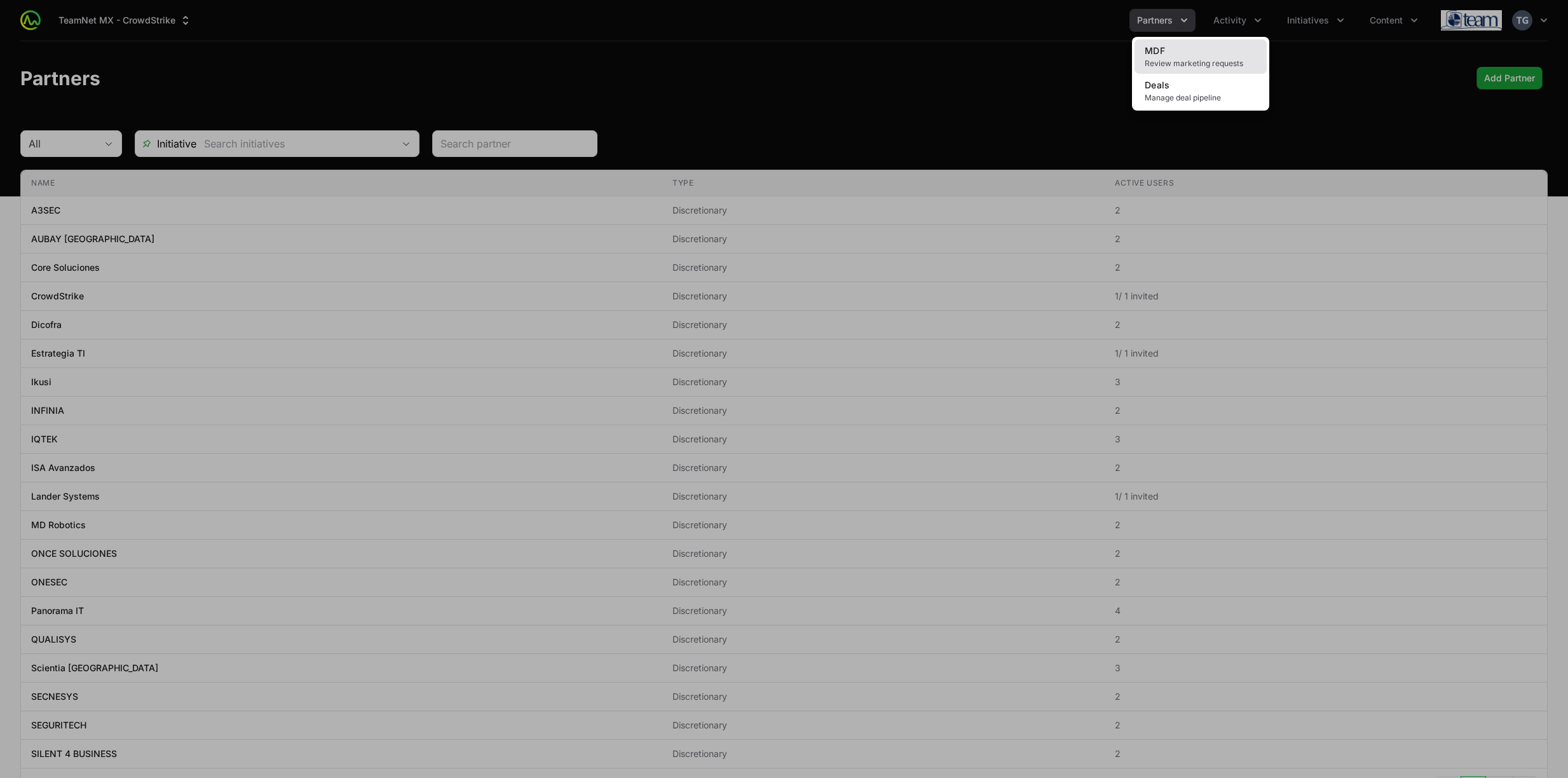
click at [1195, 62] on span "Review marketing requests" at bounding box center [1200, 64] width 112 height 11
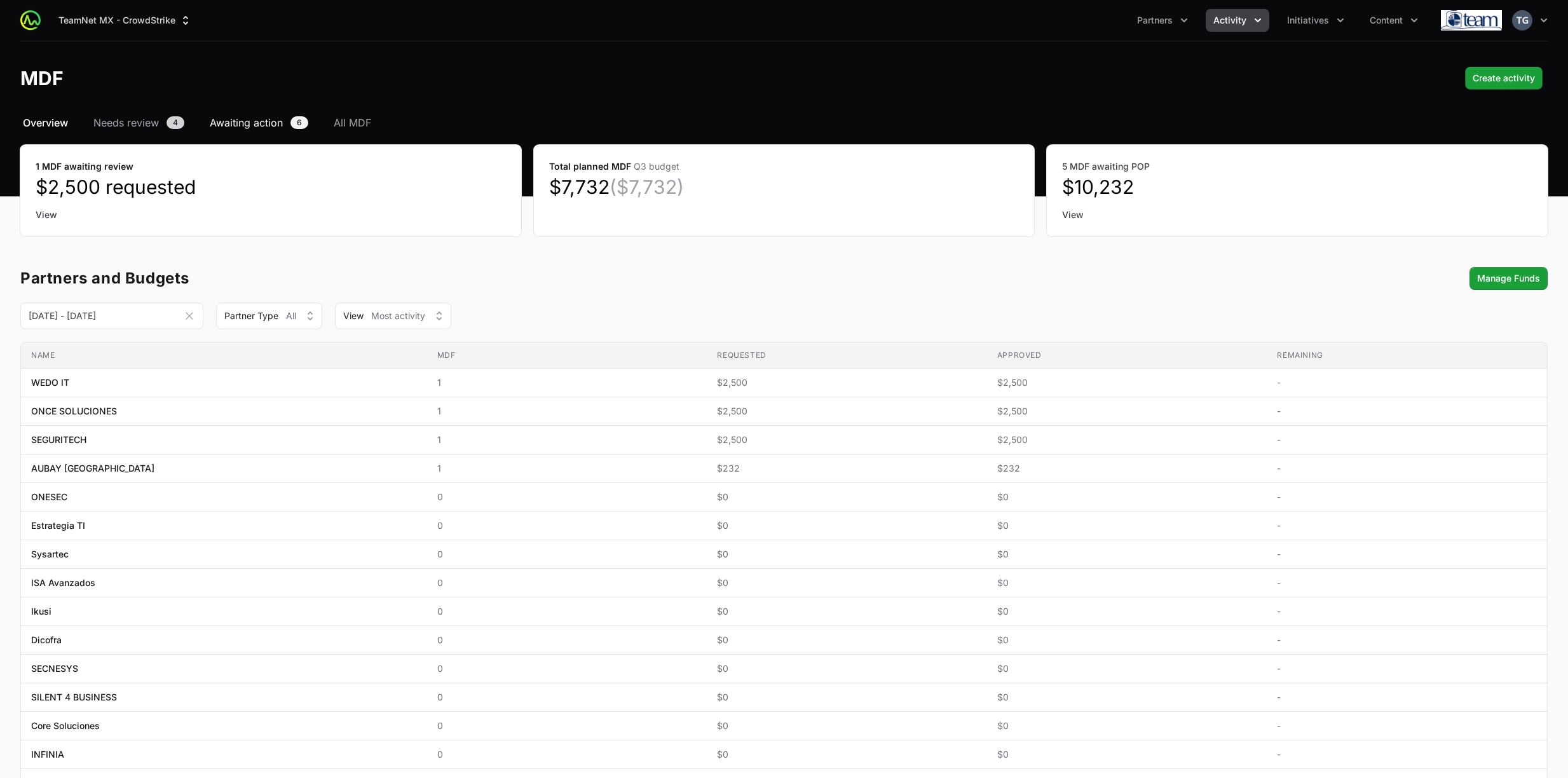
click at [233, 121] on span "Awaiting action" at bounding box center [246, 122] width 73 height 15
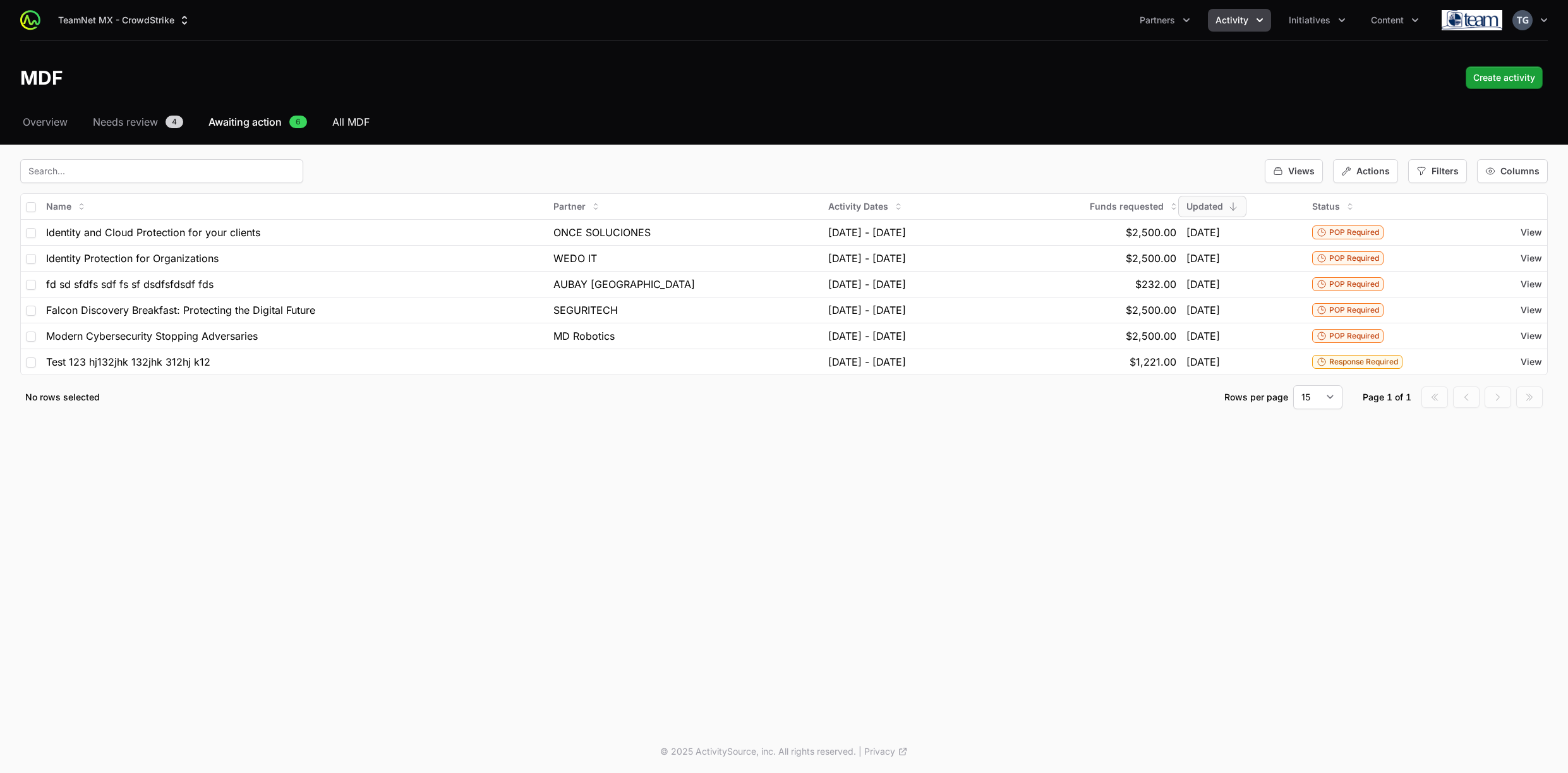
click at [359, 120] on span "All MDF" at bounding box center [350, 121] width 38 height 15
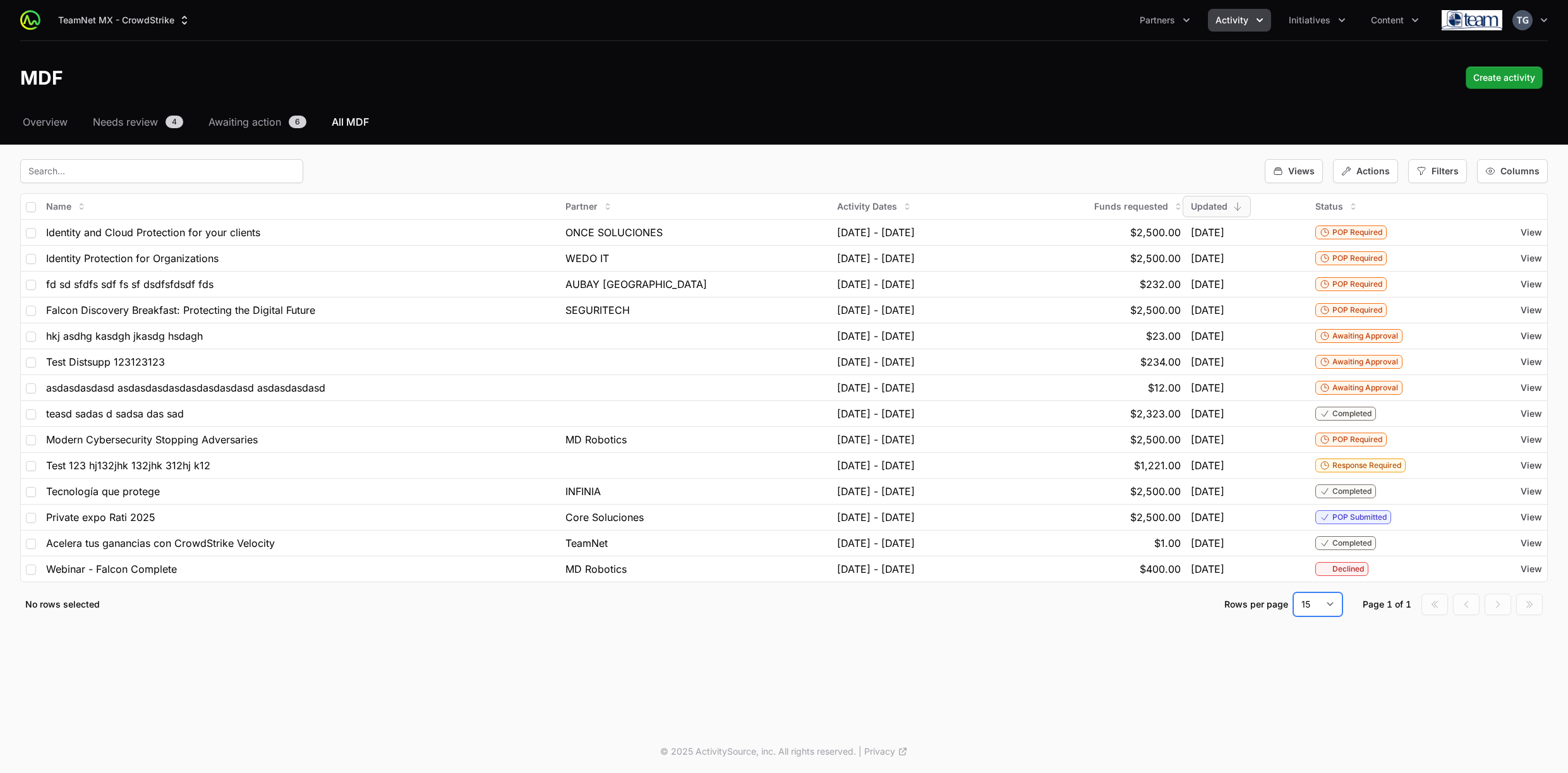
click at [1302, 602] on select "15 30 50 100" at bounding box center [1317, 604] width 49 height 24
click at [1293, 592] on select "15 30 50 100" at bounding box center [1317, 604] width 49 height 24
click at [873, 74] on div "MDF Create activity" at bounding box center [784, 78] width 1527 height 23
click at [1309, 609] on select "15 30 50 100" at bounding box center [1317, 604] width 49 height 24
click at [1293, 592] on select "15 30 50 100" at bounding box center [1317, 604] width 49 height 24
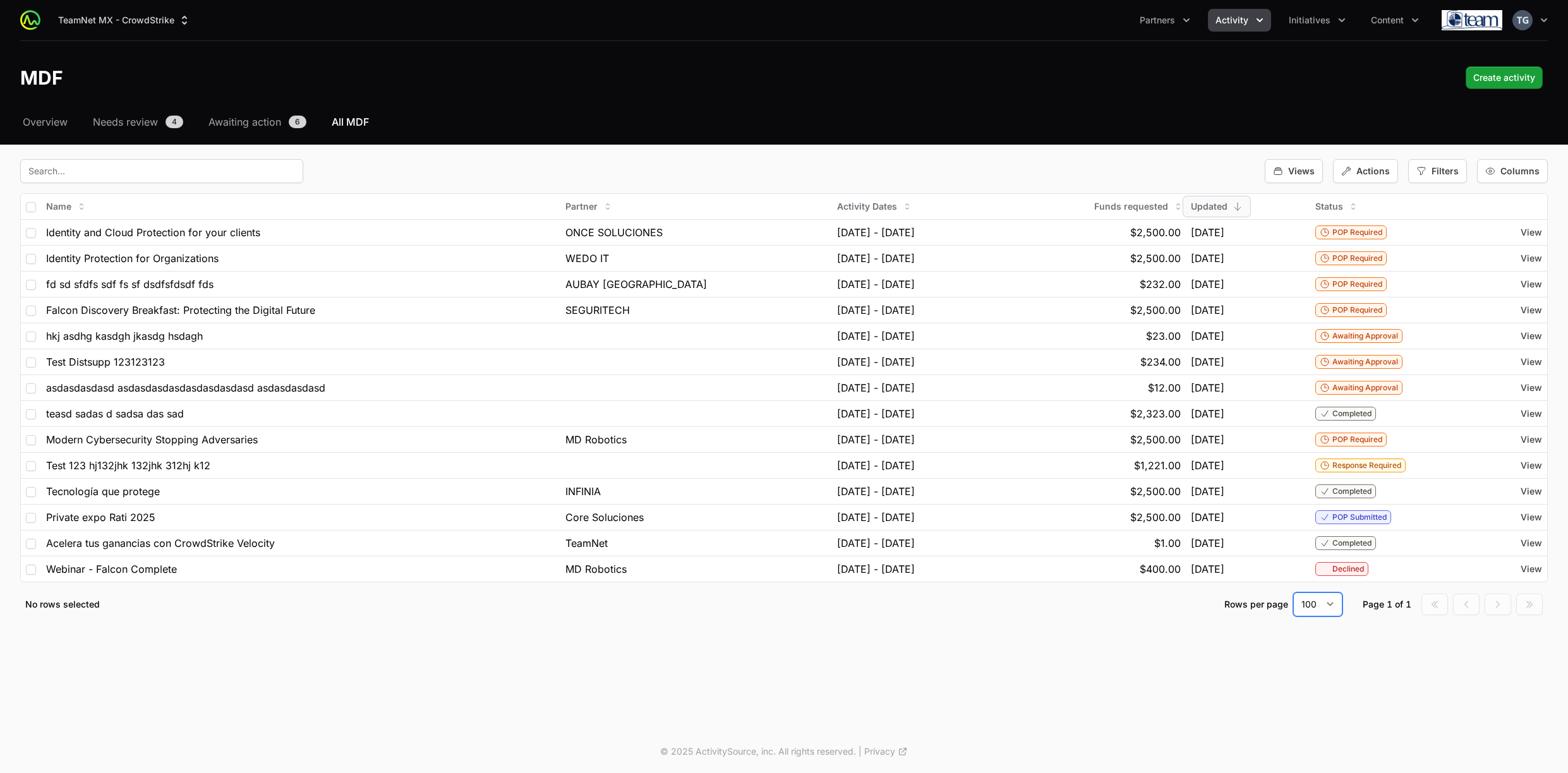
click at [1313, 605] on select "15 30 50 100" at bounding box center [1317, 604] width 49 height 24
select select "50"
click at [1293, 592] on select "15 30 50 100" at bounding box center [1317, 604] width 49 height 24
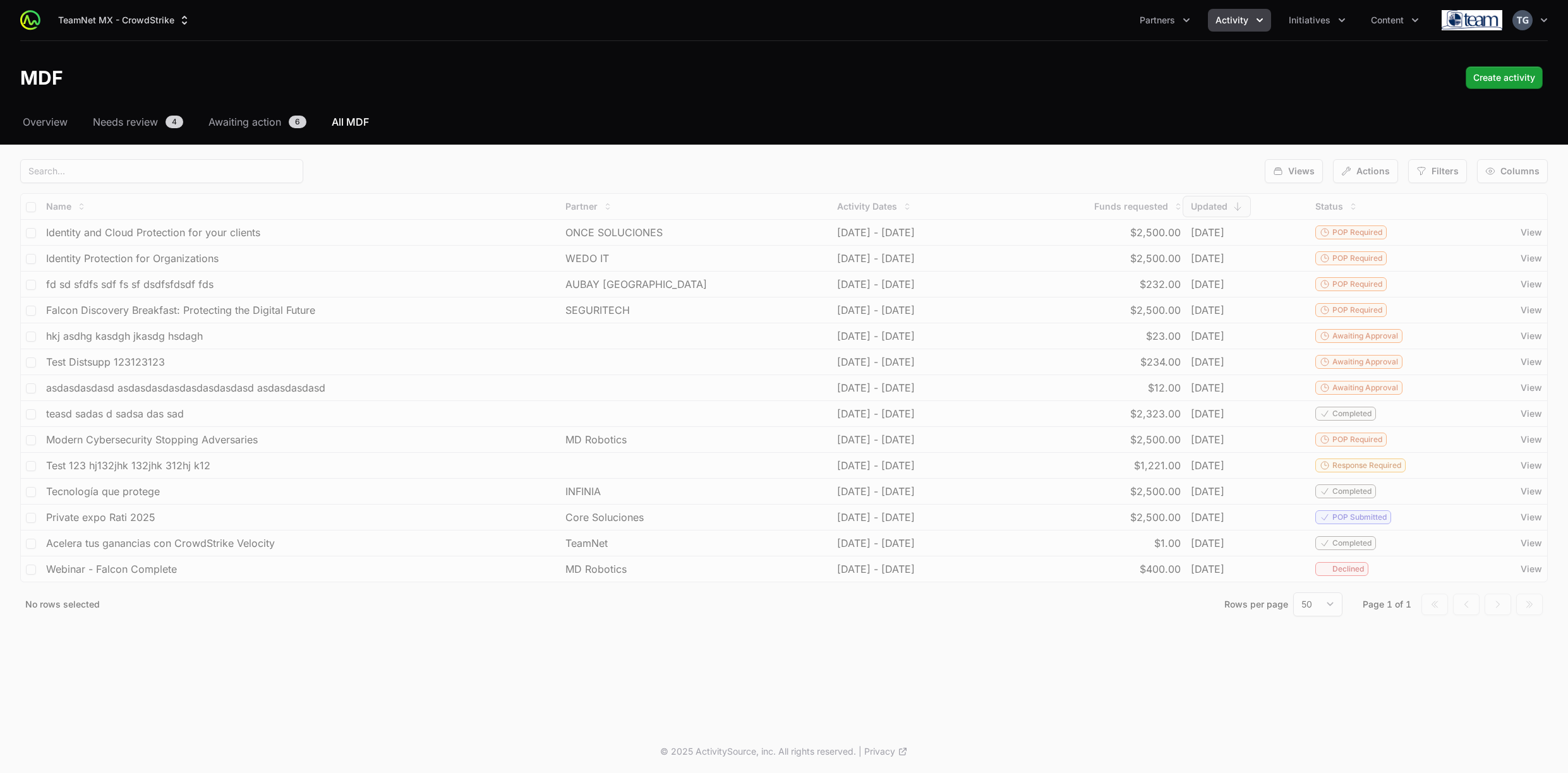
drag, startPoint x: 1020, startPoint y: 628, endPoint x: 1006, endPoint y: 638, distance: 17.2
click at [1020, 628] on div "Select a tab Overview Needs review Awaiting action All MDF Overview Needs revie…" at bounding box center [784, 381] width 1568 height 533
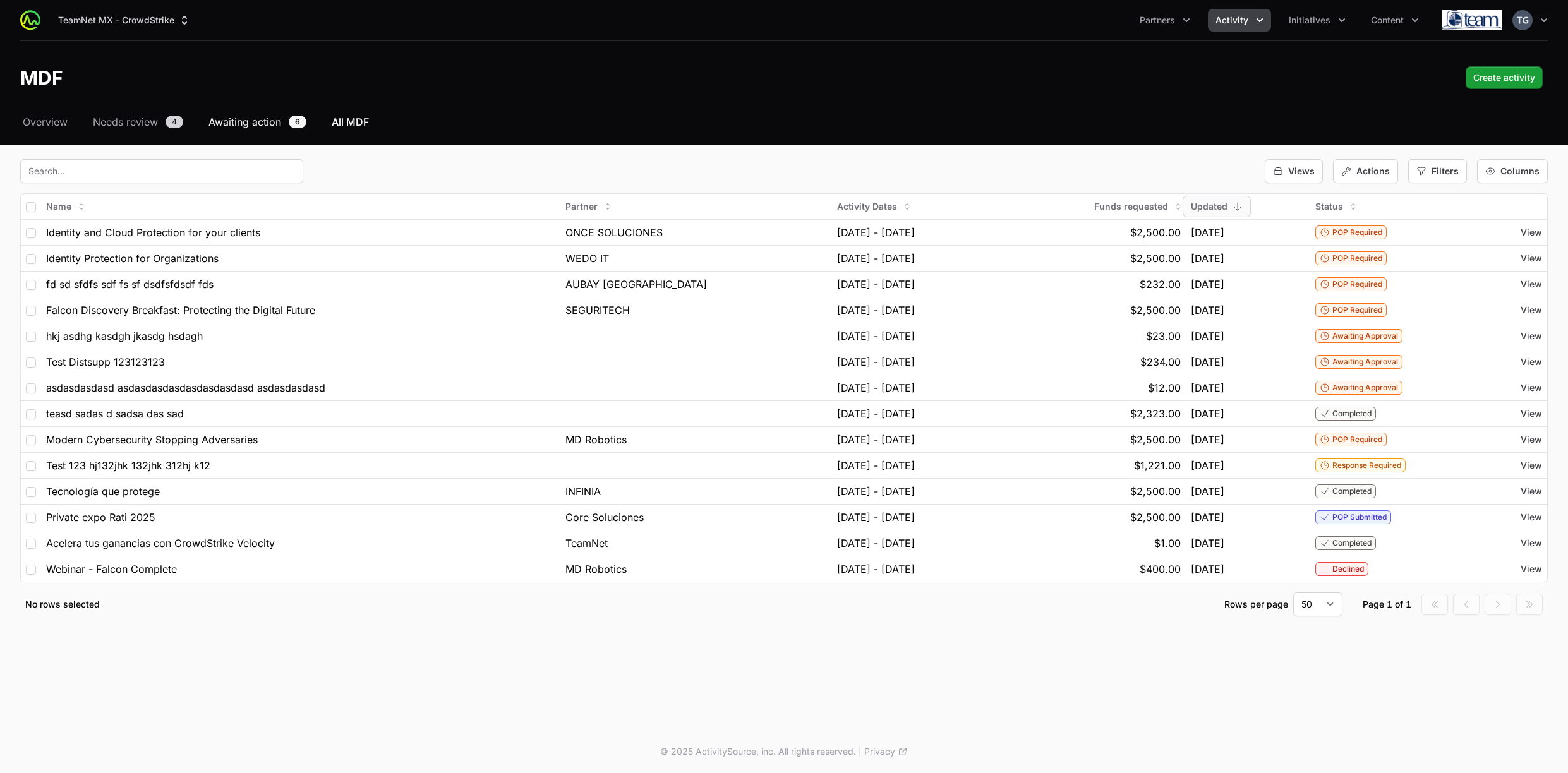
click at [224, 120] on span "Awaiting action" at bounding box center [245, 121] width 73 height 15
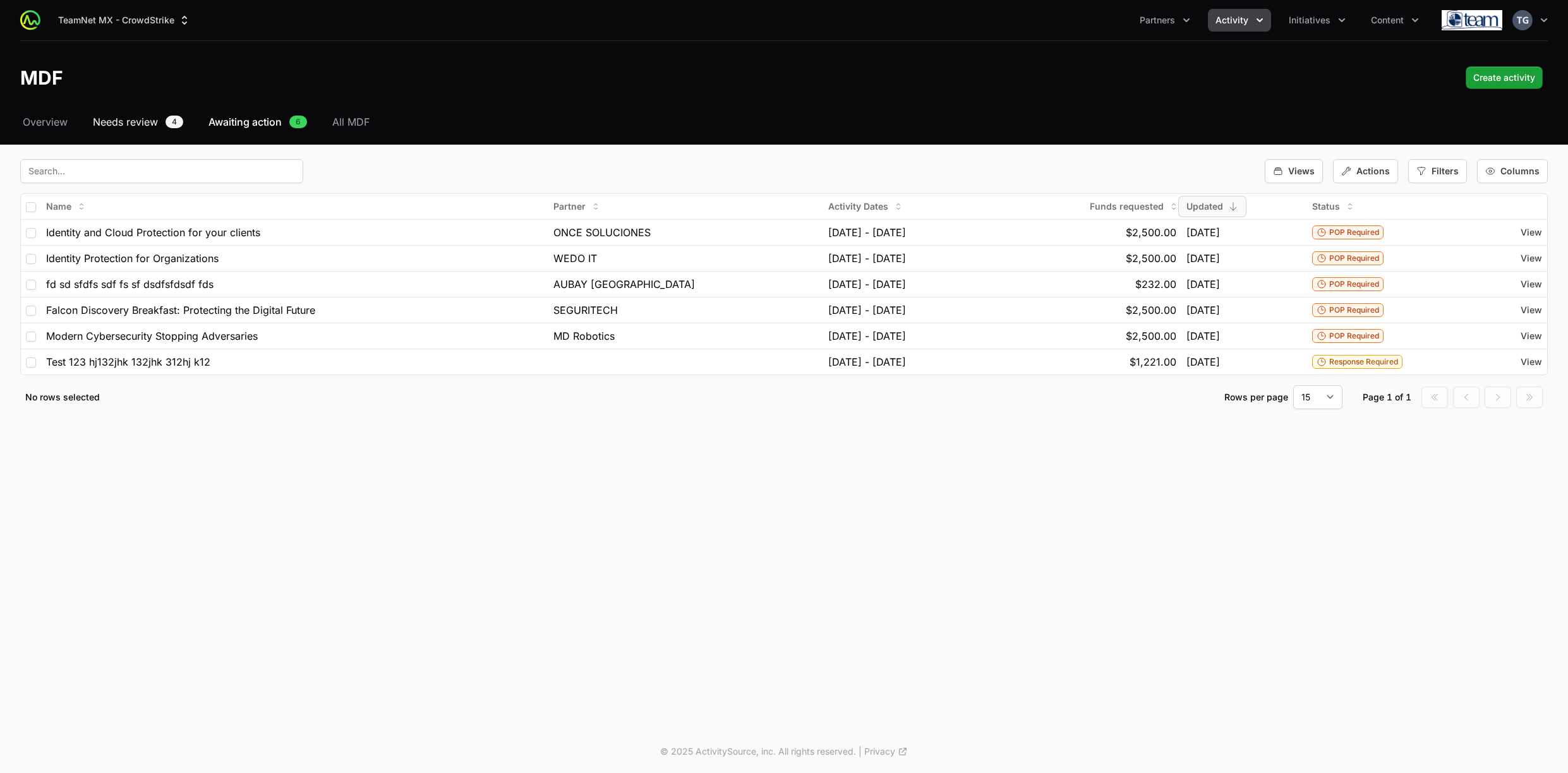
click at [154, 118] on span "Needs review" at bounding box center [125, 121] width 65 height 15
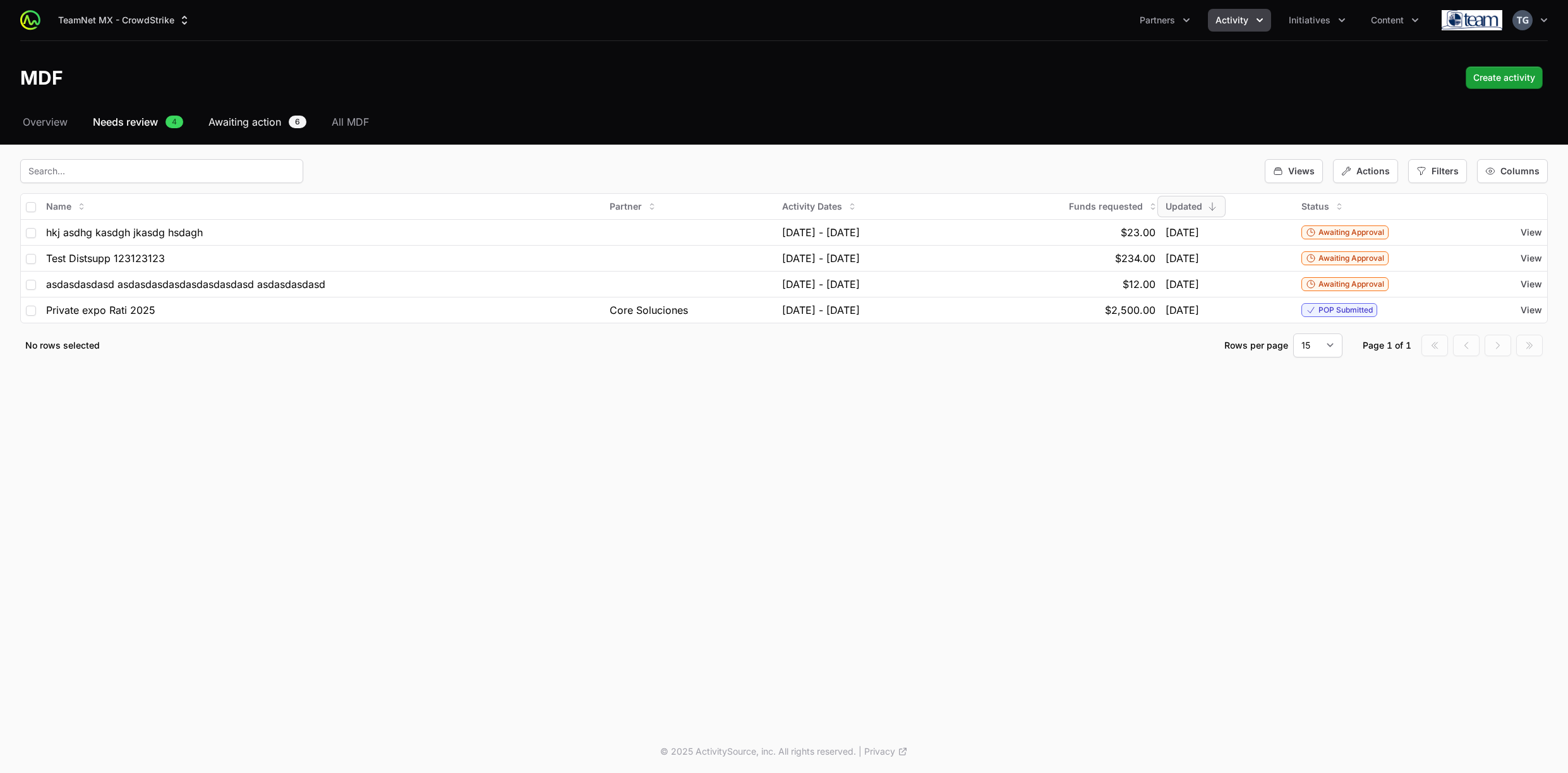
click at [259, 122] on span "Awaiting action" at bounding box center [245, 121] width 73 height 15
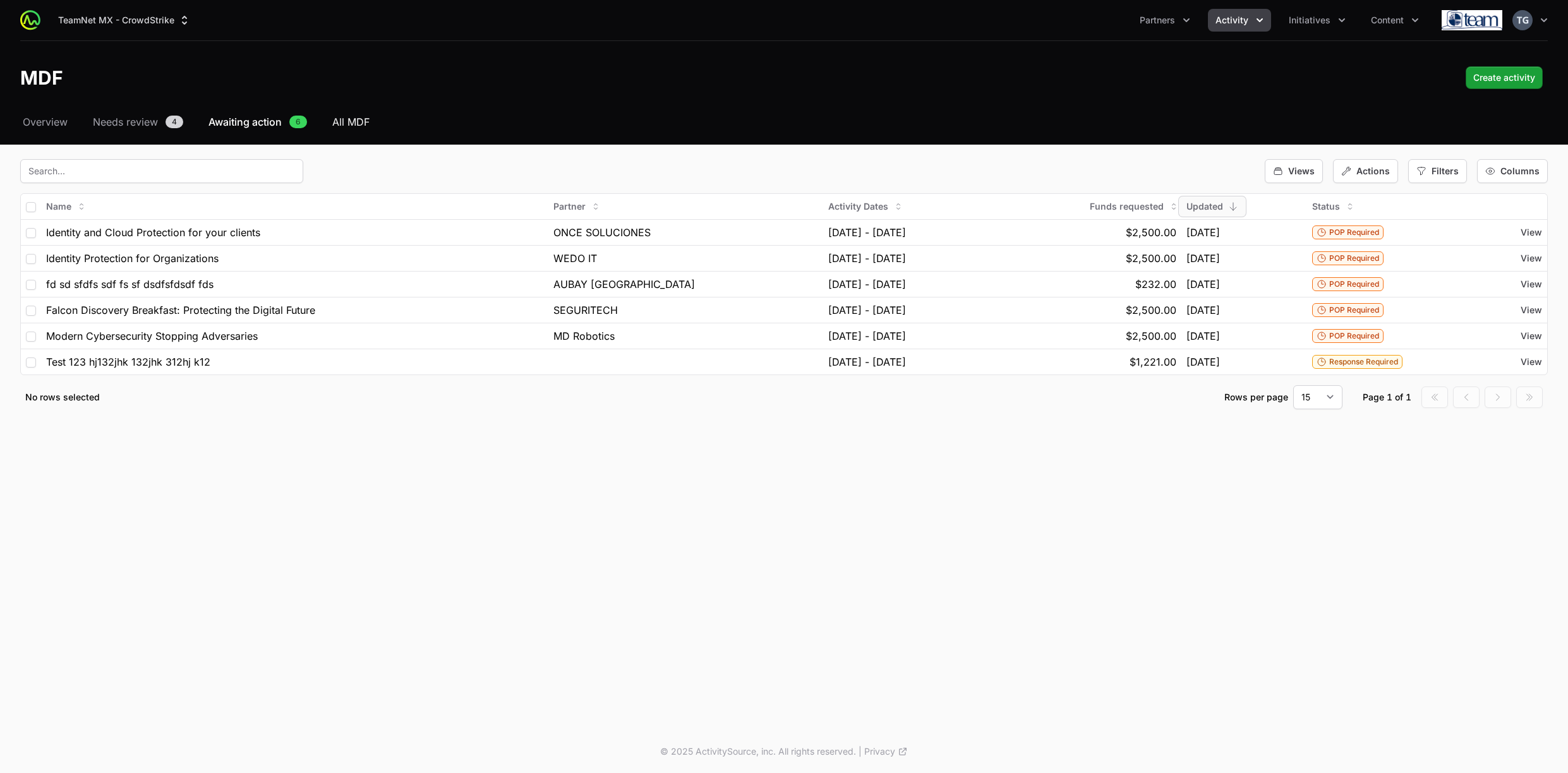
click at [355, 124] on span "All MDF" at bounding box center [350, 121] width 38 height 15
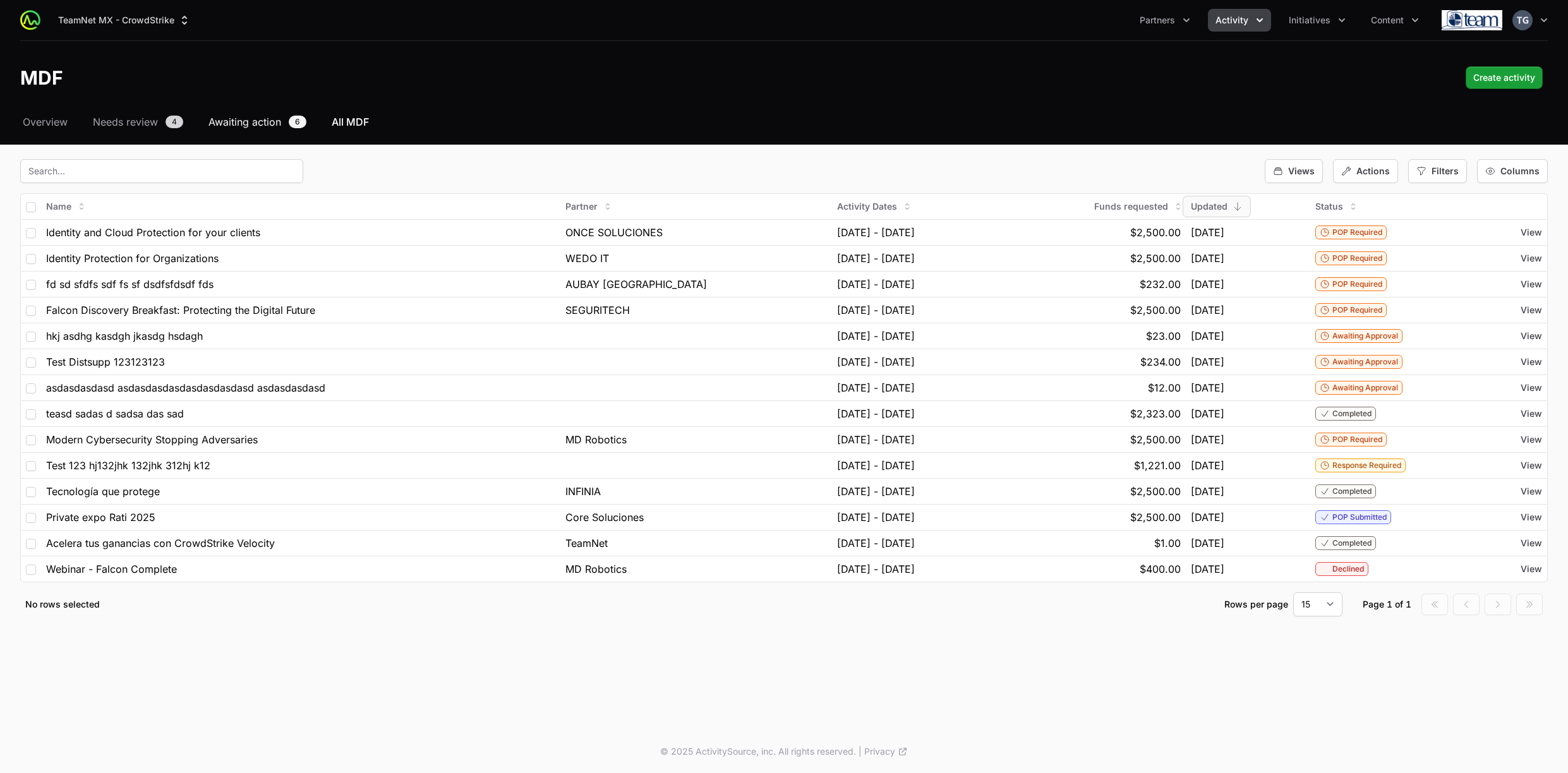
click at [270, 119] on span "Awaiting action" at bounding box center [245, 121] width 73 height 15
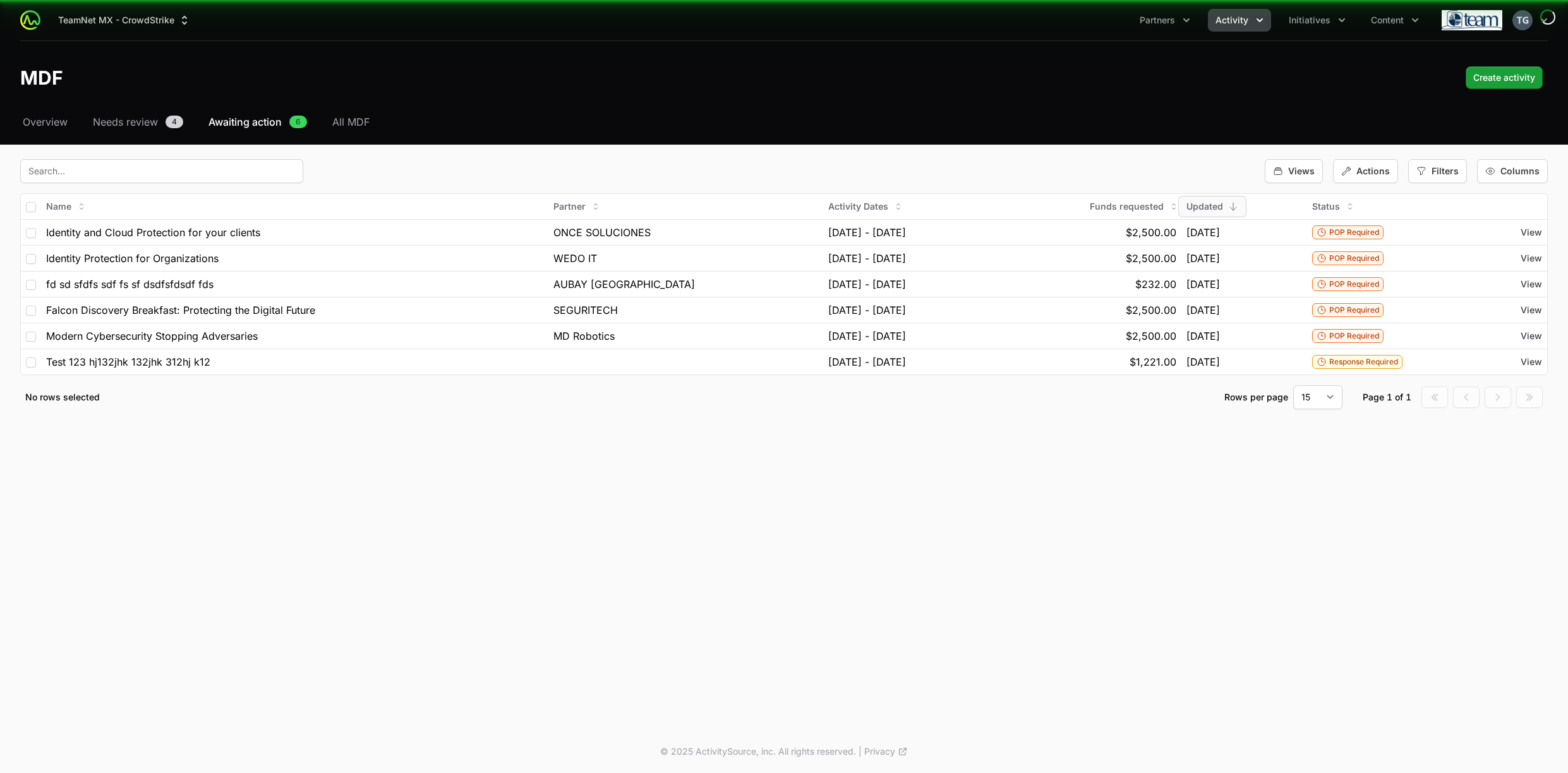
click at [347, 121] on span "All MDF" at bounding box center [350, 121] width 38 height 15
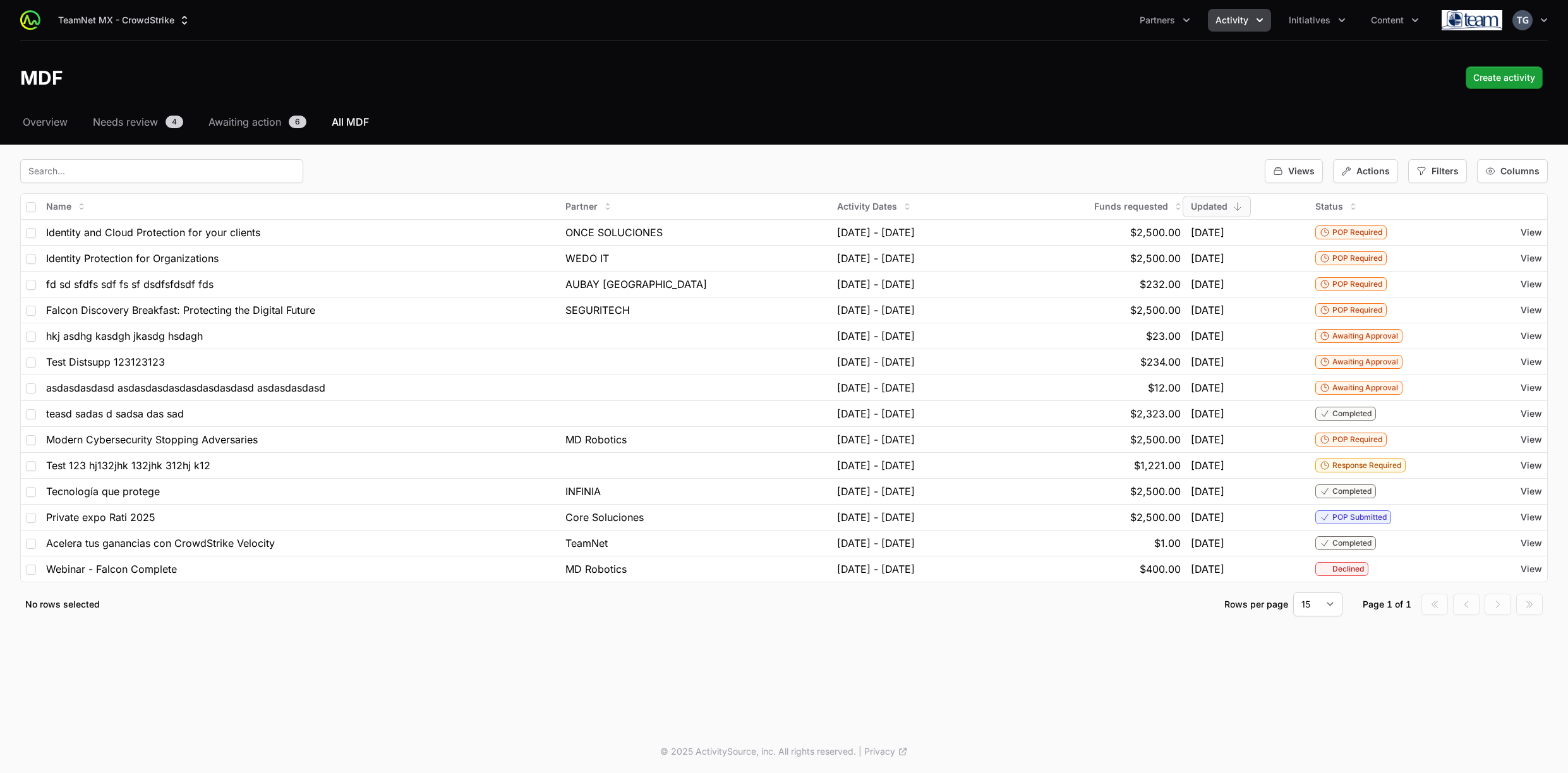
click at [743, 162] on div "Views Actions Filters Columns" at bounding box center [784, 170] width 1527 height 24
click at [257, 114] on span "Awaiting action" at bounding box center [245, 121] width 73 height 15
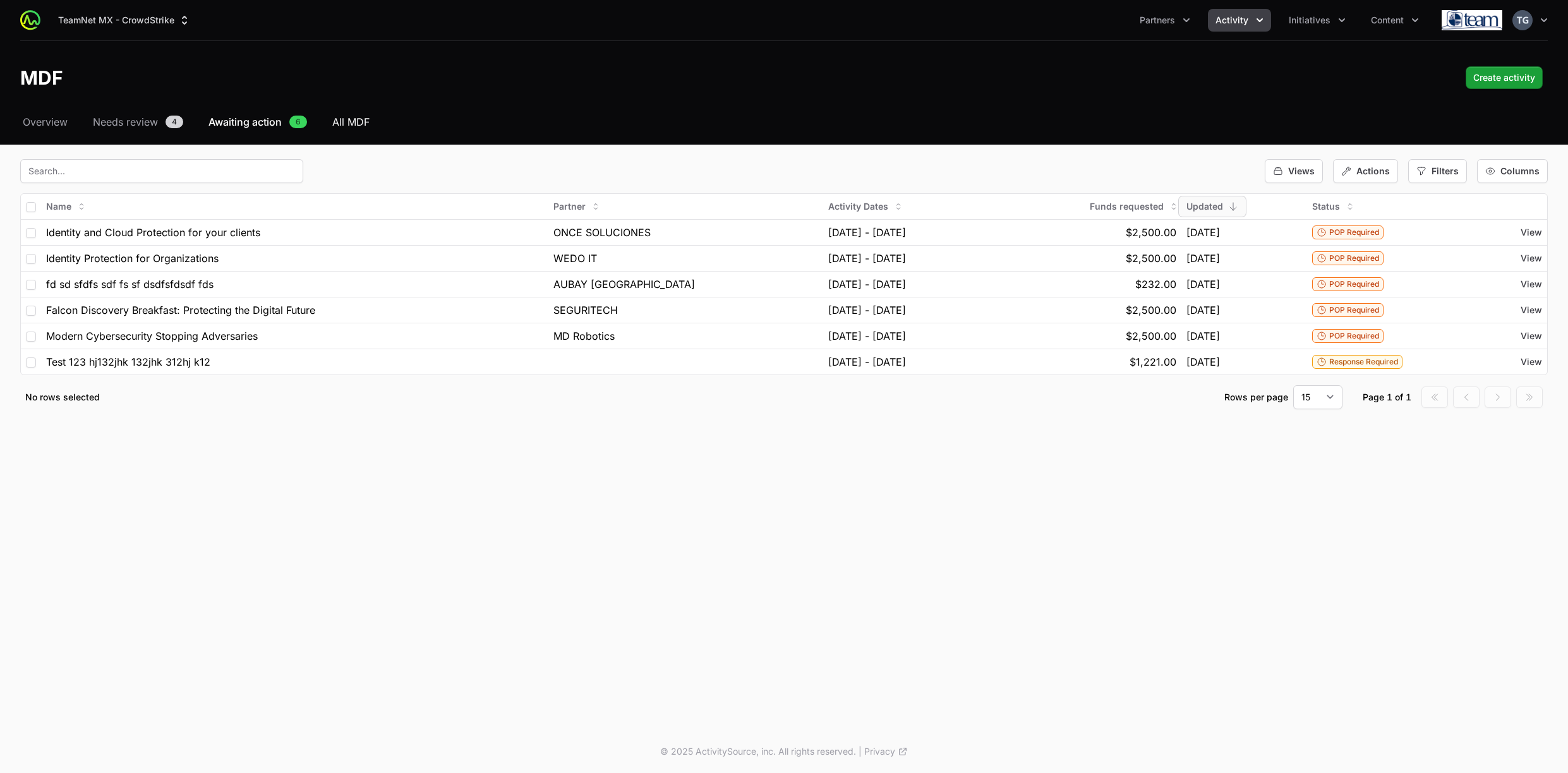
click at [346, 117] on span "All MDF" at bounding box center [350, 121] width 38 height 15
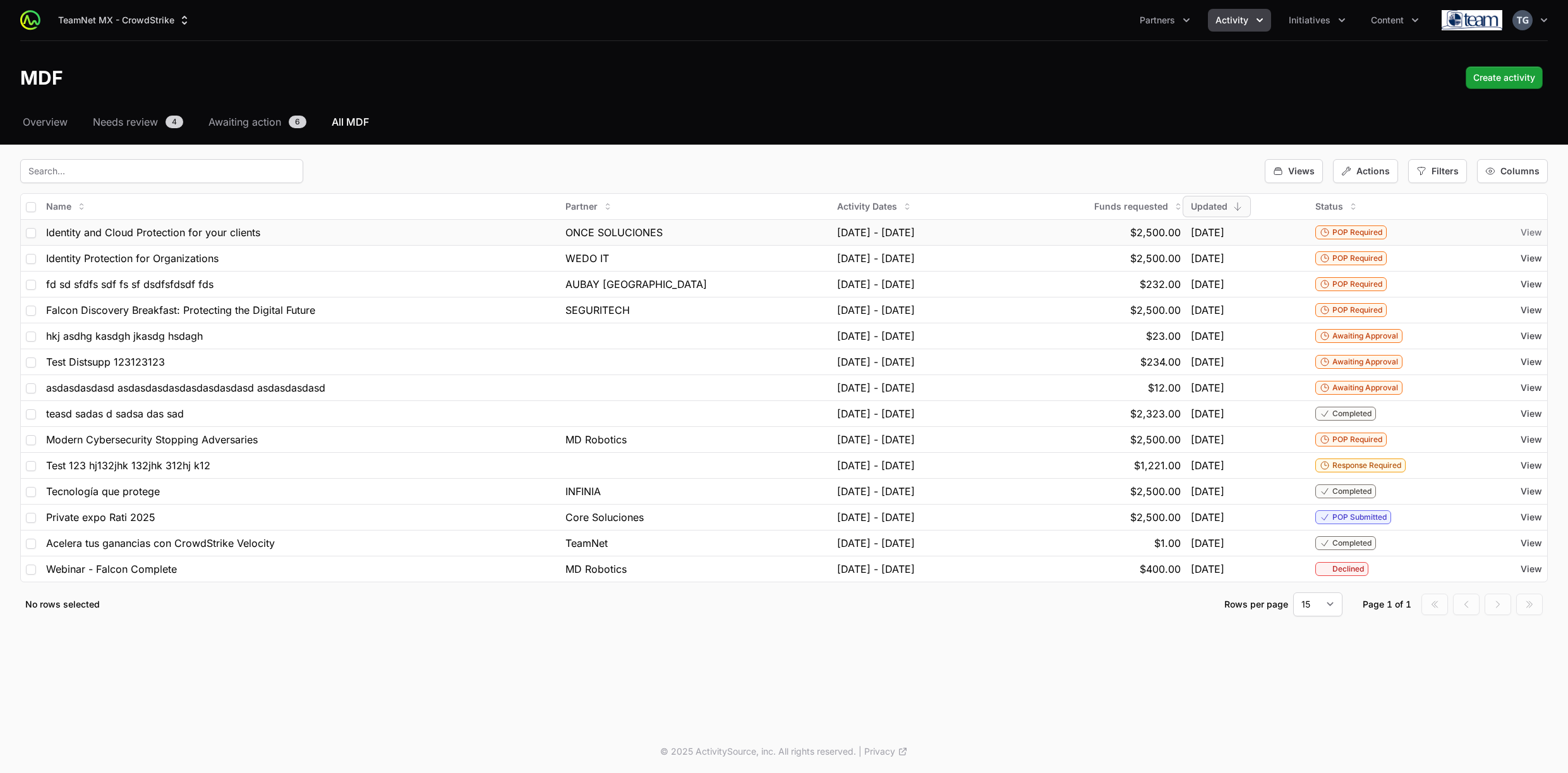
click at [1531, 234] on span "View" at bounding box center [1530, 232] width 22 height 12
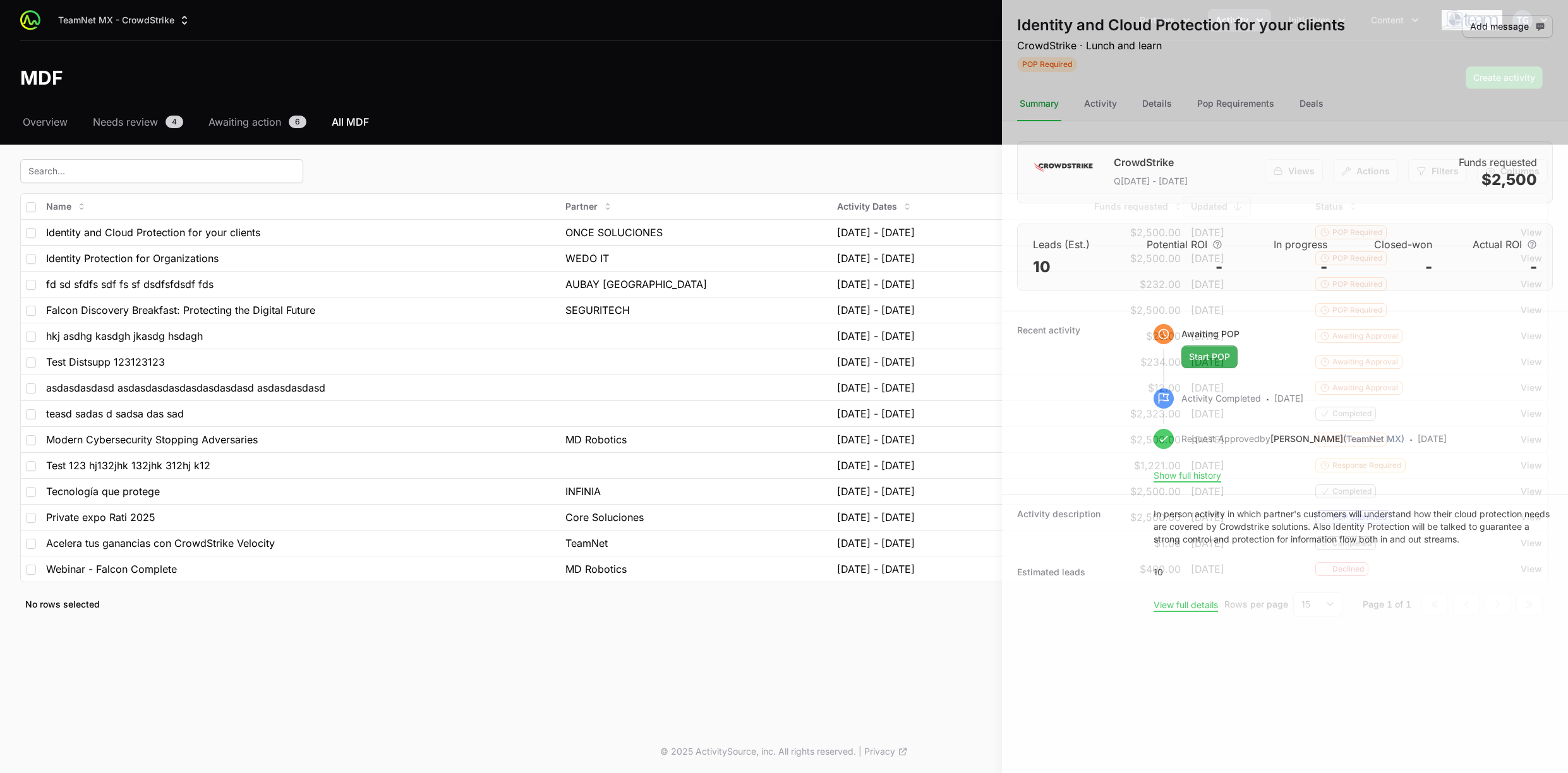
click at [464, 141] on div at bounding box center [784, 386] width 1568 height 773
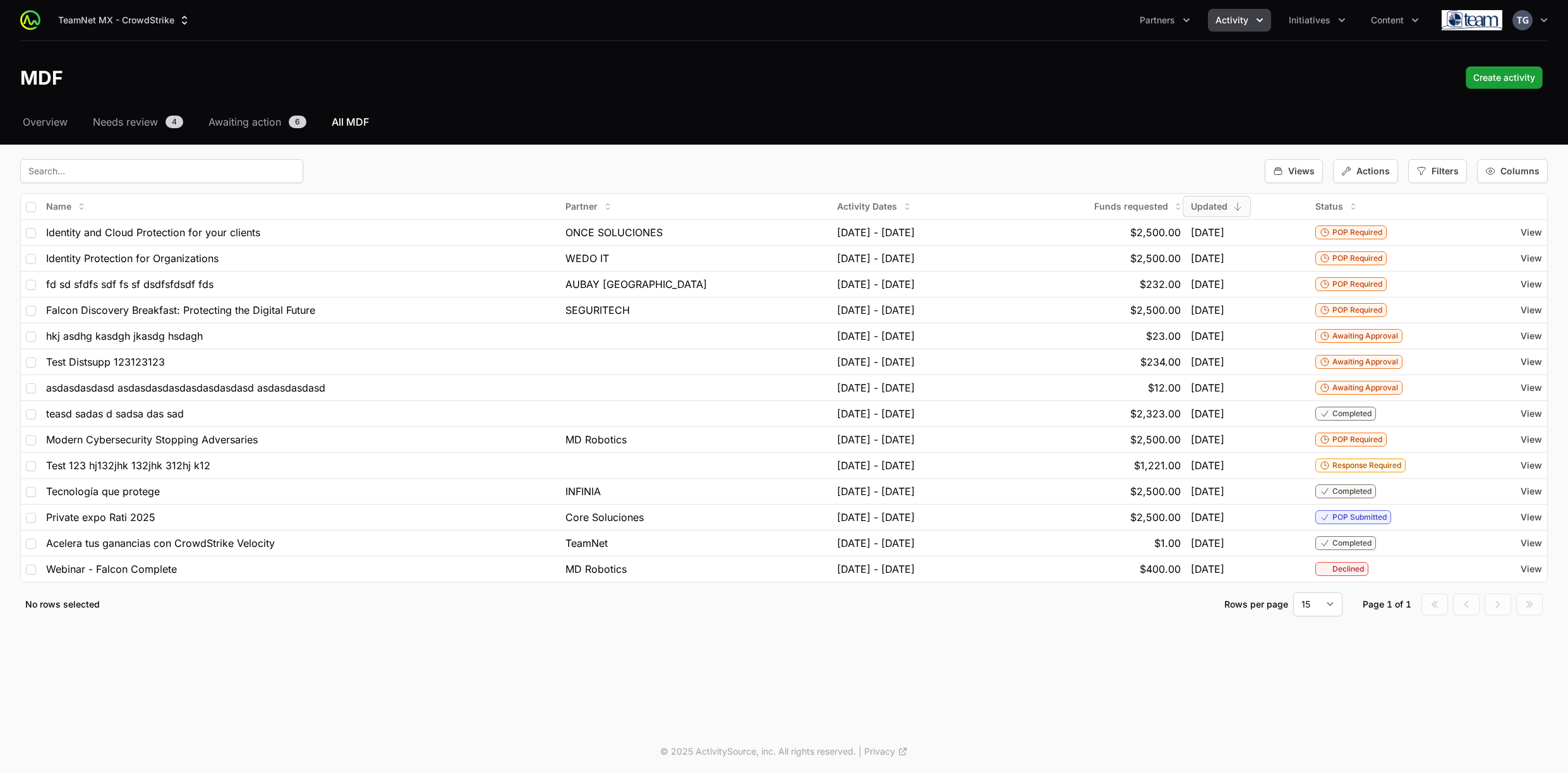
click at [216, 611] on div "No rows selected Rows per page 15 30 50 100 Page 1 of 1 Go to first page Go to …" at bounding box center [784, 604] width 1527 height 24
click at [238, 537] on span "Acelera tus ganancias con CrowdStrike Velocity" at bounding box center [161, 542] width 229 height 15
click at [1527, 542] on span "View" at bounding box center [1530, 543] width 22 height 12
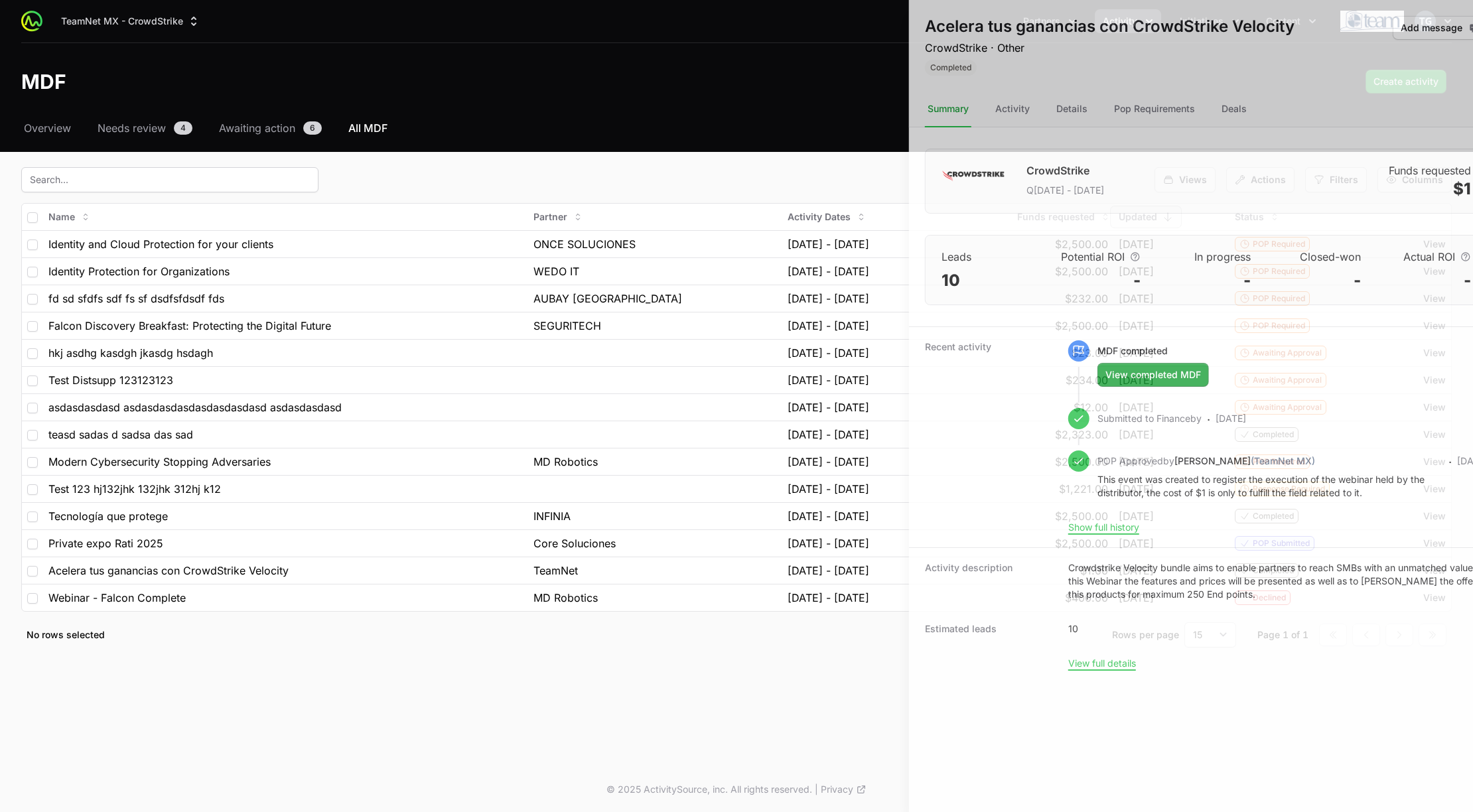
click at [675, 684] on div at bounding box center [736, 406] width 1473 height 812
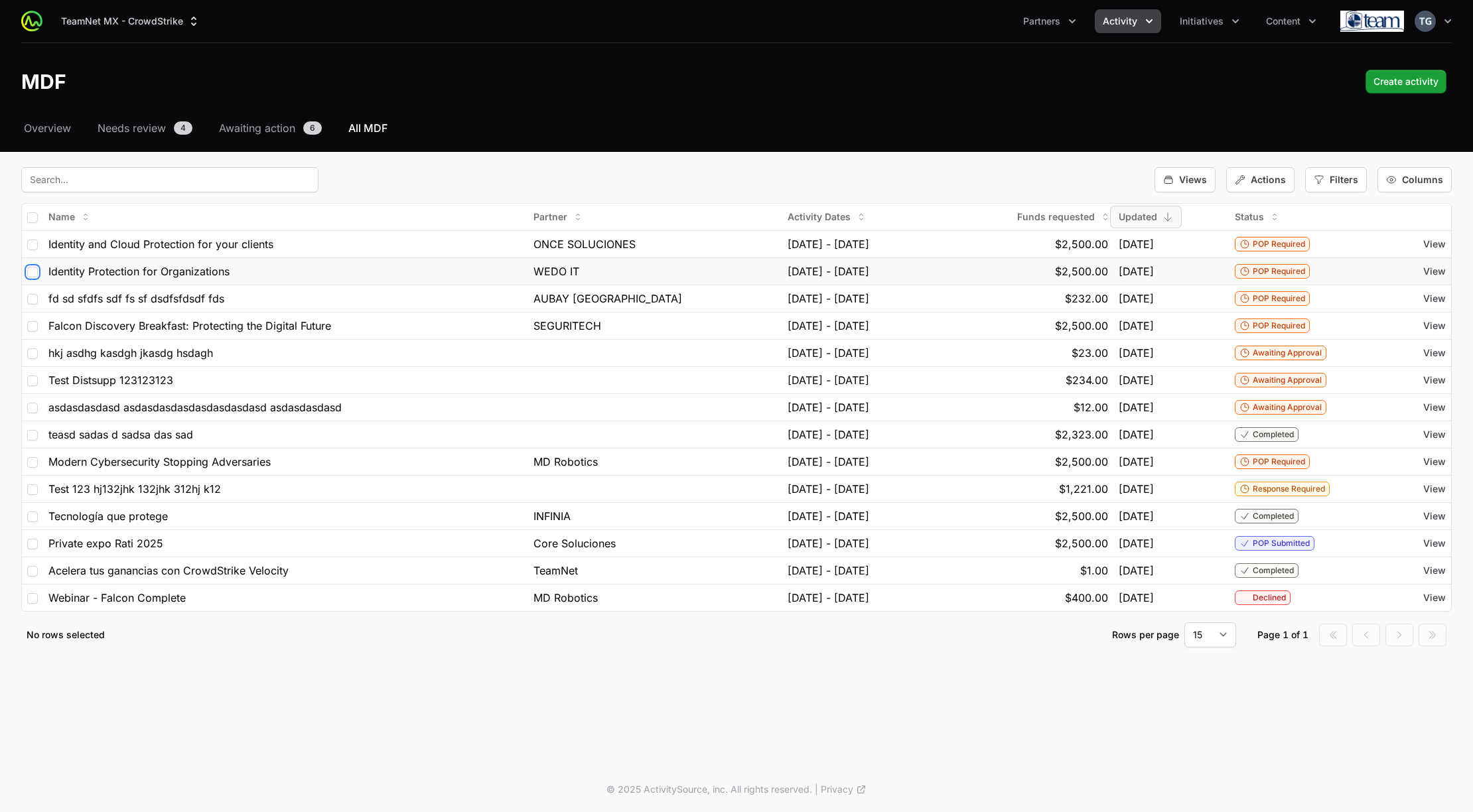
click at [33, 273] on input "checkbox" at bounding box center [33, 273] width 11 height 11
checkbox input "true"
click at [32, 432] on input "checkbox" at bounding box center [33, 436] width 11 height 11
checkbox input "true"
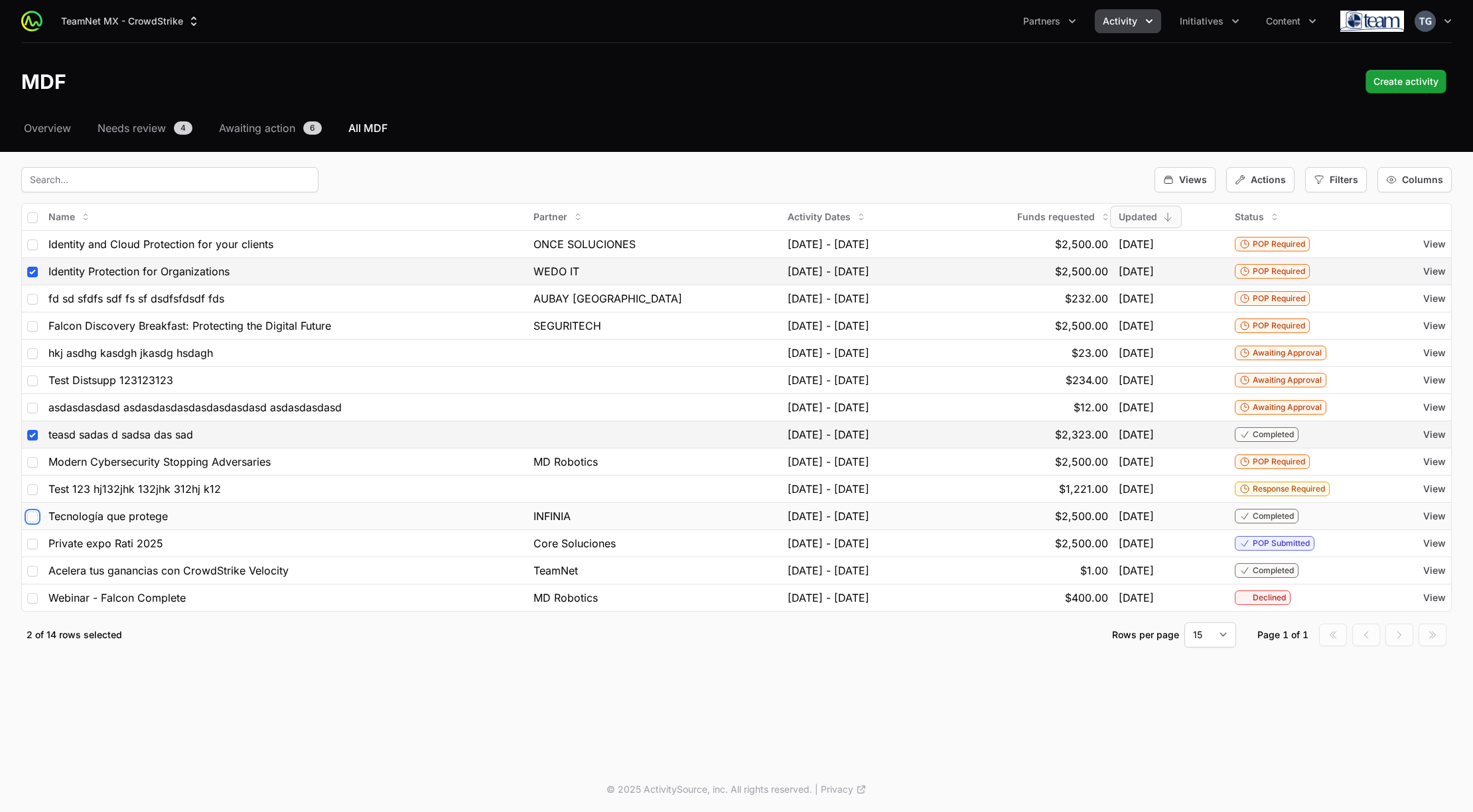
click at [35, 515] on input "checkbox" at bounding box center [33, 517] width 11 height 11
checkbox input "true"
click at [1251, 184] on div "Actions" at bounding box center [1260, 179] width 68 height 25
click at [1274, 240] on span "Excel Export" at bounding box center [1278, 238] width 54 height 13
drag, startPoint x: 29, startPoint y: 274, endPoint x: 35, endPoint y: 284, distance: 11.7
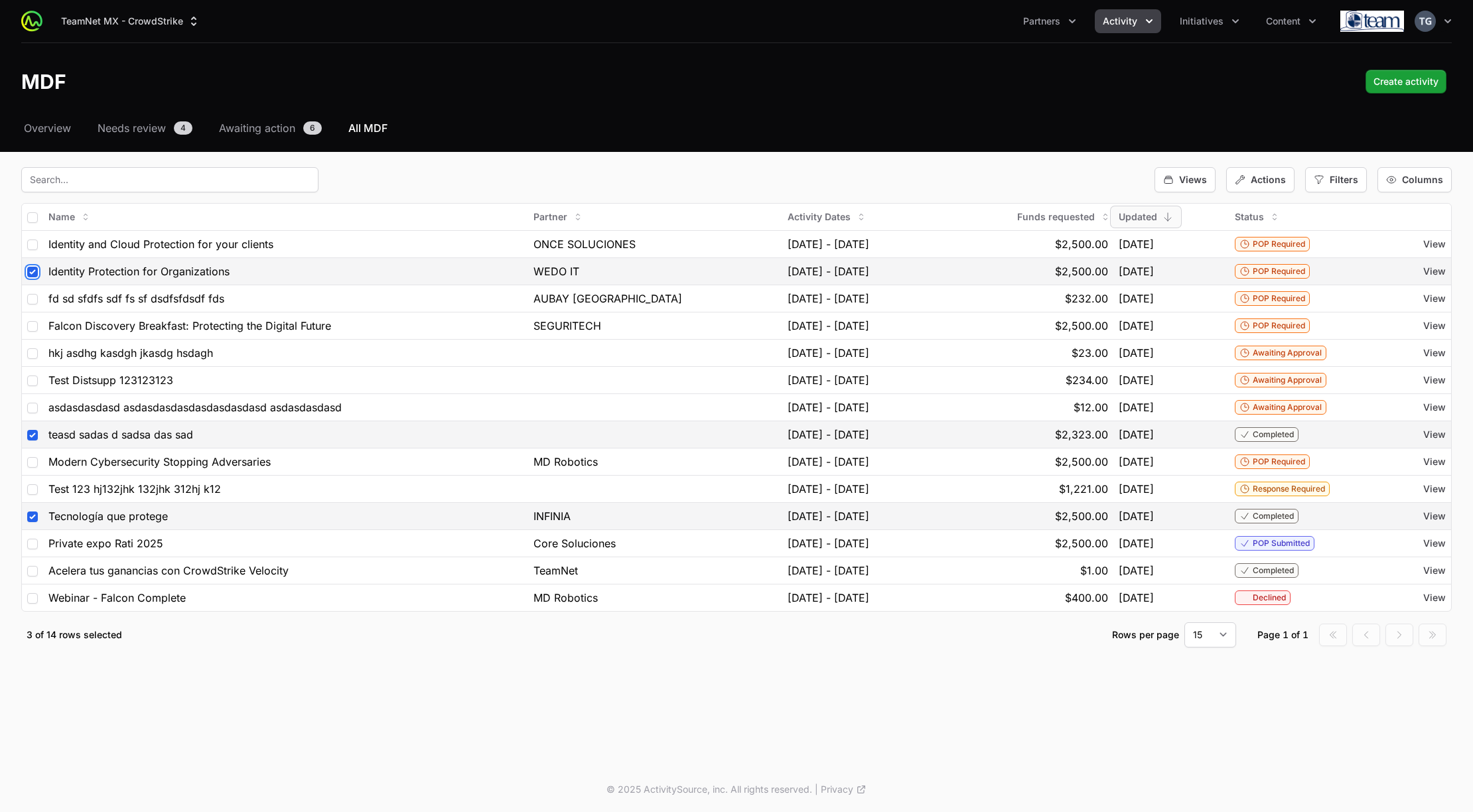
click at [28, 274] on input "checkbox" at bounding box center [33, 273] width 11 height 11
checkbox input "false"
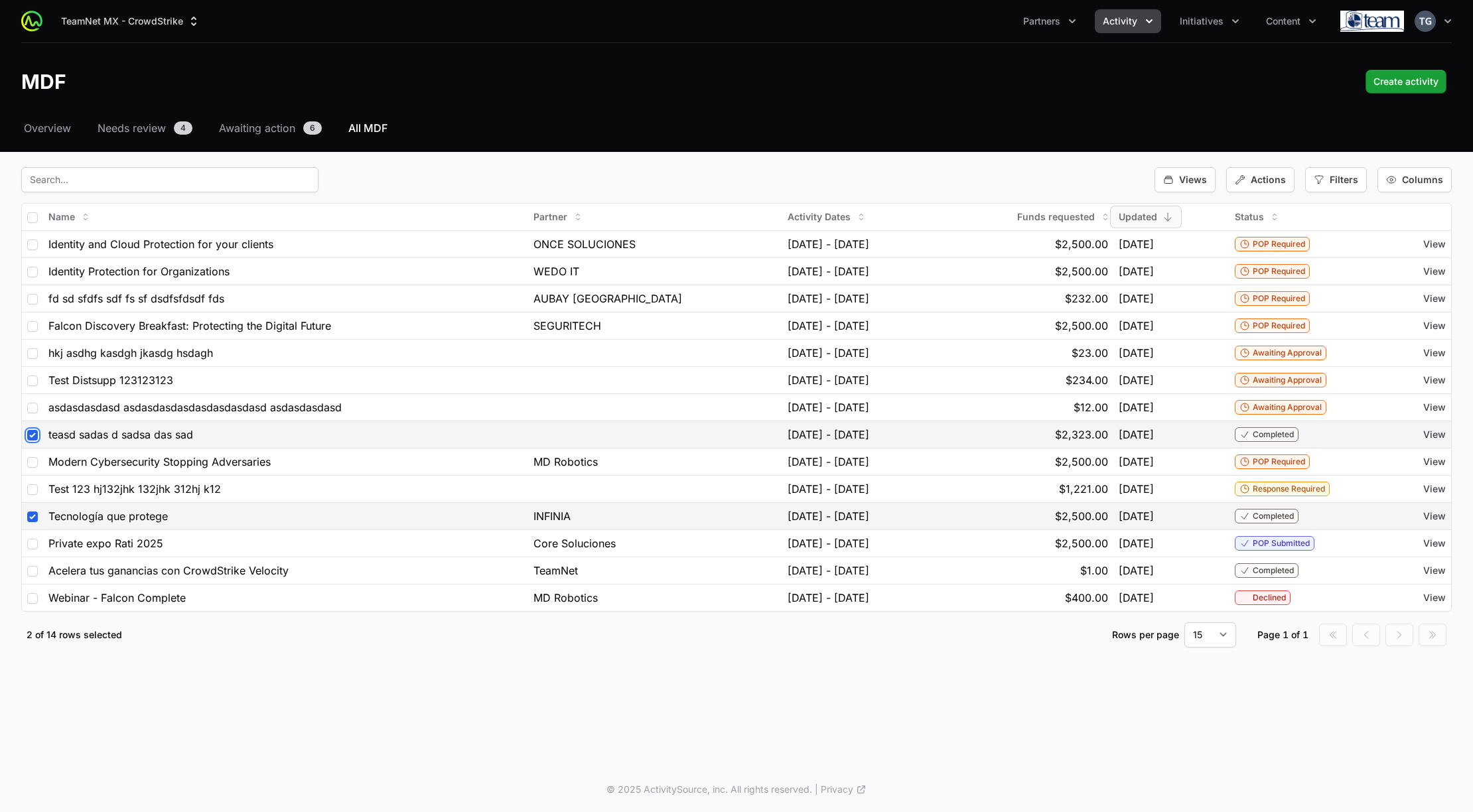
click at [33, 434] on input "checkbox" at bounding box center [33, 436] width 11 height 11
checkbox input "false"
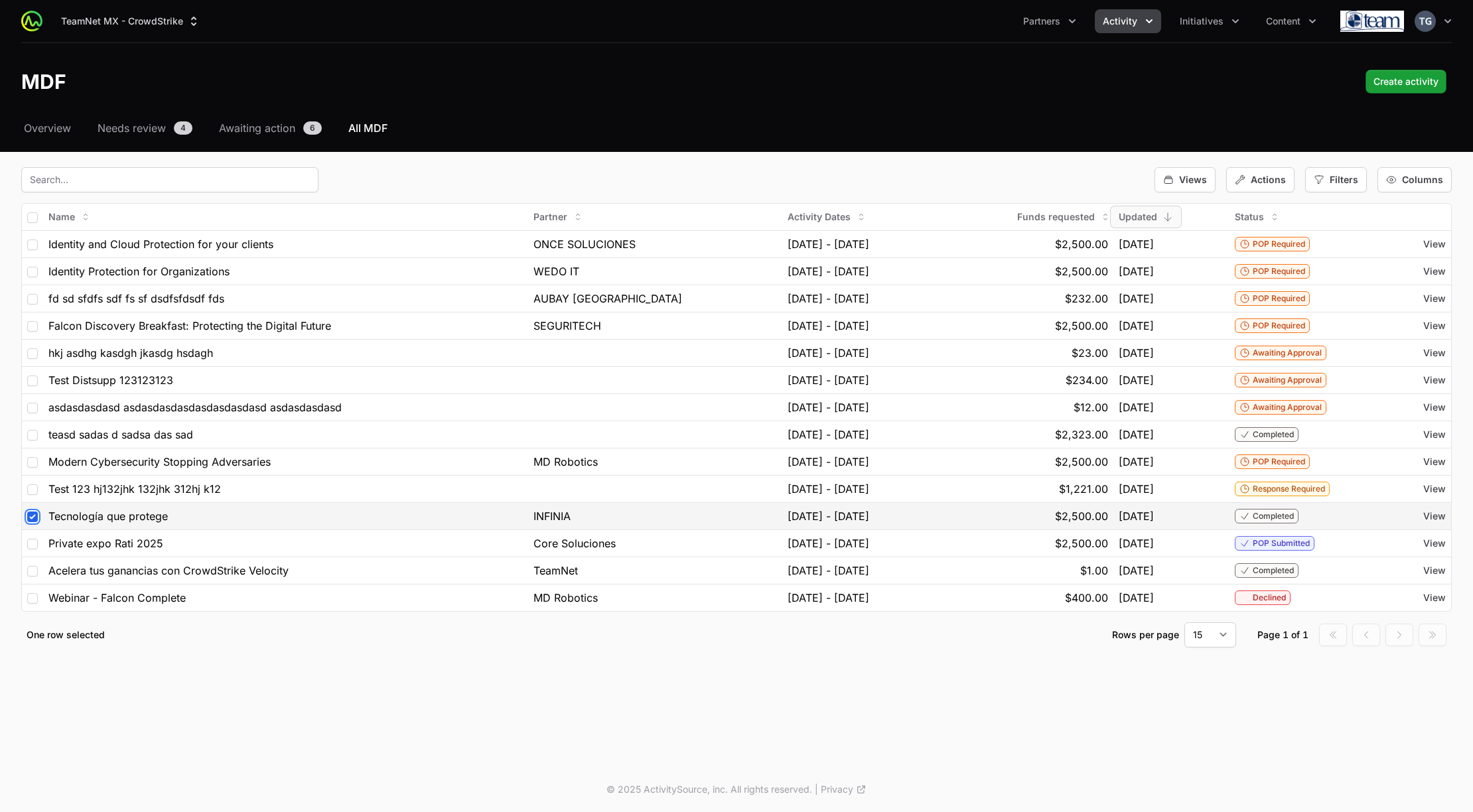
click at [35, 516] on input "checkbox" at bounding box center [33, 517] width 11 height 11
checkbox input "false"
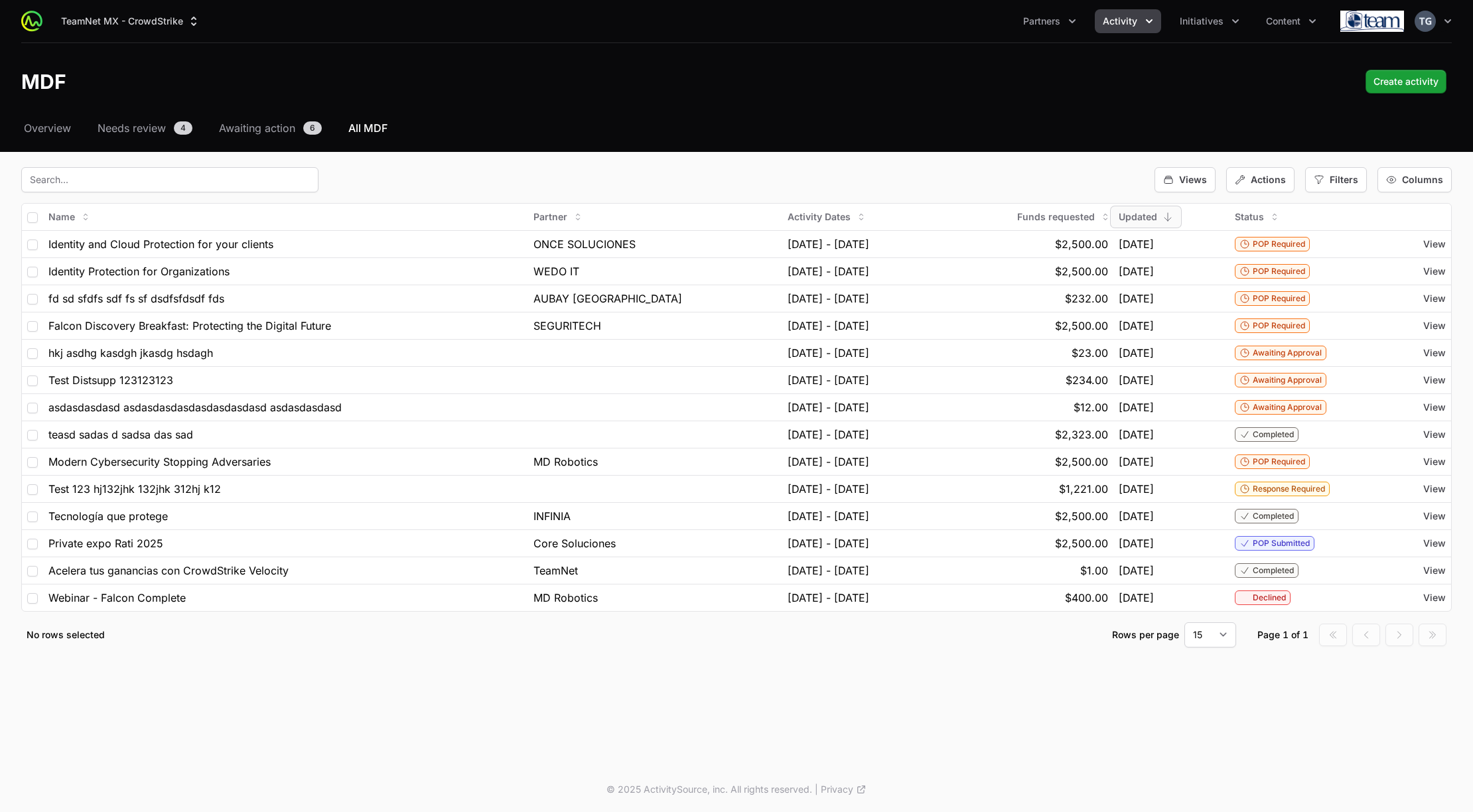
click at [14, 522] on div "Select a tab Overview Needs review Awaiting action All MDF Overview Needs revie…" at bounding box center [736, 400] width 1473 height 560
click at [1274, 172] on div "Actions" at bounding box center [1260, 179] width 68 height 25
click at [1278, 242] on span "Excel Export" at bounding box center [1278, 238] width 54 height 13
click at [974, 234] on td "$2,500.00" at bounding box center [1025, 244] width 174 height 28
click at [976, 236] on div "$2,500.00" at bounding box center [1025, 243] width 164 height 16
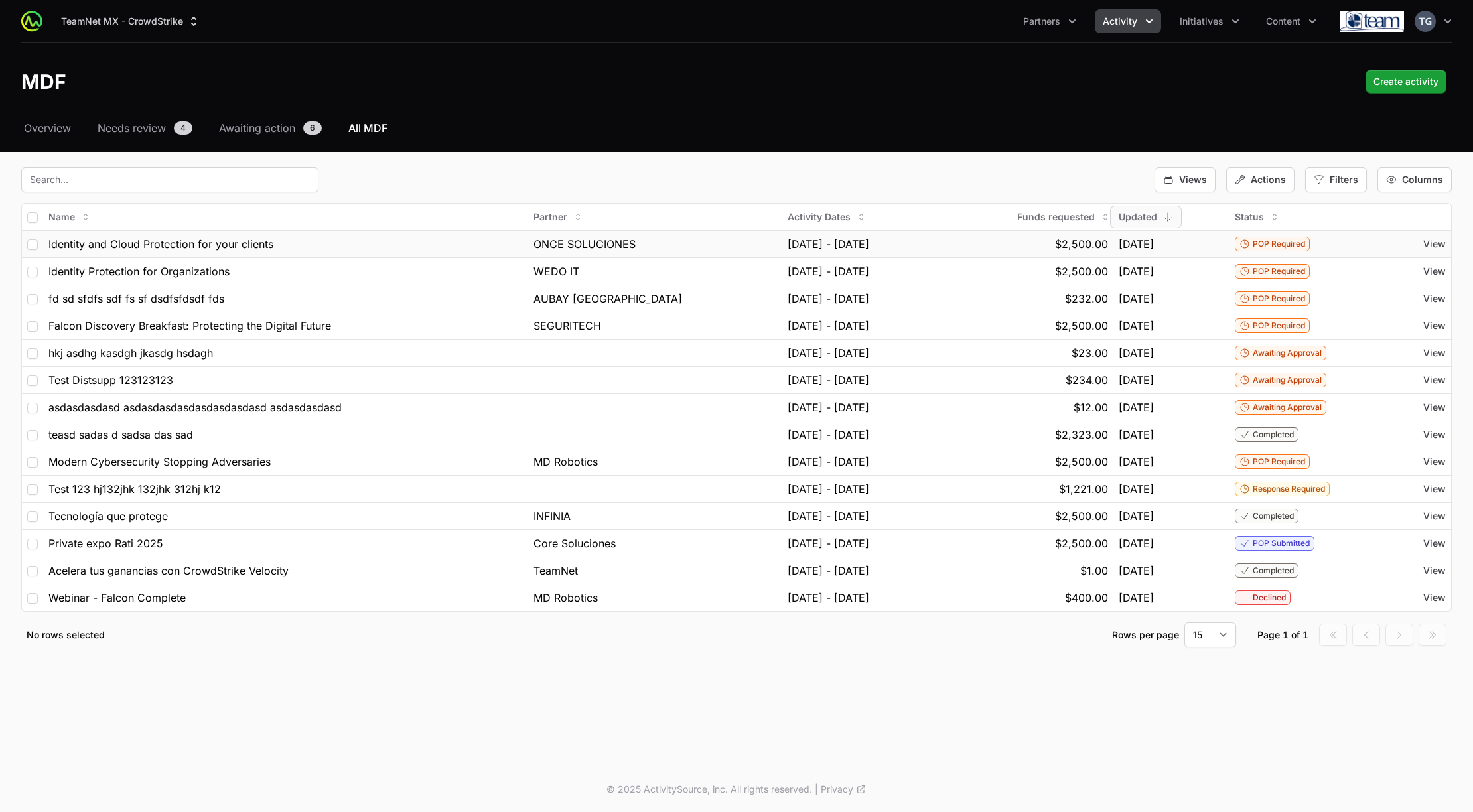
click at [126, 242] on span "Identity and Cloud Protection for your clients" at bounding box center [161, 243] width 225 height 16
click at [140, 244] on span "Identity and Cloud Protection for your clients" at bounding box center [161, 243] width 225 height 16
click at [1439, 246] on span "View" at bounding box center [1434, 244] width 23 height 13
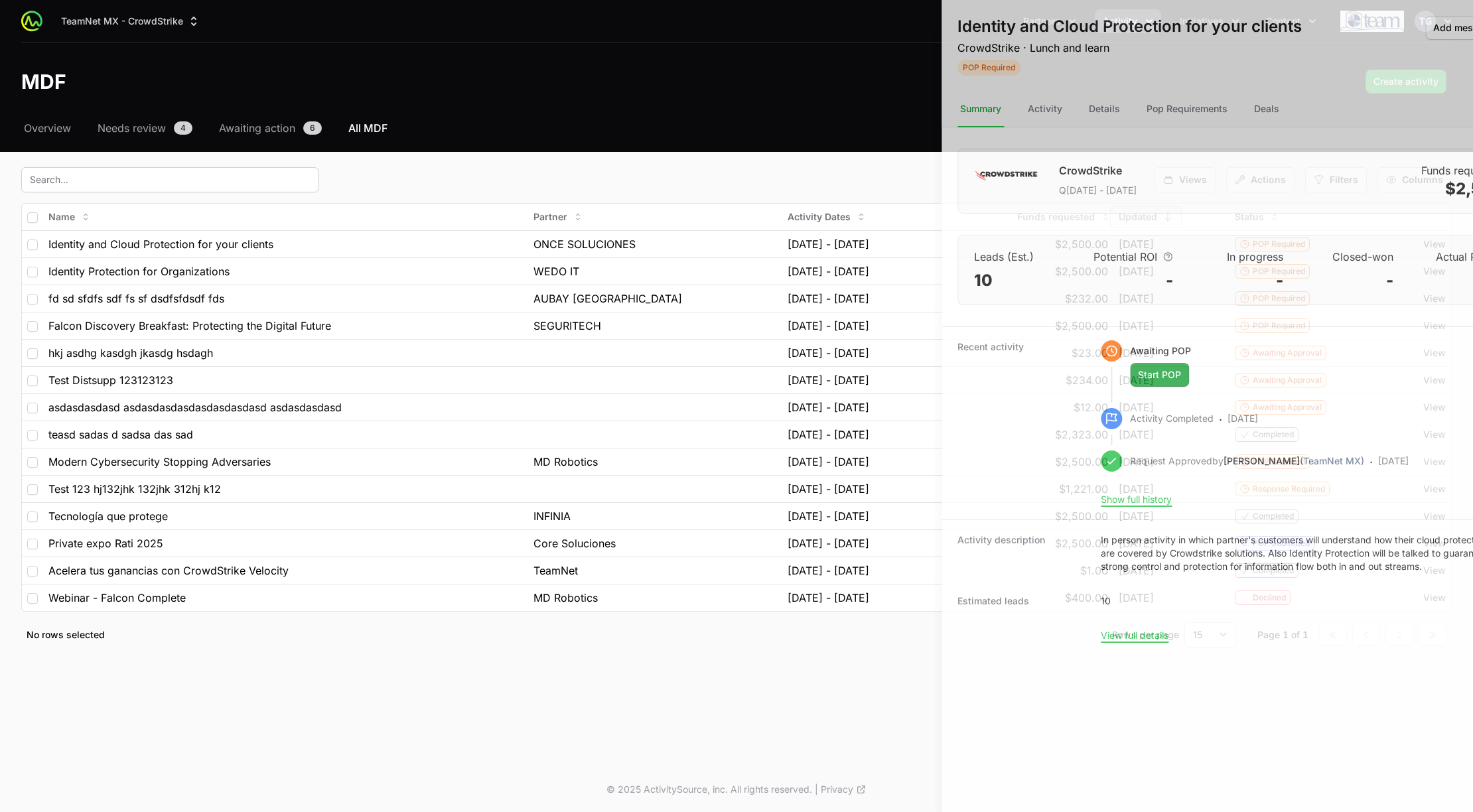
click at [725, 123] on div at bounding box center [736, 406] width 1473 height 812
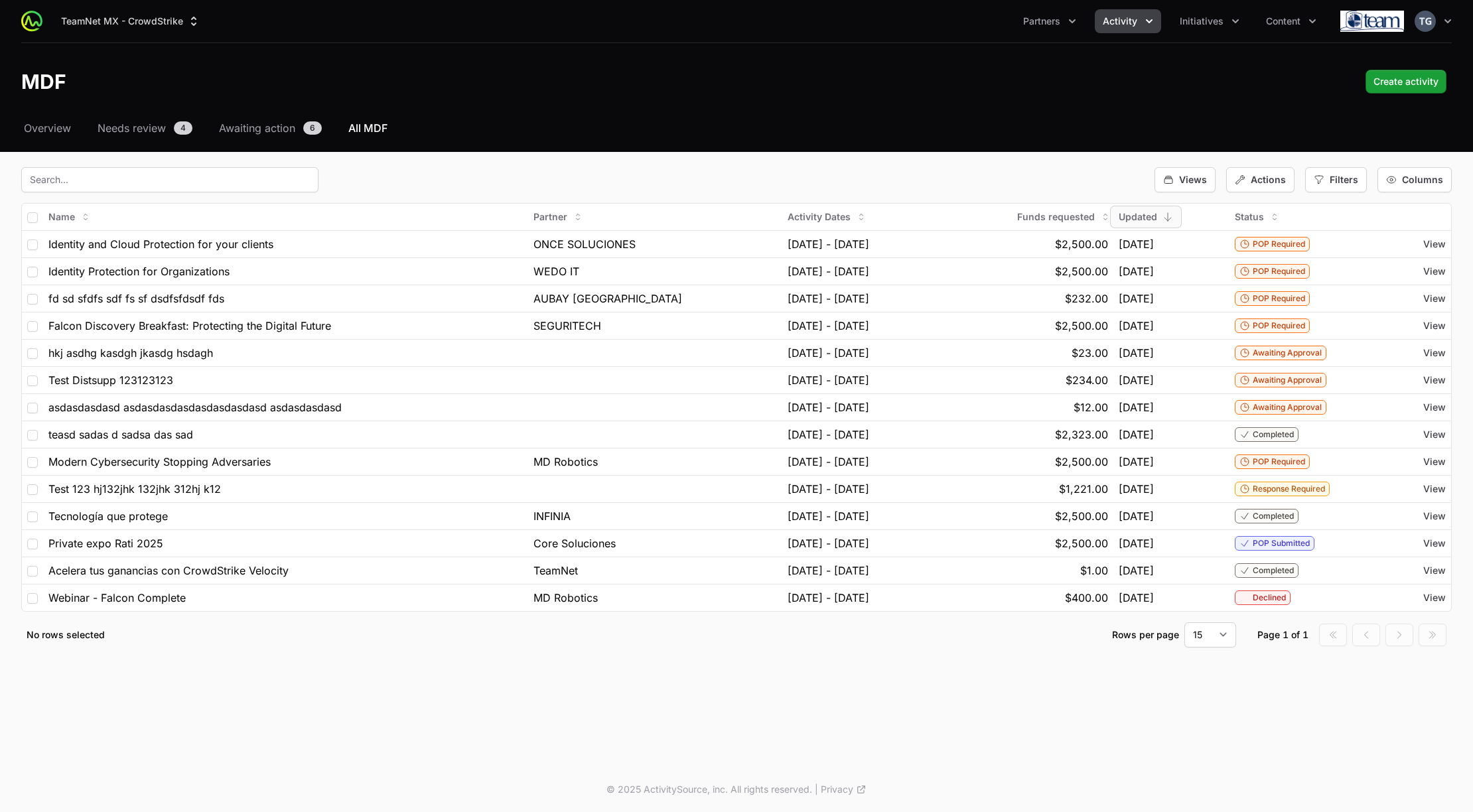
click at [741, 168] on div "Views Actions Filters Columns" at bounding box center [736, 179] width 1431 height 25
click at [1396, 179] on icon "button" at bounding box center [1391, 180] width 11 height 11
click at [1386, 303] on span "Start Date" at bounding box center [1392, 302] width 44 height 13
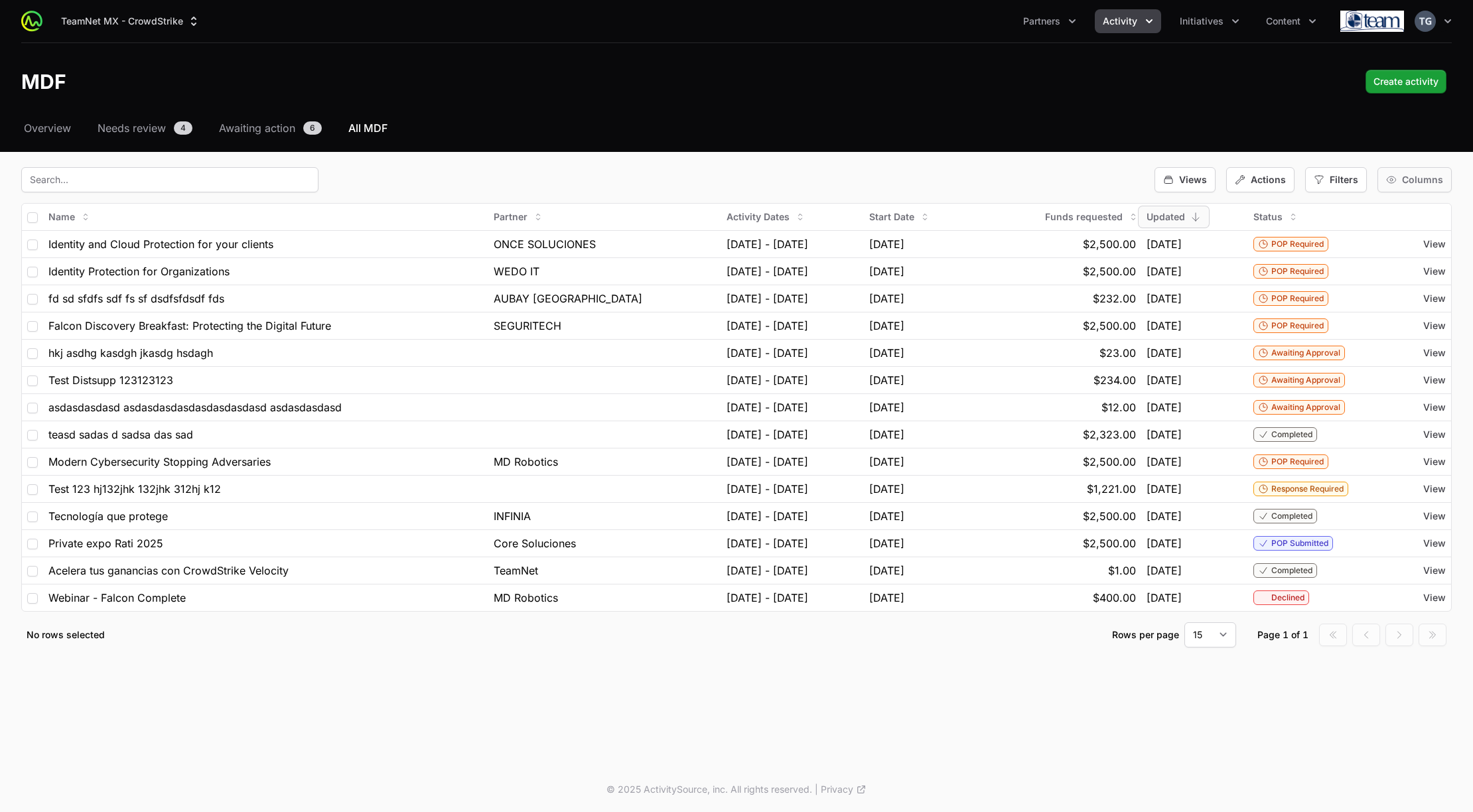
click at [1416, 175] on span "Columns" at bounding box center [1423, 180] width 41 height 13
click at [1389, 327] on span "End Date" at bounding box center [1389, 323] width 39 height 13
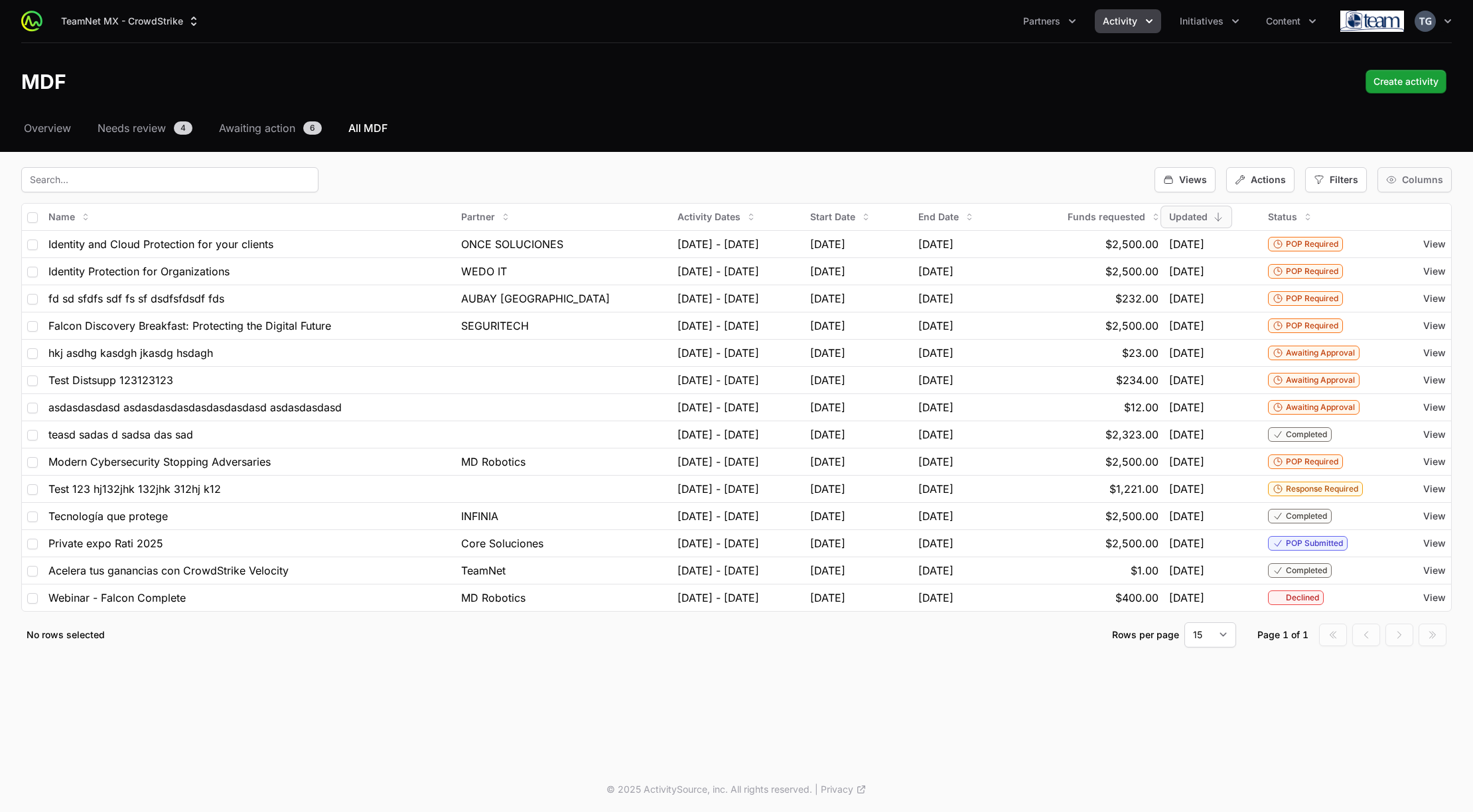
click at [1433, 181] on span "Columns" at bounding box center [1423, 180] width 41 height 13
click at [1395, 283] on span "Activity Dates" at bounding box center [1400, 281] width 61 height 13
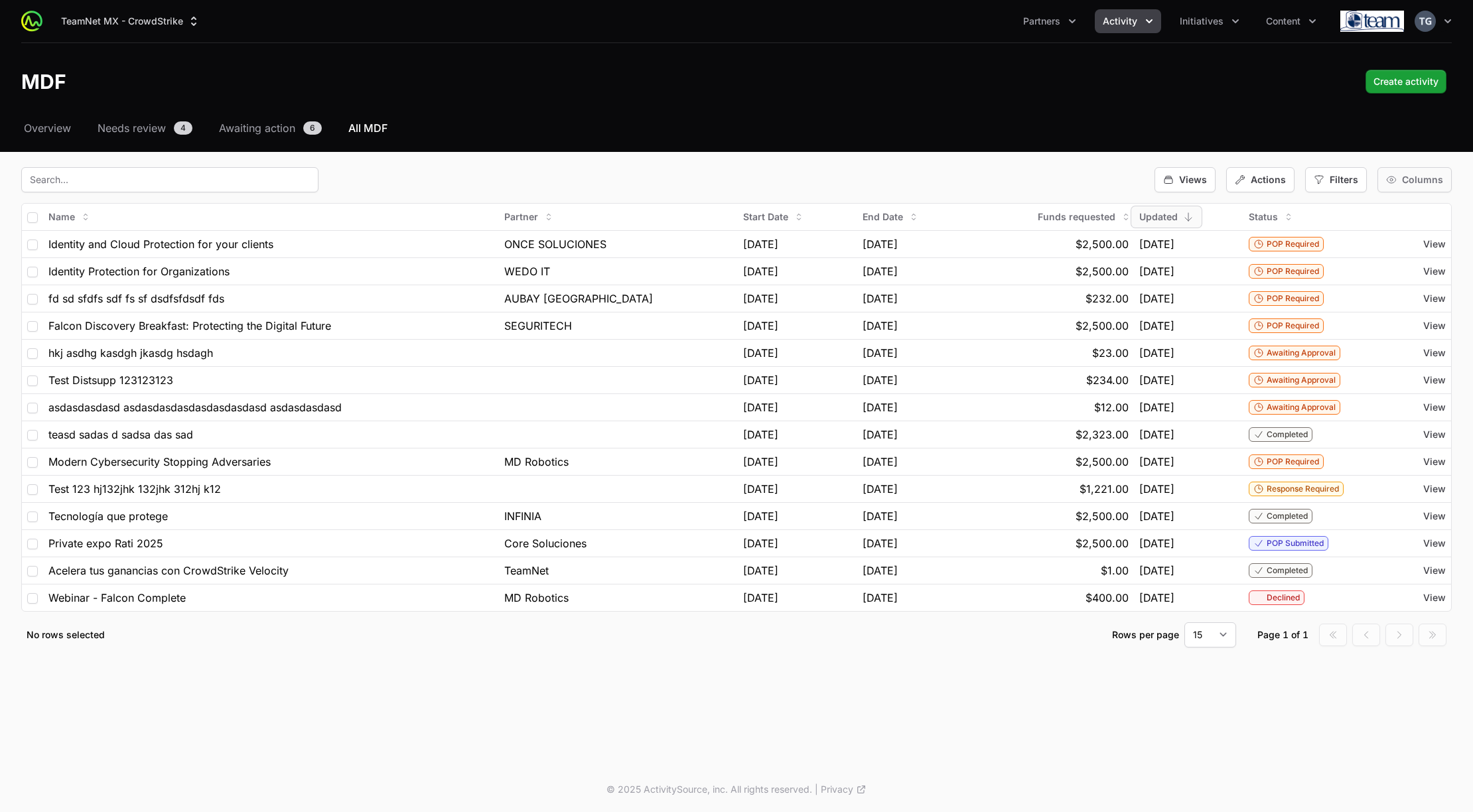
click at [1428, 174] on span "Columns" at bounding box center [1423, 180] width 41 height 13
click at [1417, 279] on span "Activity Dates" at bounding box center [1400, 281] width 61 height 13
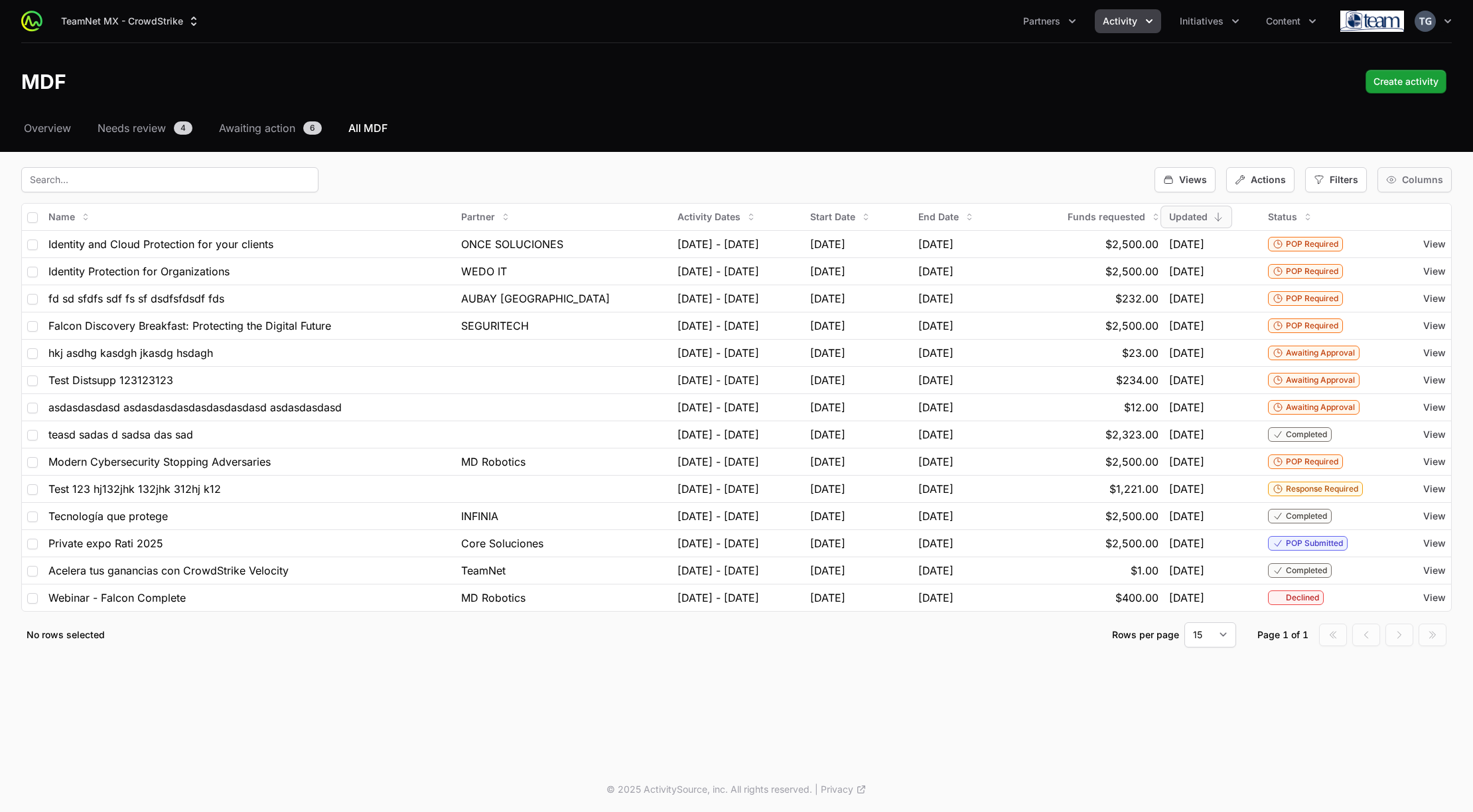
click at [1402, 179] on div "Columns" at bounding box center [1414, 179] width 74 height 25
click at [1396, 284] on span "Activity Dates" at bounding box center [1400, 281] width 61 height 13
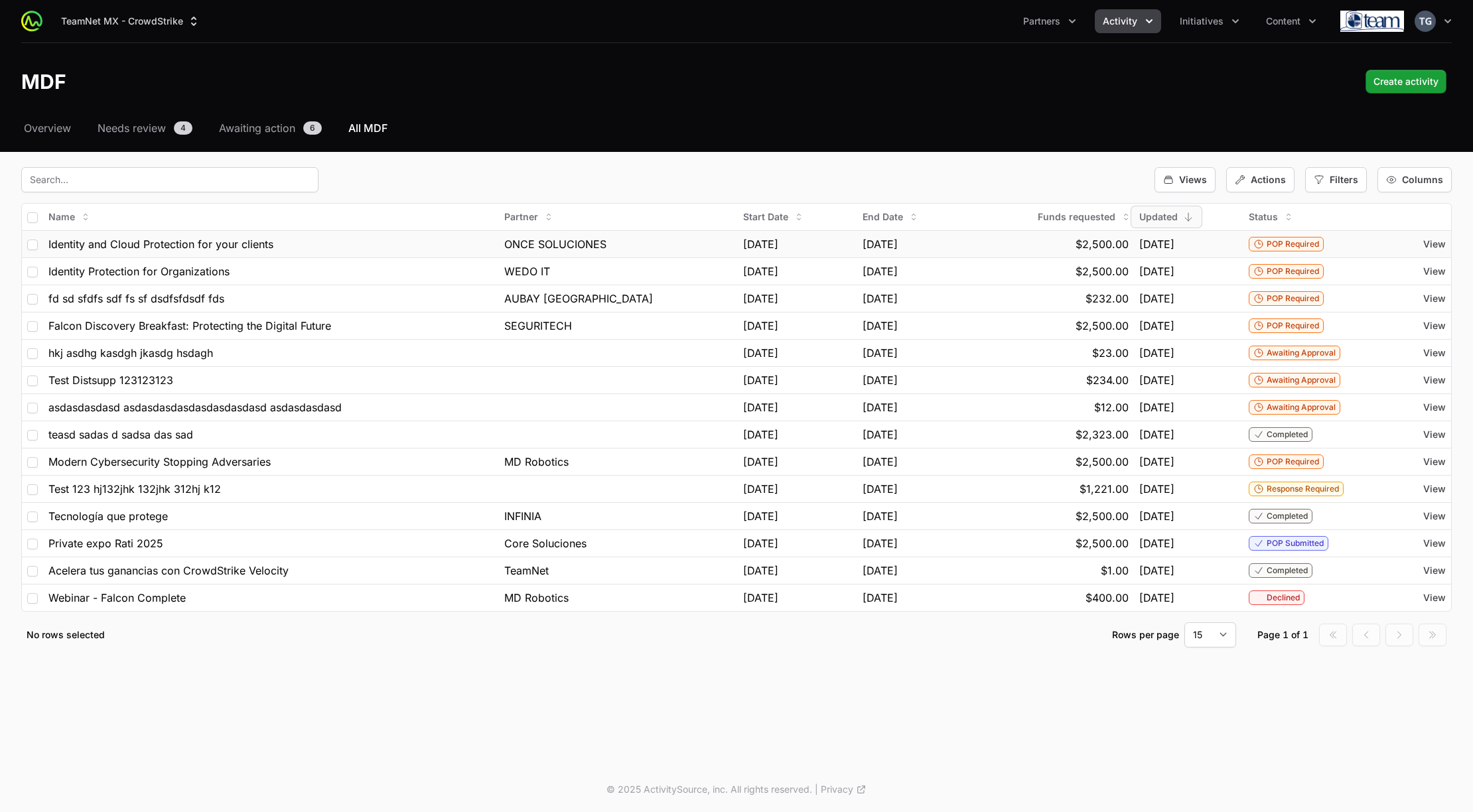
click at [1423, 245] on div "View" at bounding box center [1426, 244] width 39 height 13
click at [1429, 244] on span "View" at bounding box center [1434, 244] width 23 height 13
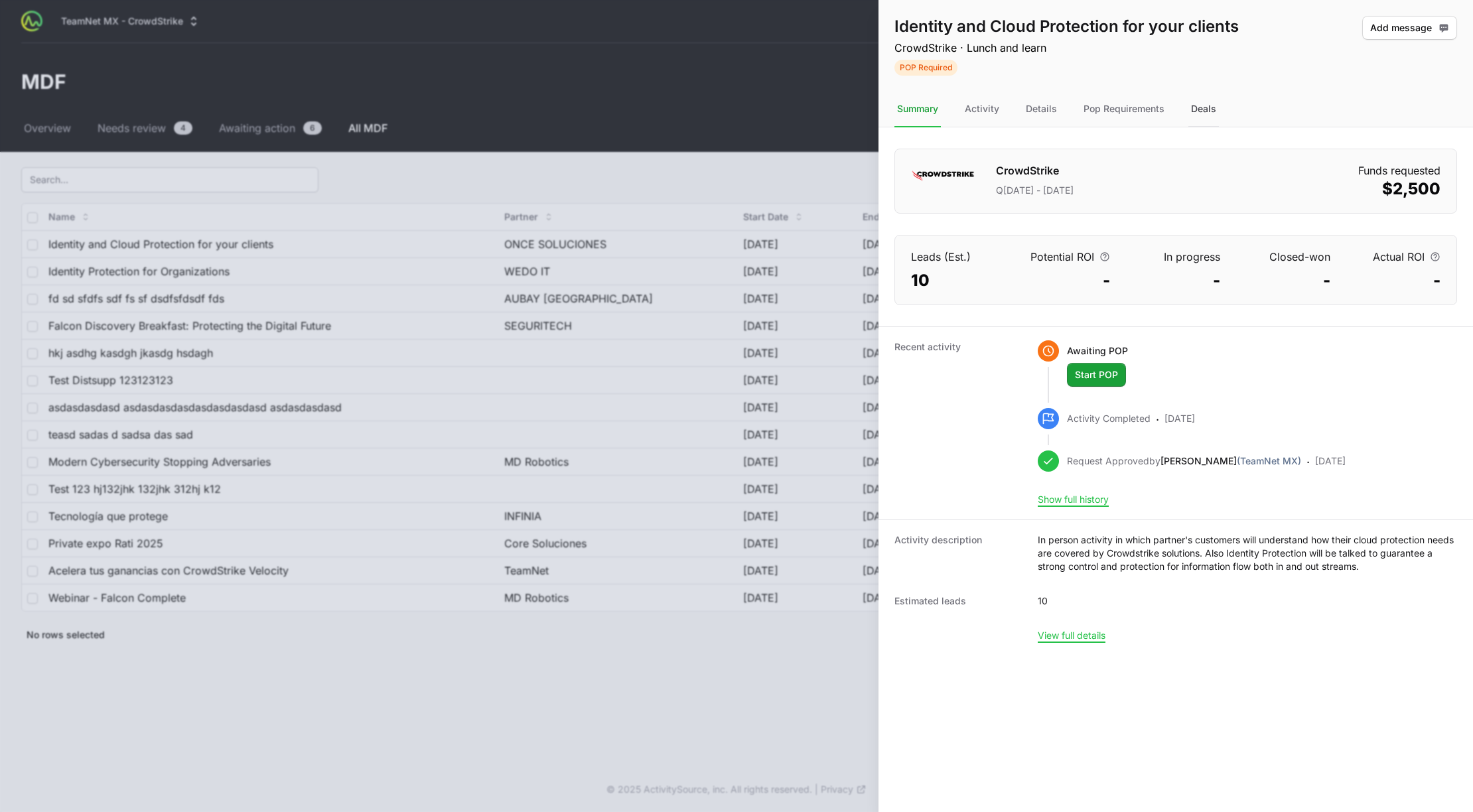
click at [1211, 106] on div "Deals" at bounding box center [1203, 109] width 30 height 36
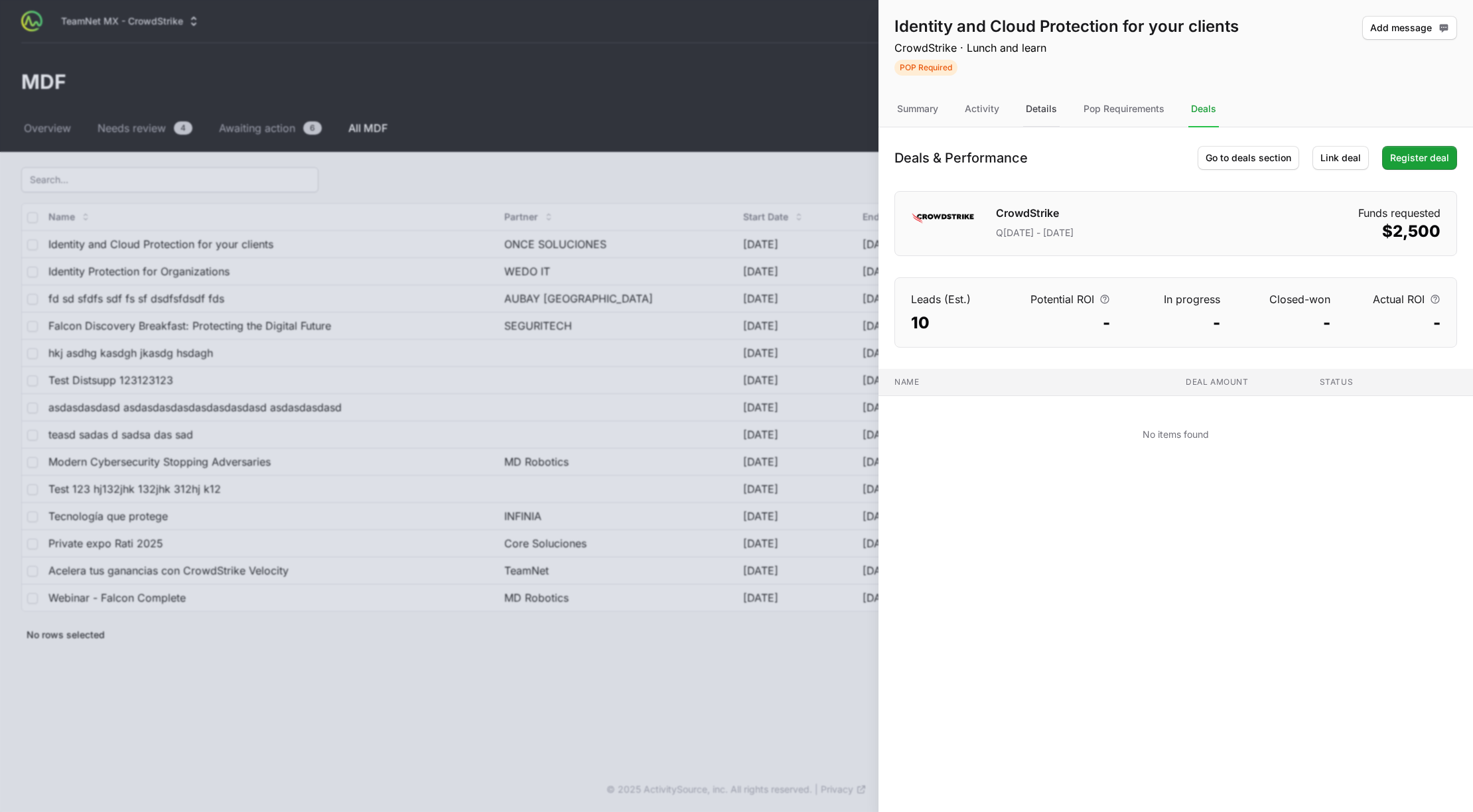
click at [1029, 106] on div "Details" at bounding box center [1042, 109] width 37 height 36
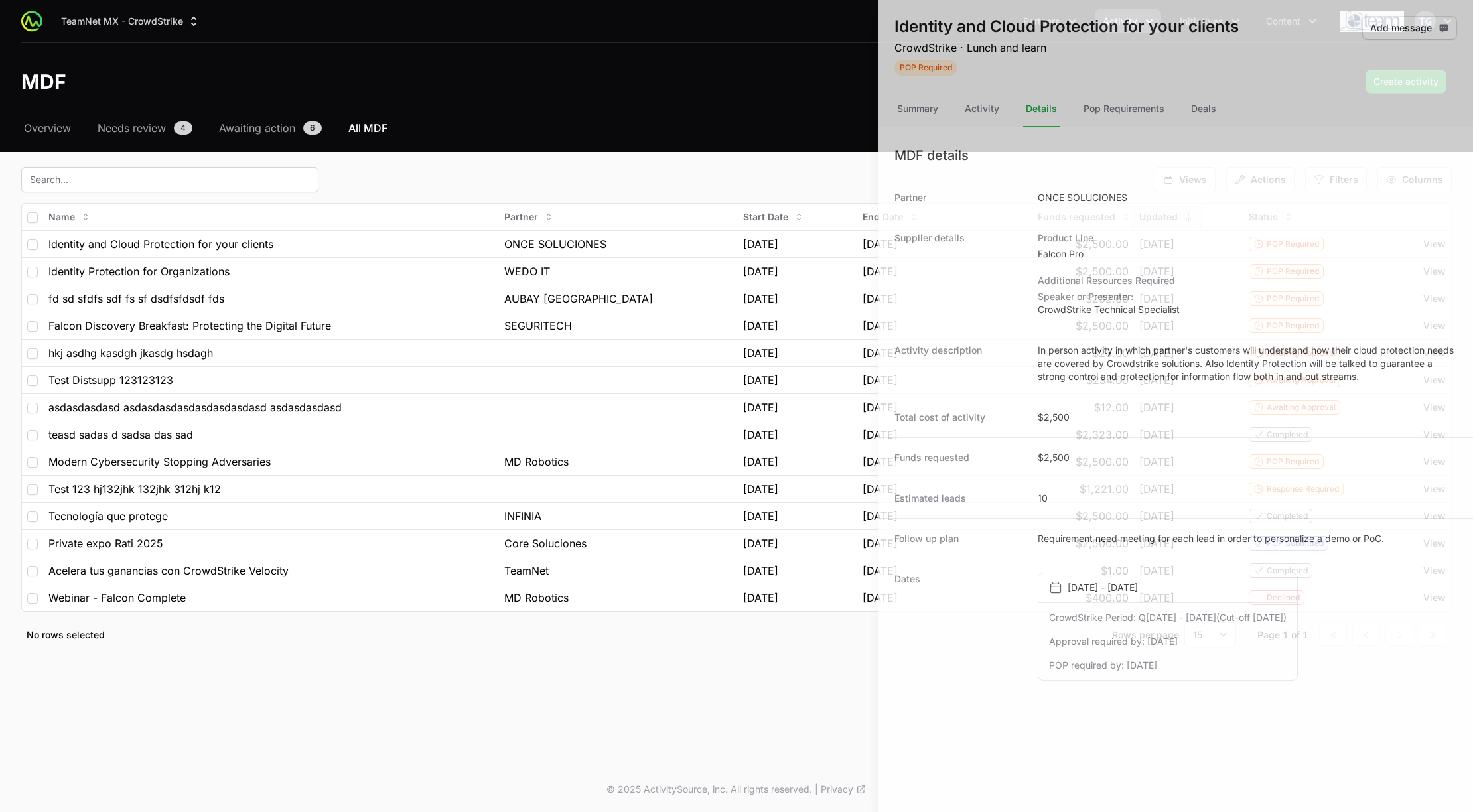
click at [817, 648] on div at bounding box center [736, 406] width 1473 height 812
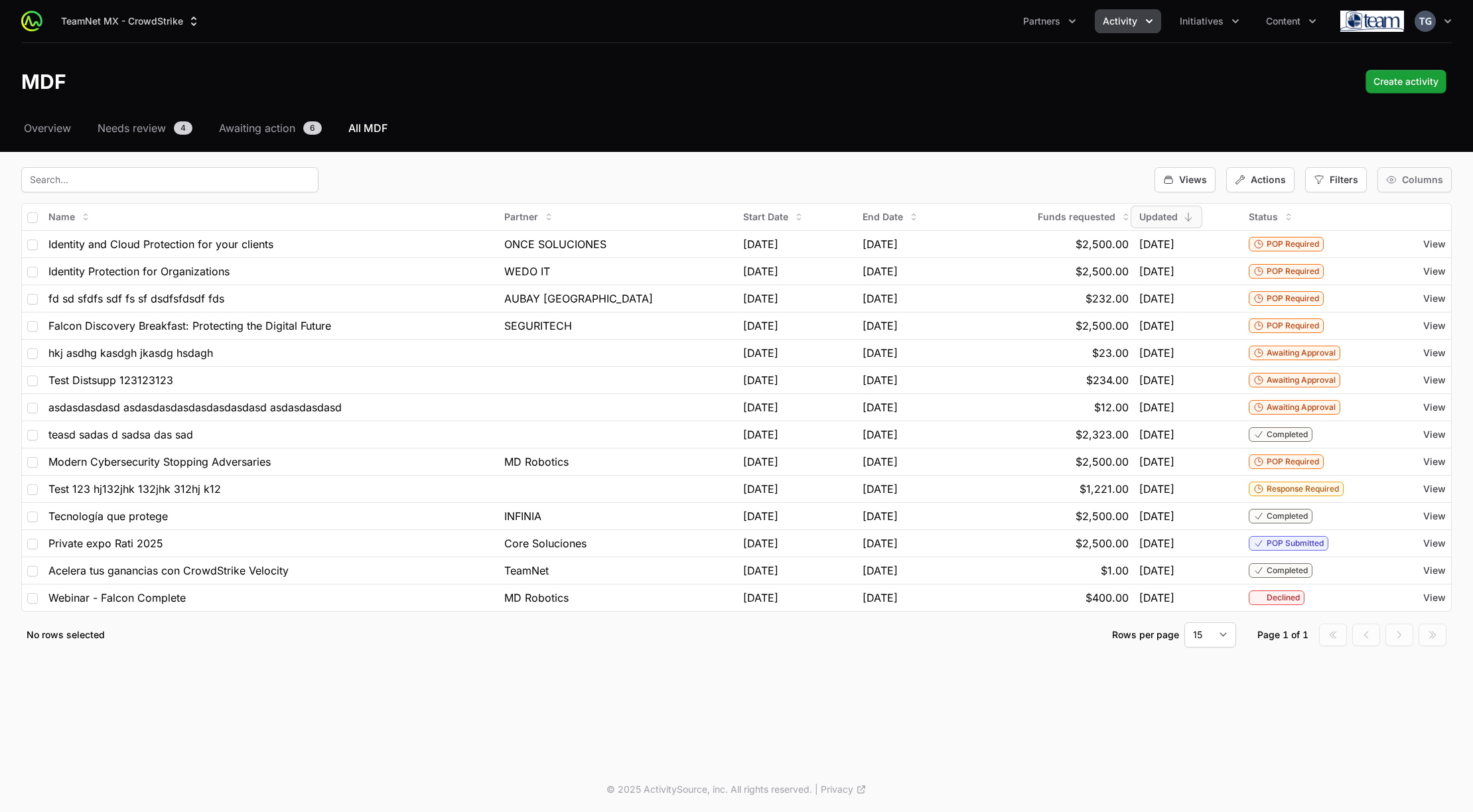
click at [1414, 182] on span "Columns" at bounding box center [1423, 180] width 41 height 13
click at [1110, 165] on div "Select a tab Overview Needs review Awaiting action All MDF Overview Needs revie…" at bounding box center [736, 400] width 1473 height 560
click at [1436, 245] on span "View" at bounding box center [1434, 244] width 23 height 13
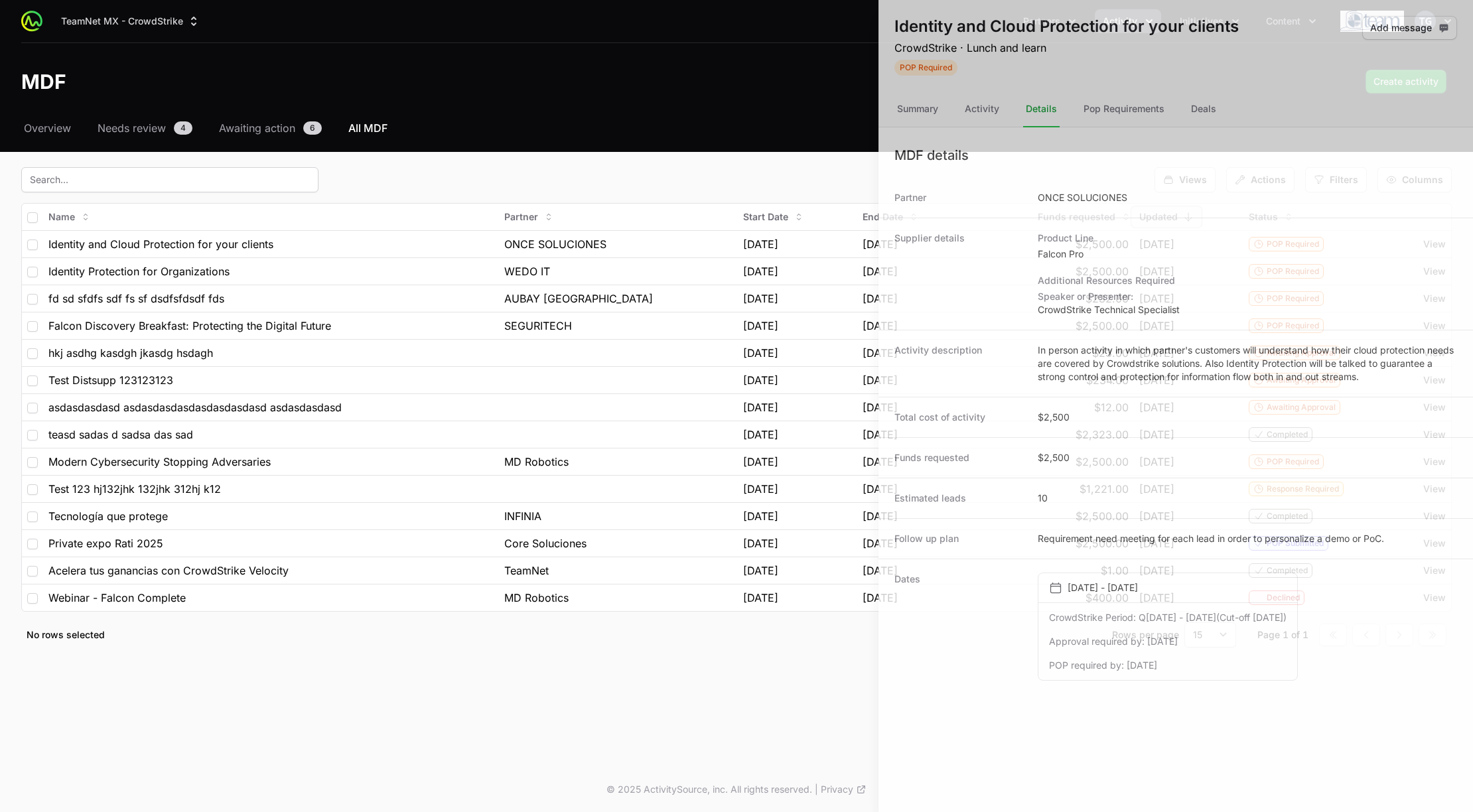
click at [770, 359] on div at bounding box center [736, 406] width 1473 height 812
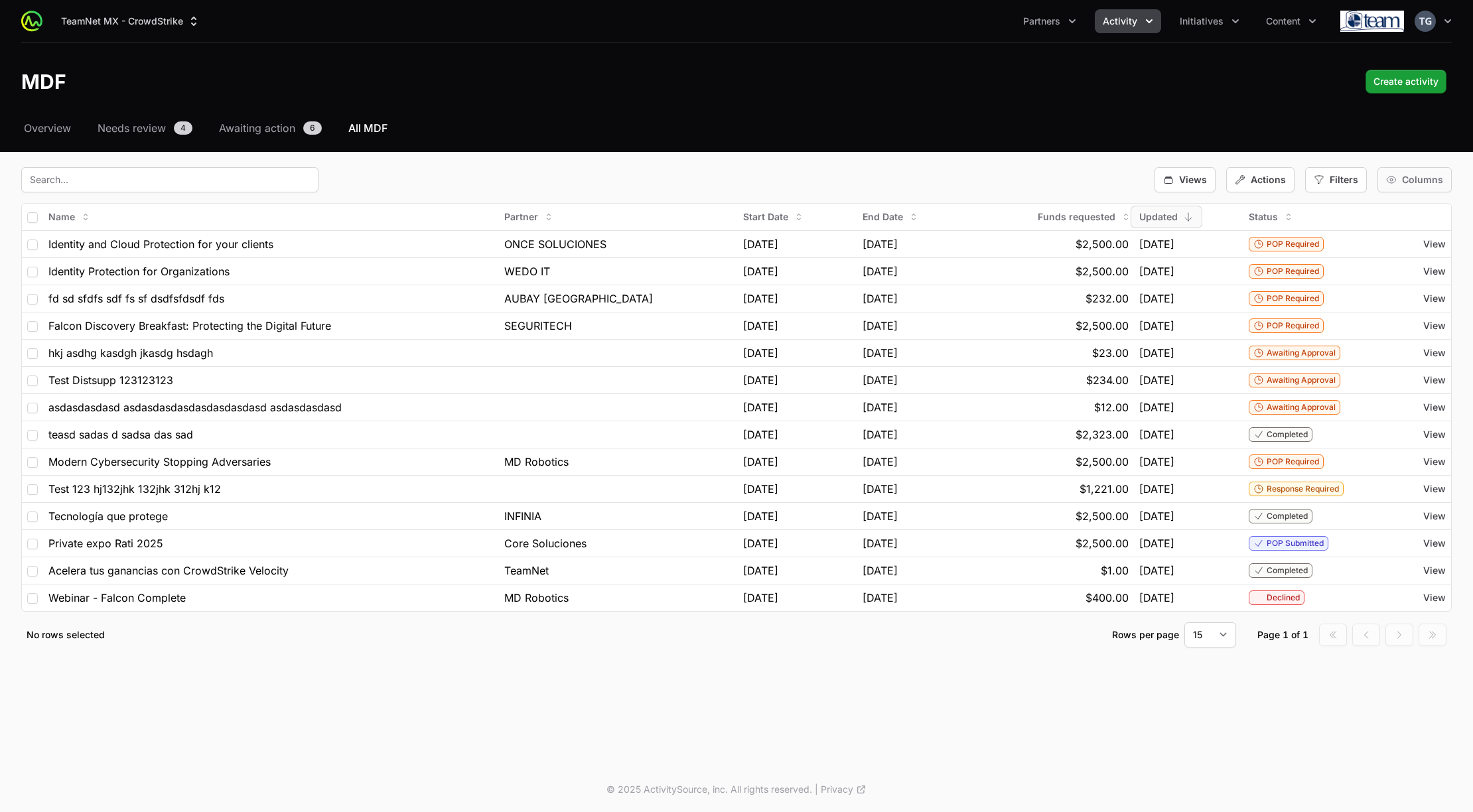
click at [1406, 178] on span "Columns" at bounding box center [1423, 180] width 41 height 13
click at [1432, 245] on span "View" at bounding box center [1434, 244] width 23 height 13
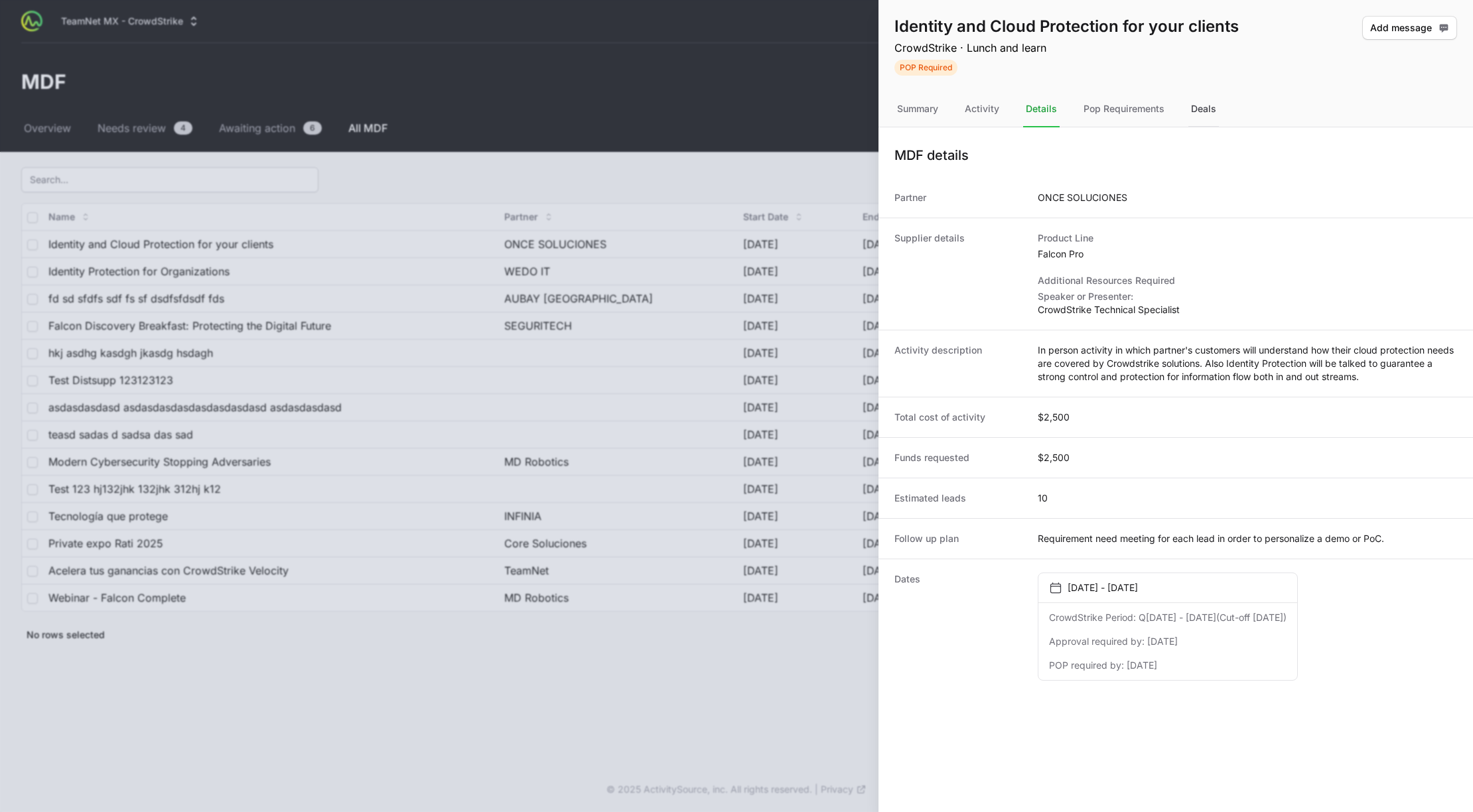
click at [1212, 98] on div "Deals" at bounding box center [1203, 109] width 30 height 36
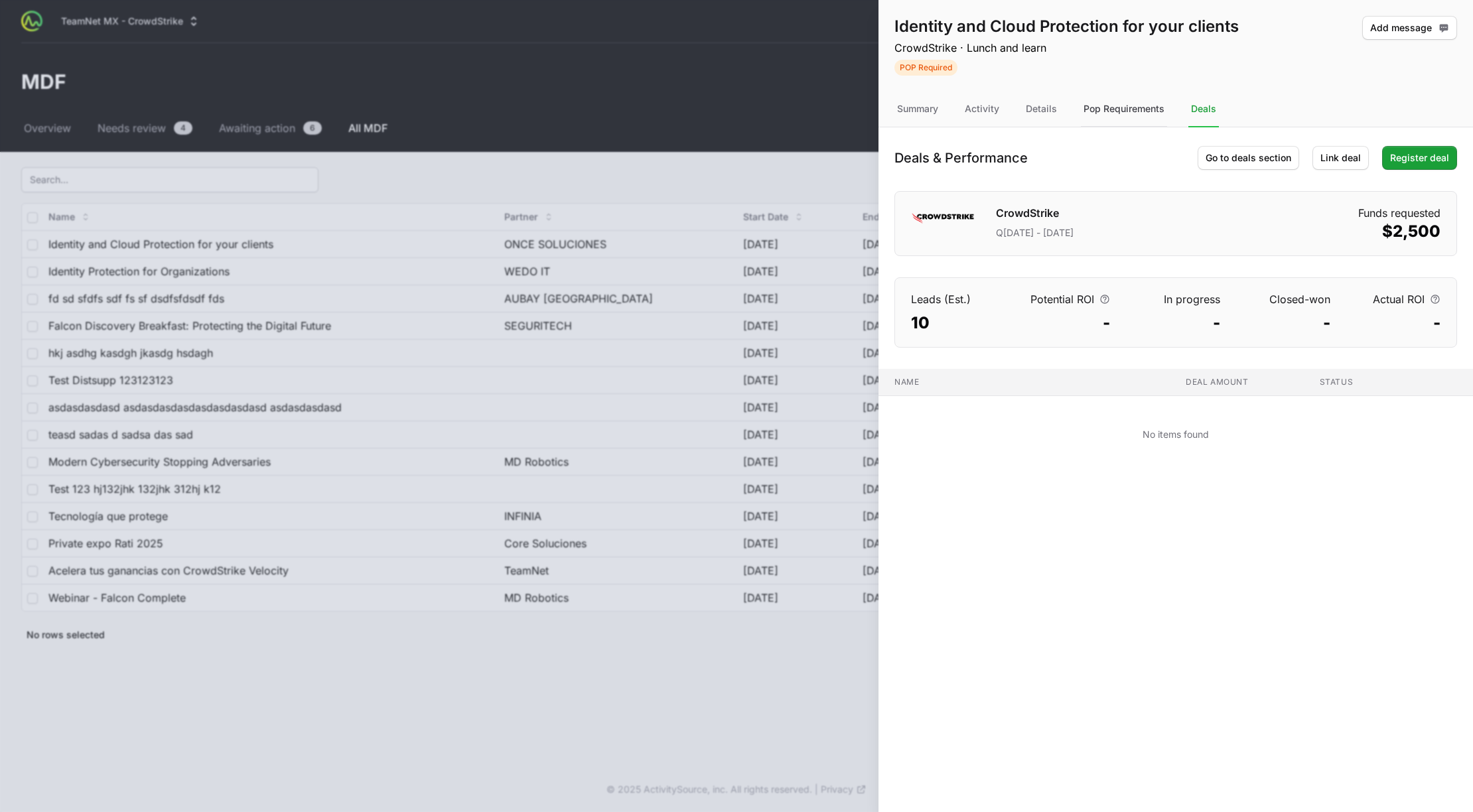
click at [1130, 109] on div "Pop Requirements" at bounding box center [1124, 109] width 86 height 36
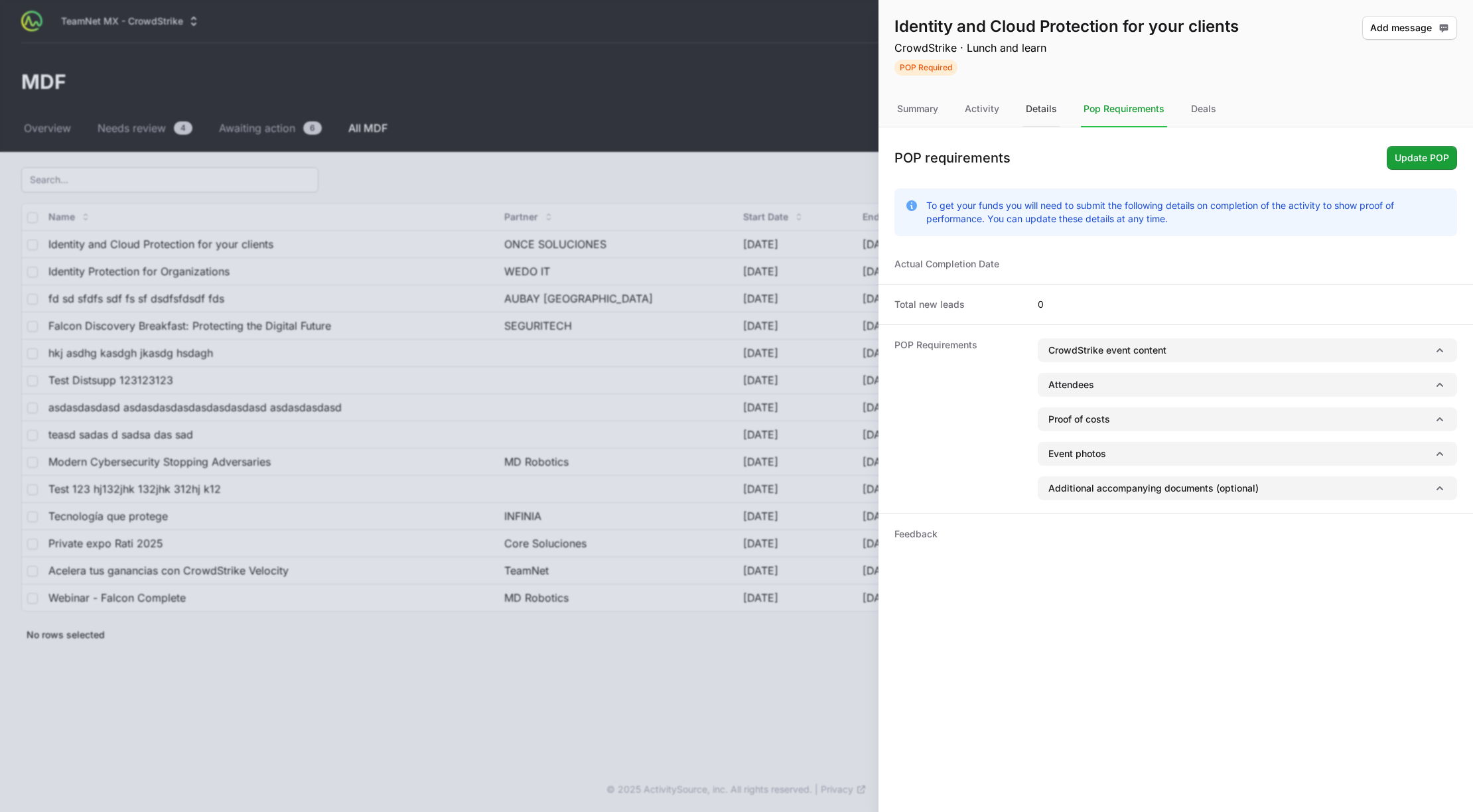
click at [1043, 110] on div "Details" at bounding box center [1042, 109] width 37 height 36
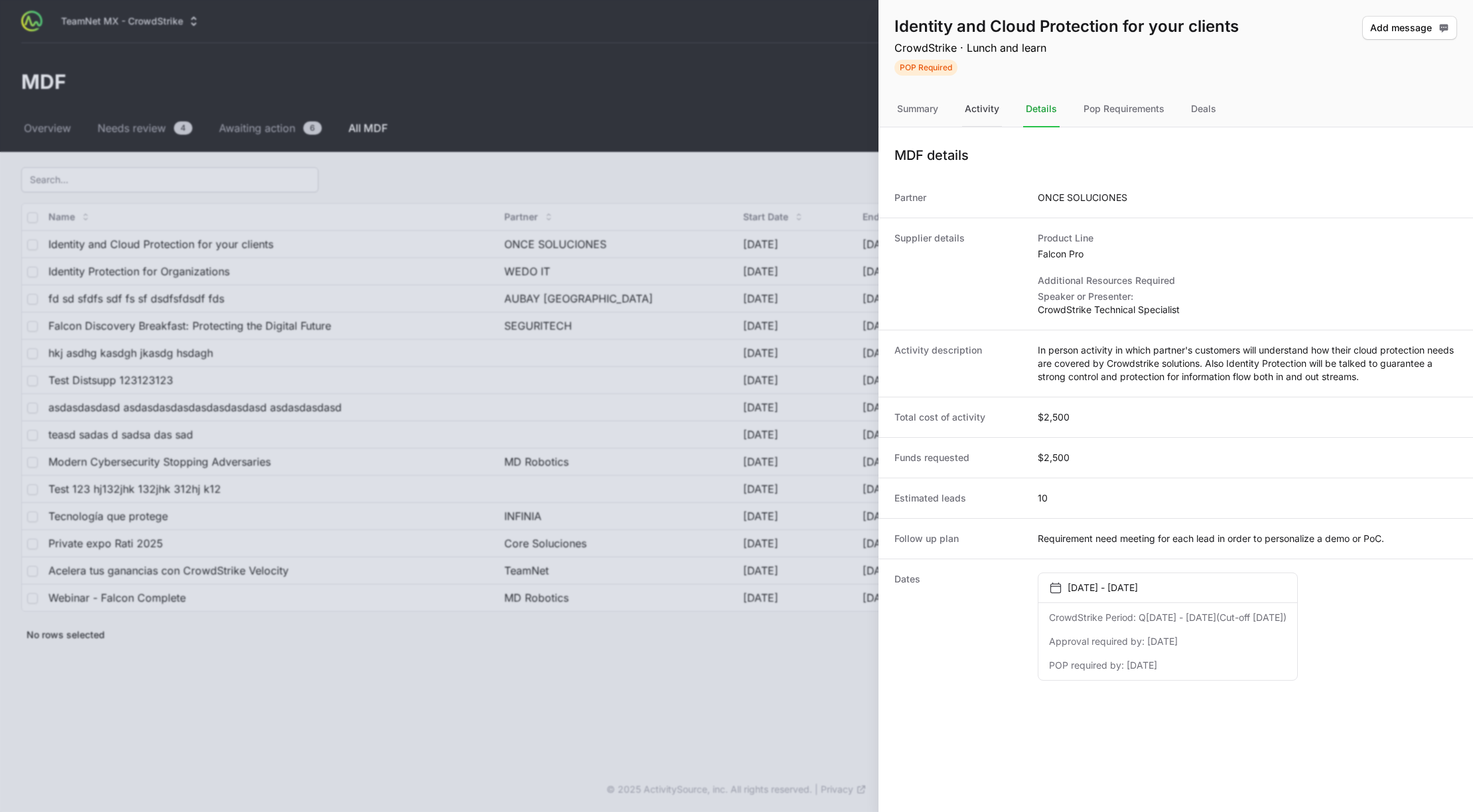
click at [985, 110] on div "Activity" at bounding box center [981, 109] width 39 height 36
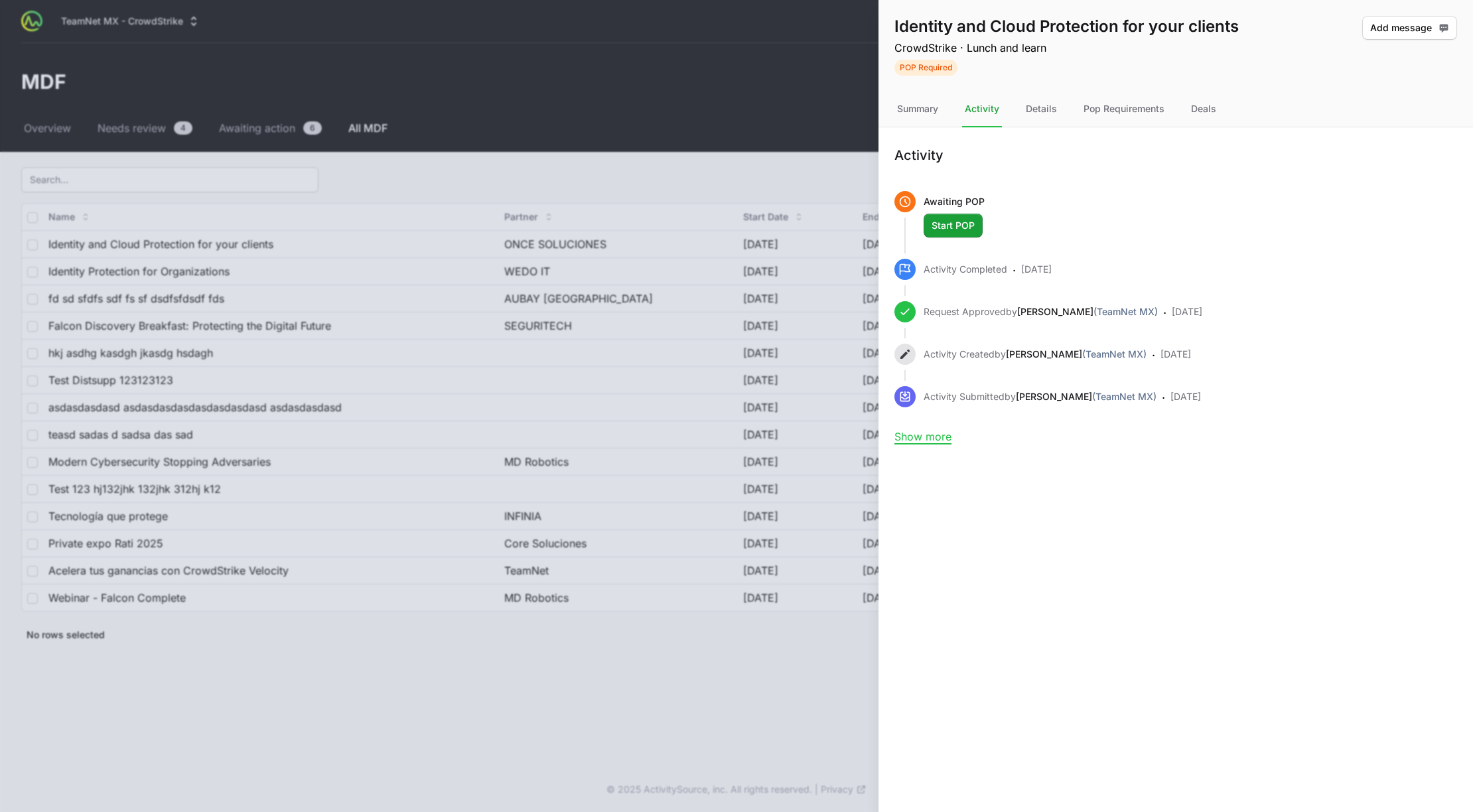
click at [1226, 95] on nav "Summary Activity Details Pop Requirements Deals" at bounding box center [1176, 109] width 595 height 36
click at [1204, 111] on div "Deals" at bounding box center [1203, 109] width 30 height 36
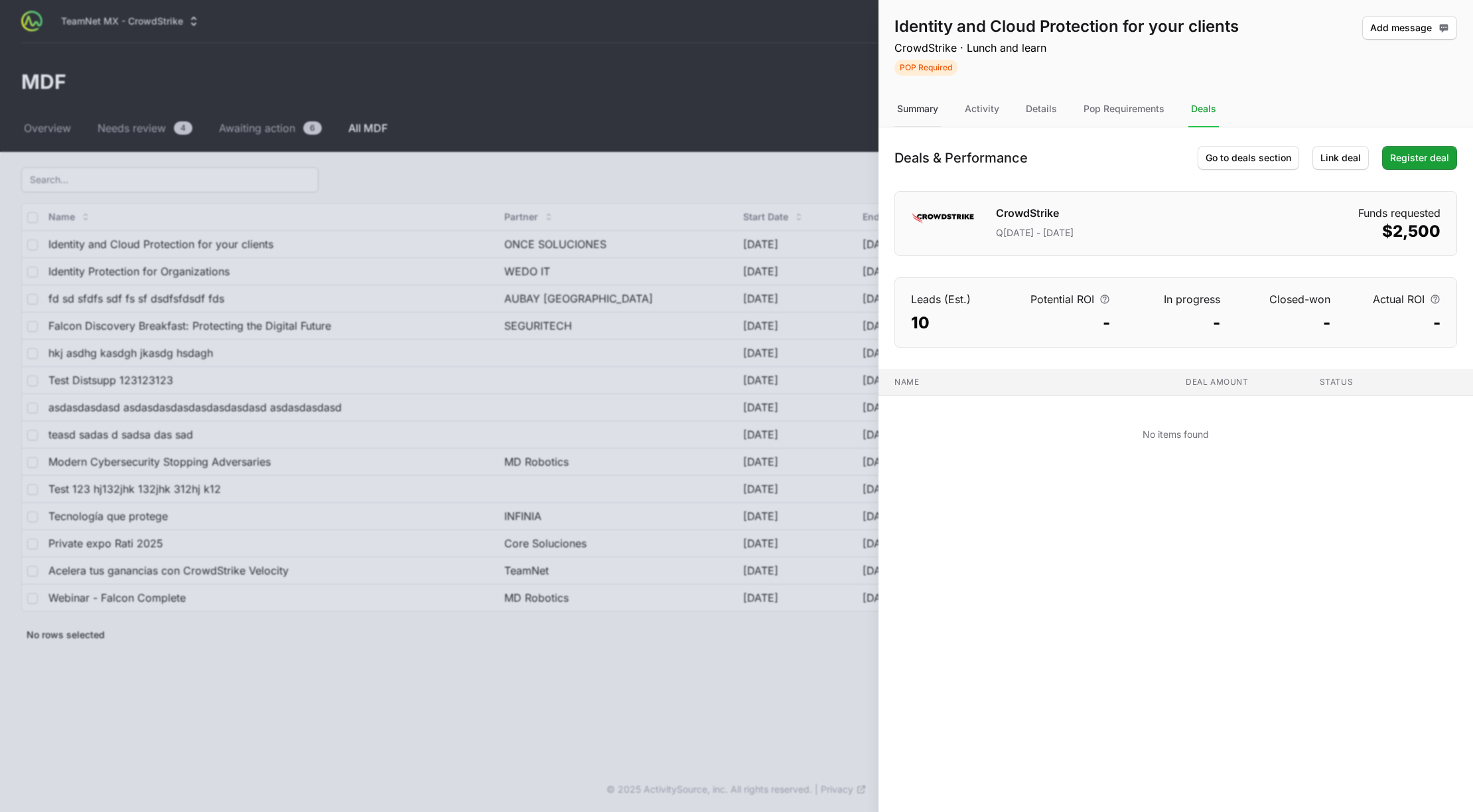
click at [905, 117] on div "Summary" at bounding box center [918, 109] width 47 height 36
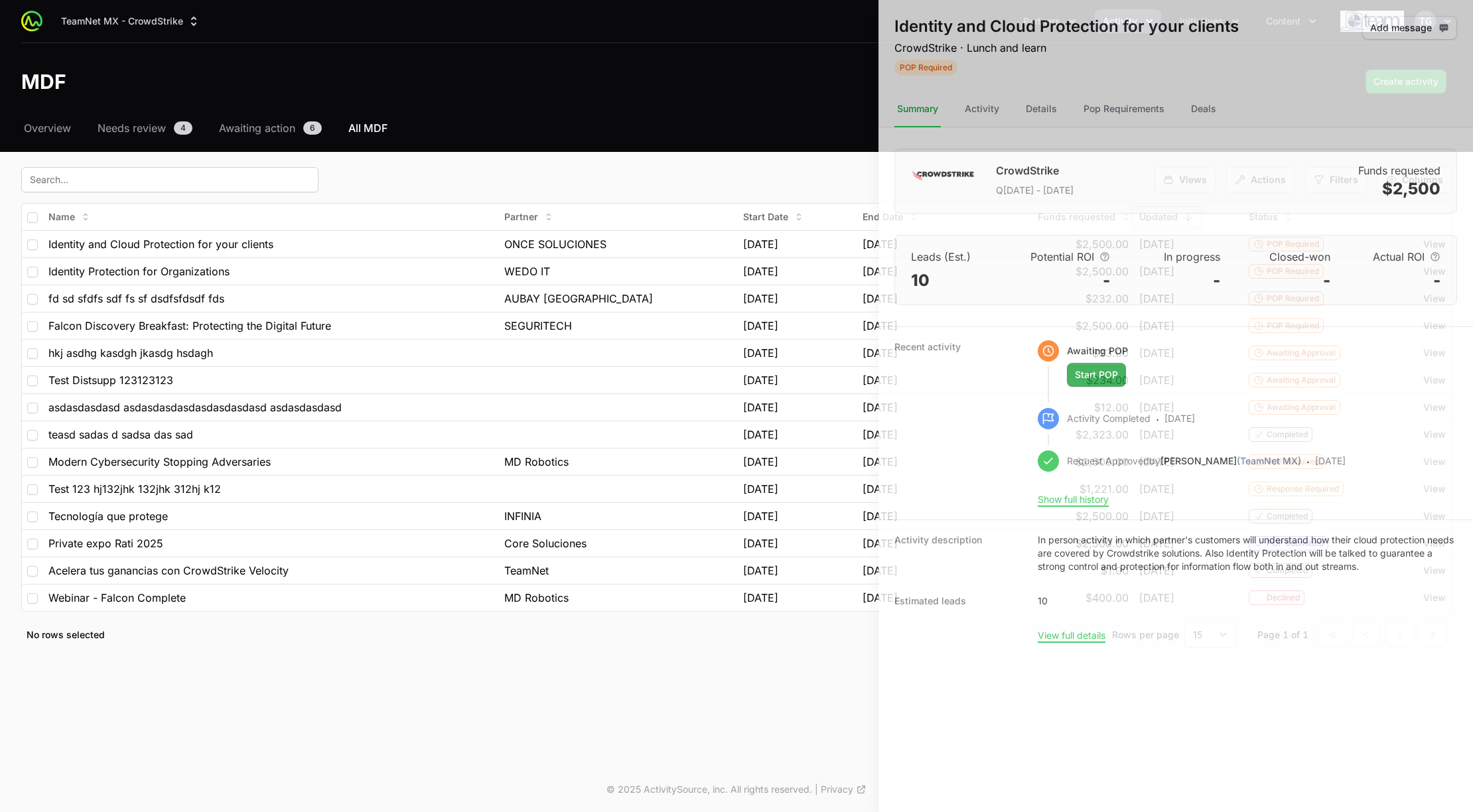
click at [758, 107] on div at bounding box center [736, 406] width 1473 height 812
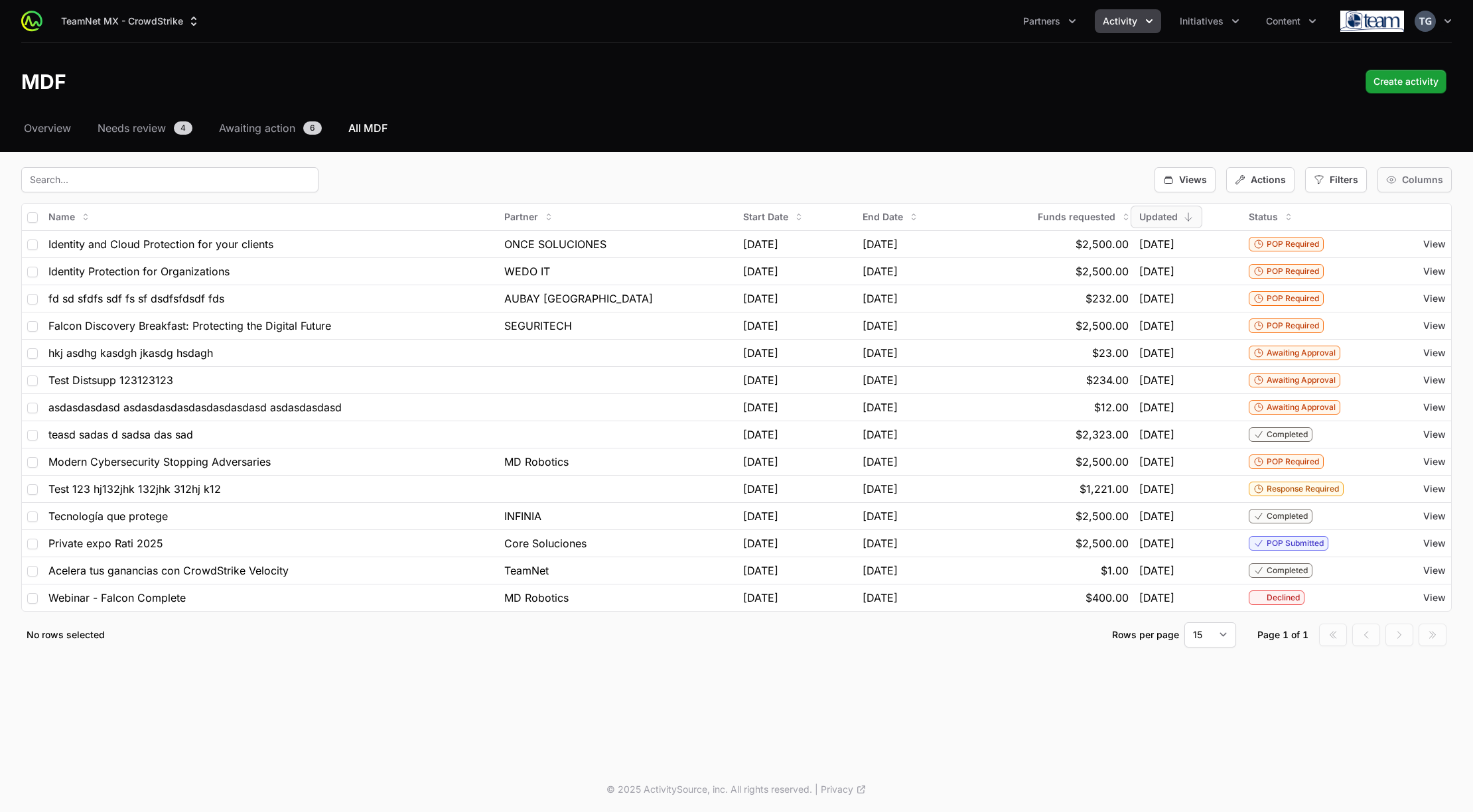
click at [1423, 185] on span "Columns" at bounding box center [1423, 180] width 41 height 13
click at [1391, 344] on span "Funds requested" at bounding box center [1407, 344] width 73 height 13
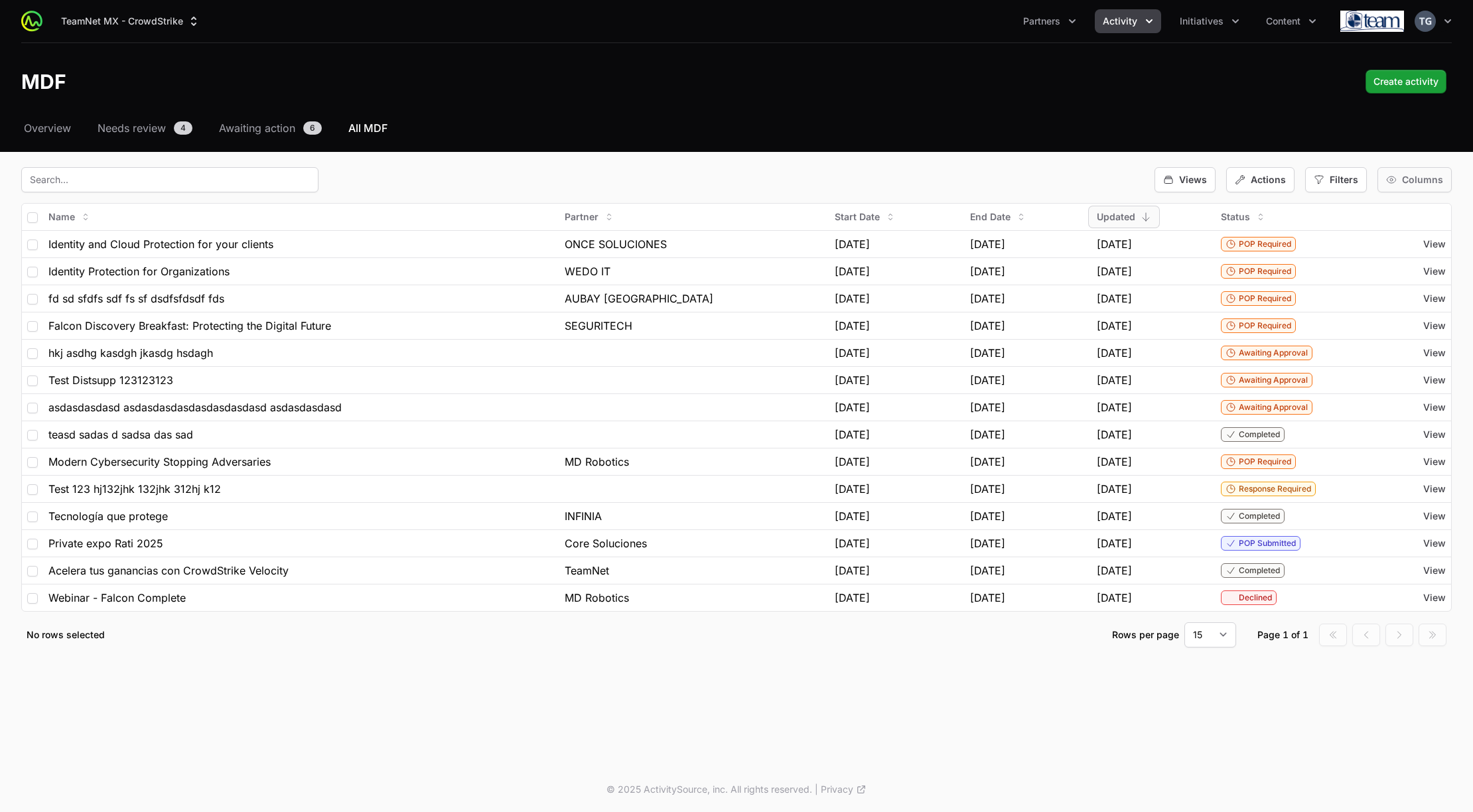
click at [1408, 174] on span "Columns" at bounding box center [1423, 180] width 41 height 13
click at [1389, 346] on span "Funds requested" at bounding box center [1407, 344] width 73 height 13
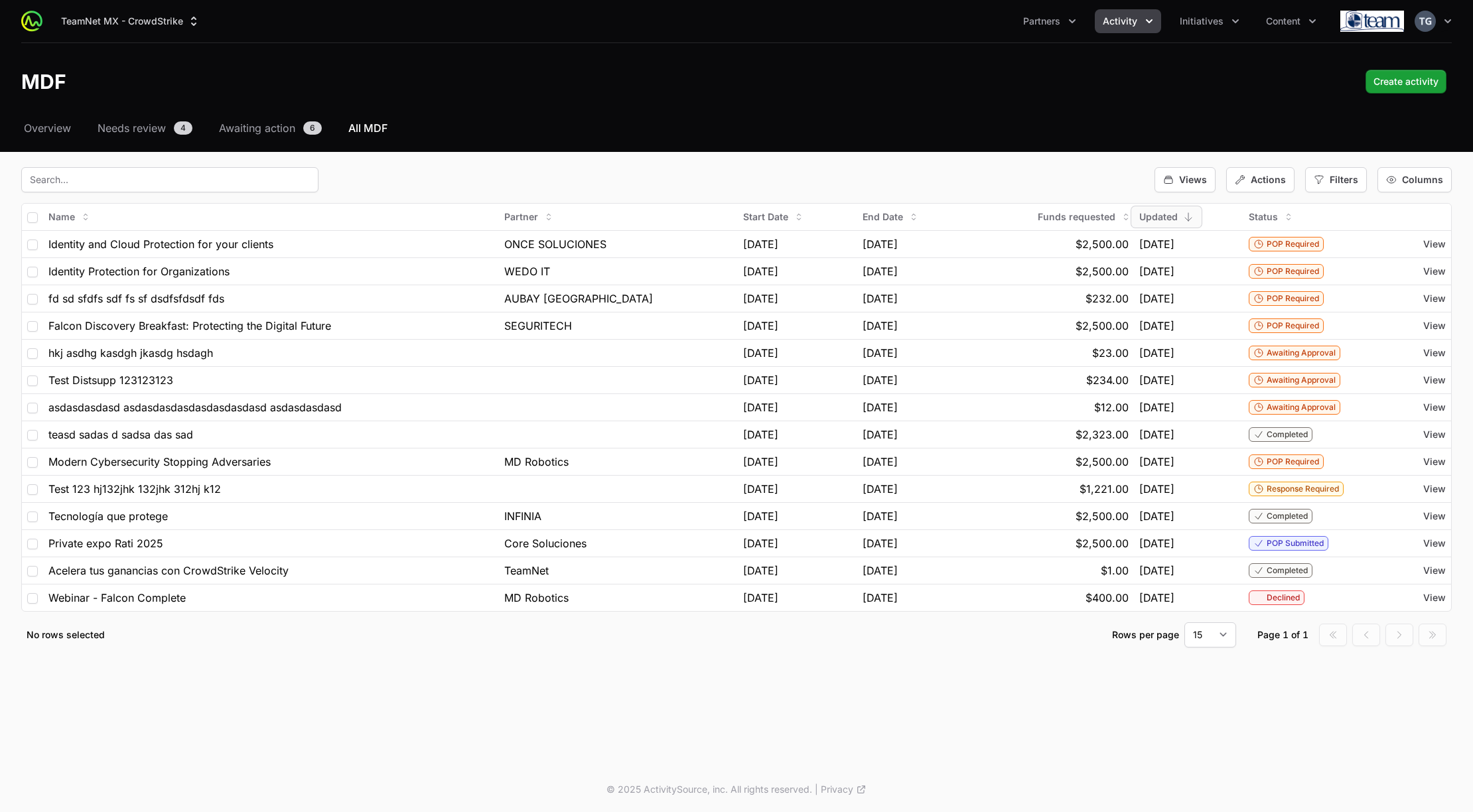
click at [912, 152] on div "Select a tab Overview Needs review Awaiting action All MDF Overview Needs revie…" at bounding box center [736, 400] width 1473 height 560
click at [1439, 245] on span "View" at bounding box center [1434, 244] width 23 height 13
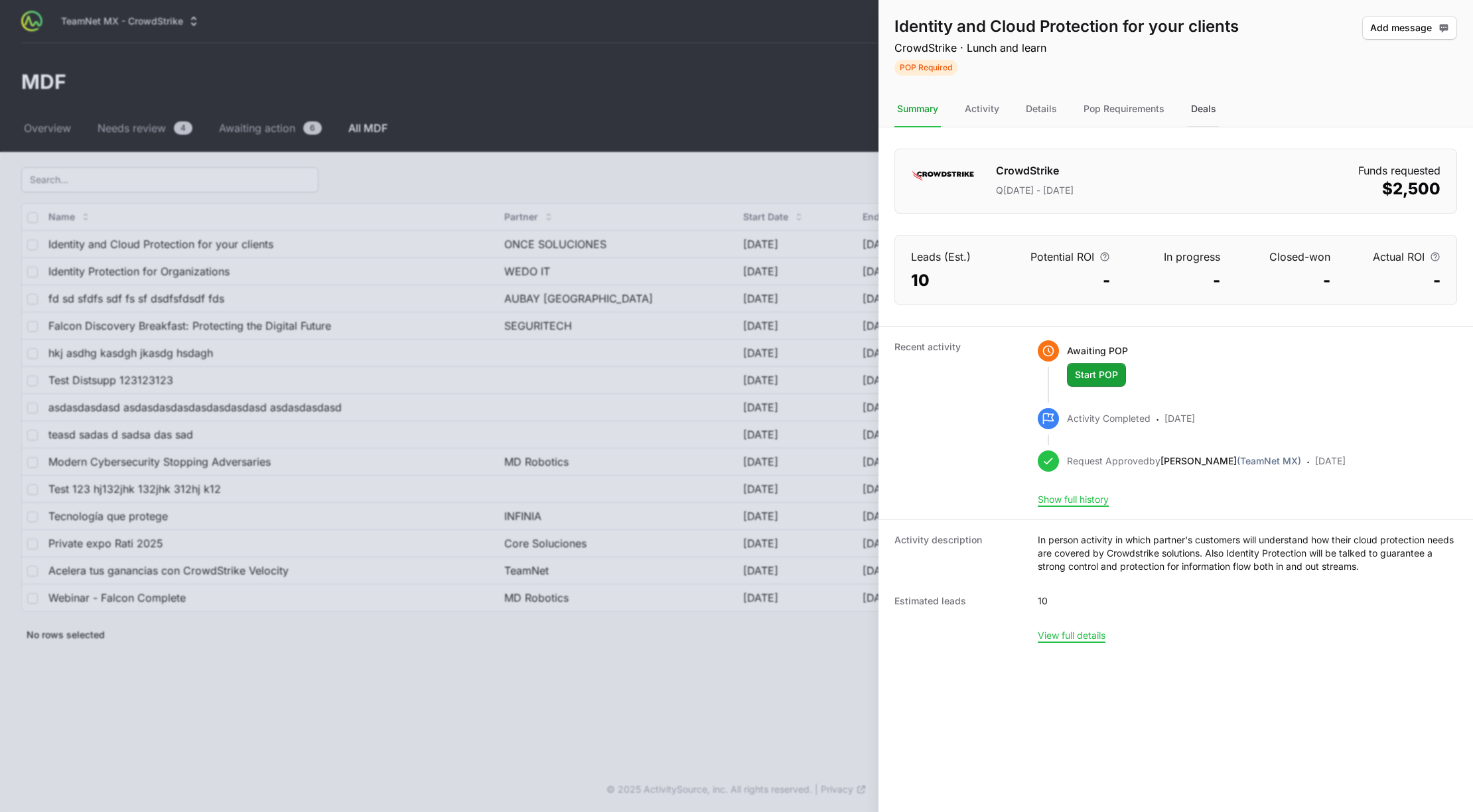
click at [1207, 109] on div "Deals" at bounding box center [1203, 109] width 30 height 36
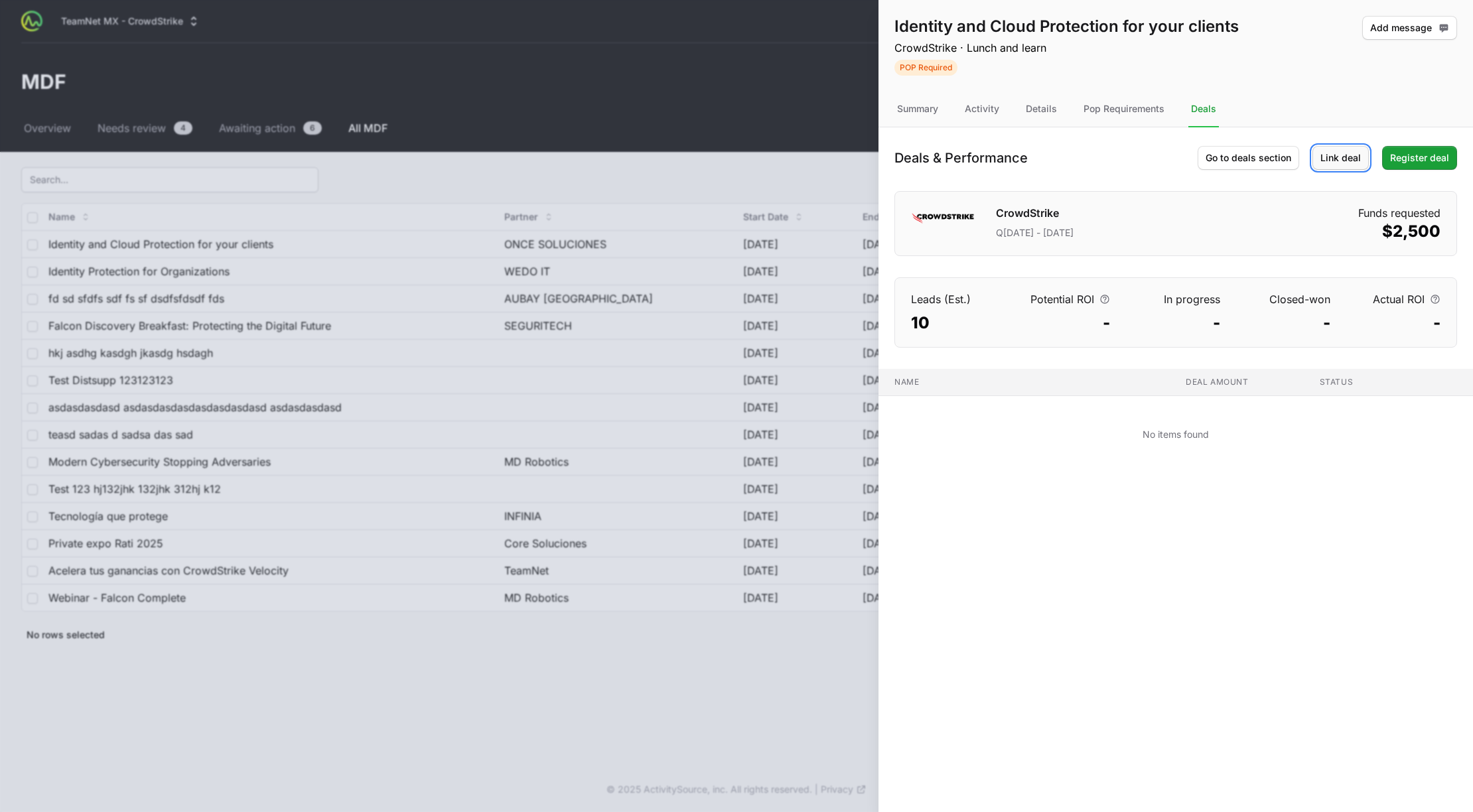
click at [1353, 160] on span "Link deal" at bounding box center [1341, 157] width 40 height 16
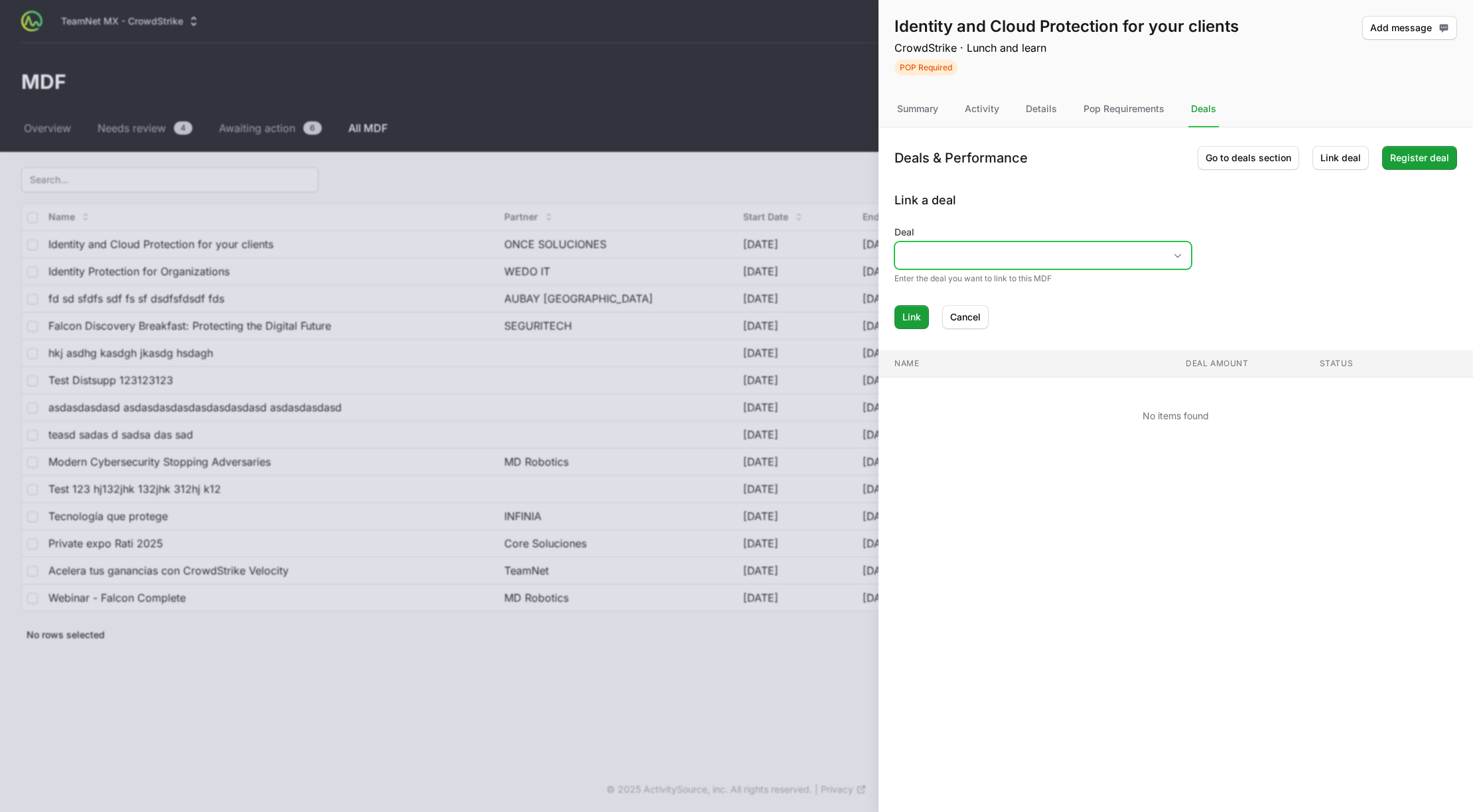
click at [993, 259] on input "Deal" at bounding box center [1030, 255] width 270 height 27
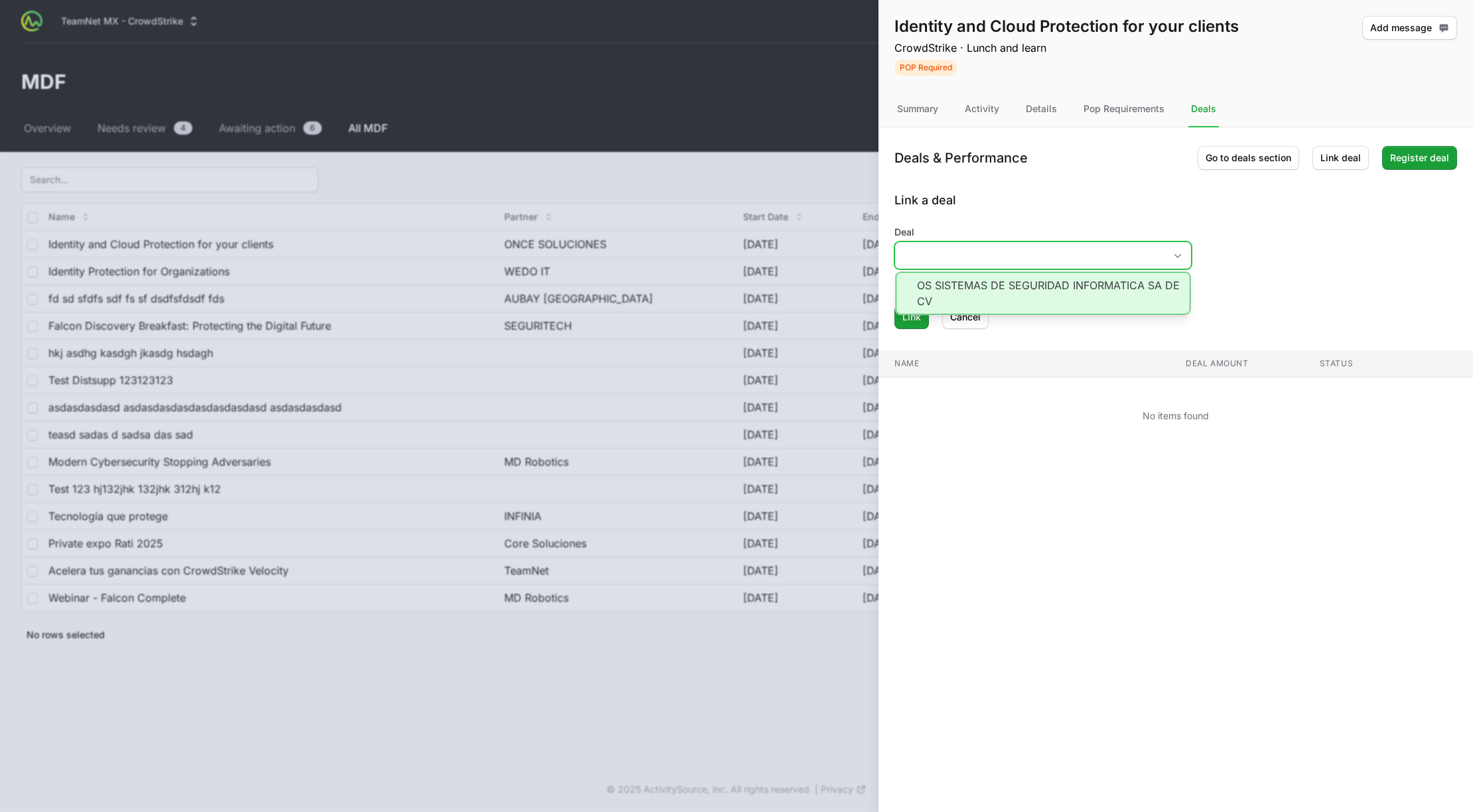
click at [1009, 282] on li "OS SISTEMAS DE SEGURIDAD INFORMATICA SA DE CV" at bounding box center [1043, 293] width 295 height 42
type input "OS SISTEMAS DE SEGURIDAD INFORMATICA SA DE CV"
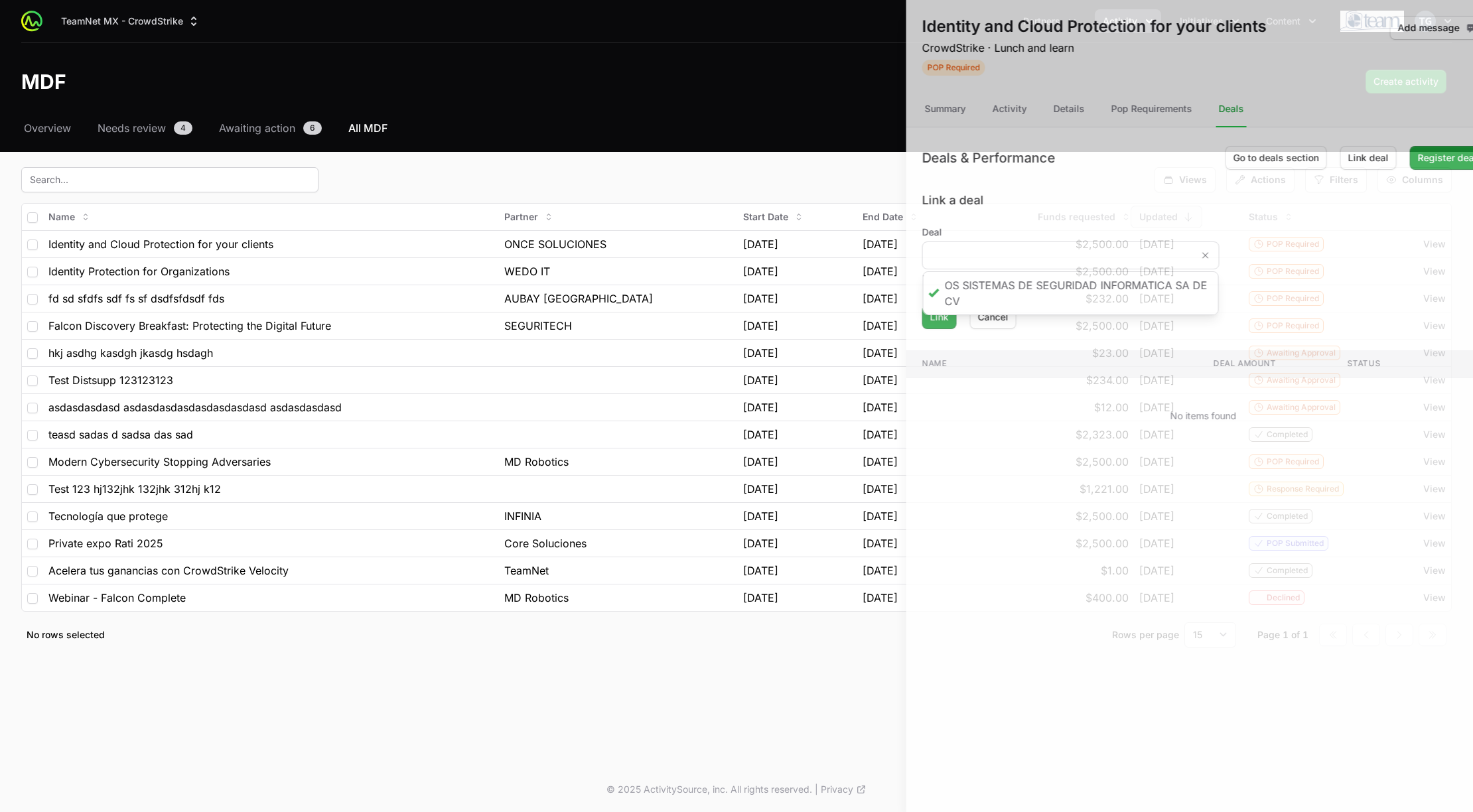
click at [749, 107] on div at bounding box center [736, 406] width 1473 height 812
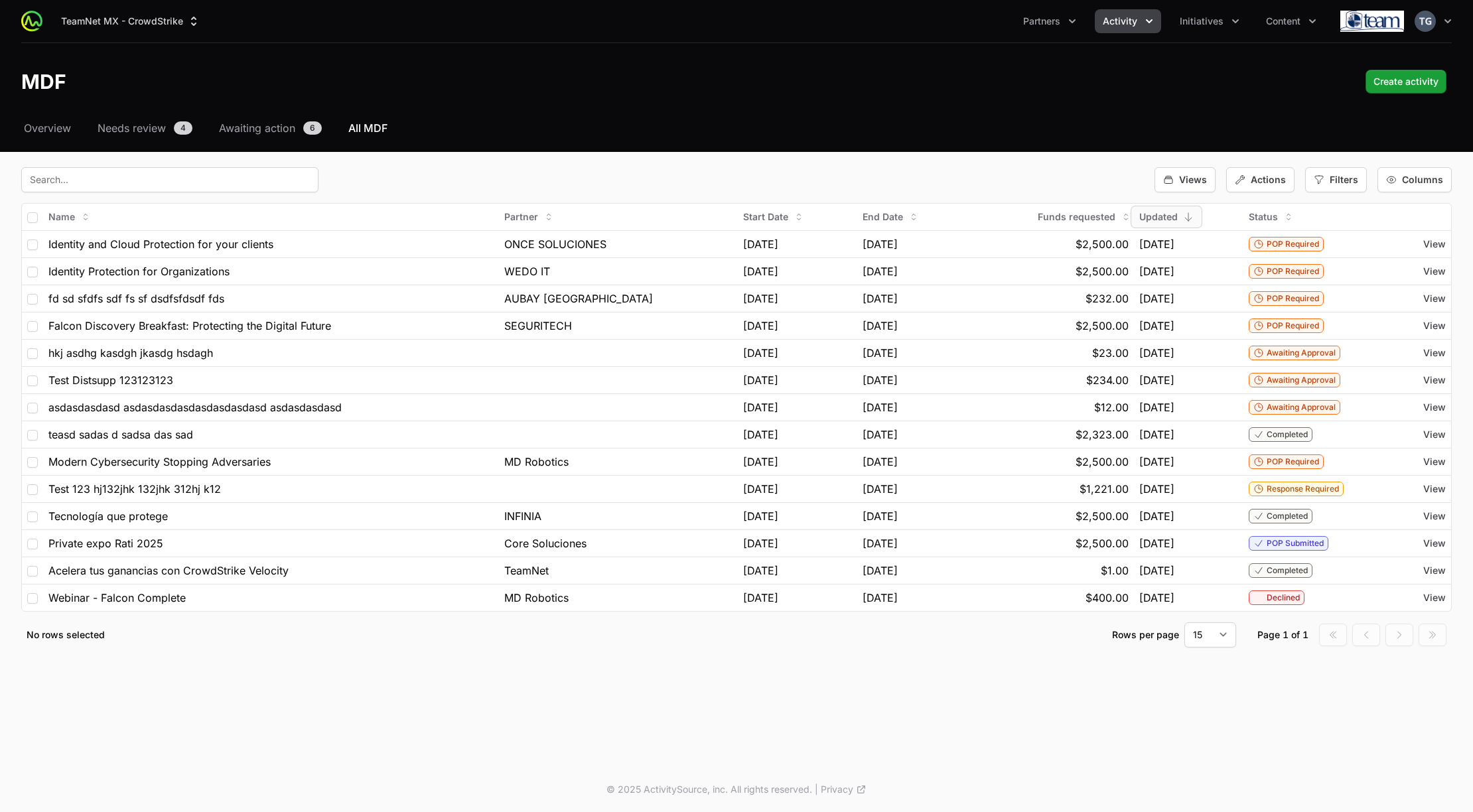
drag, startPoint x: 1427, startPoint y: 246, endPoint x: 1434, endPoint y: 243, distance: 7.6
click at [1428, 245] on span "View" at bounding box center [1434, 244] width 23 height 13
